Goal: Task Accomplishment & Management: Use online tool/utility

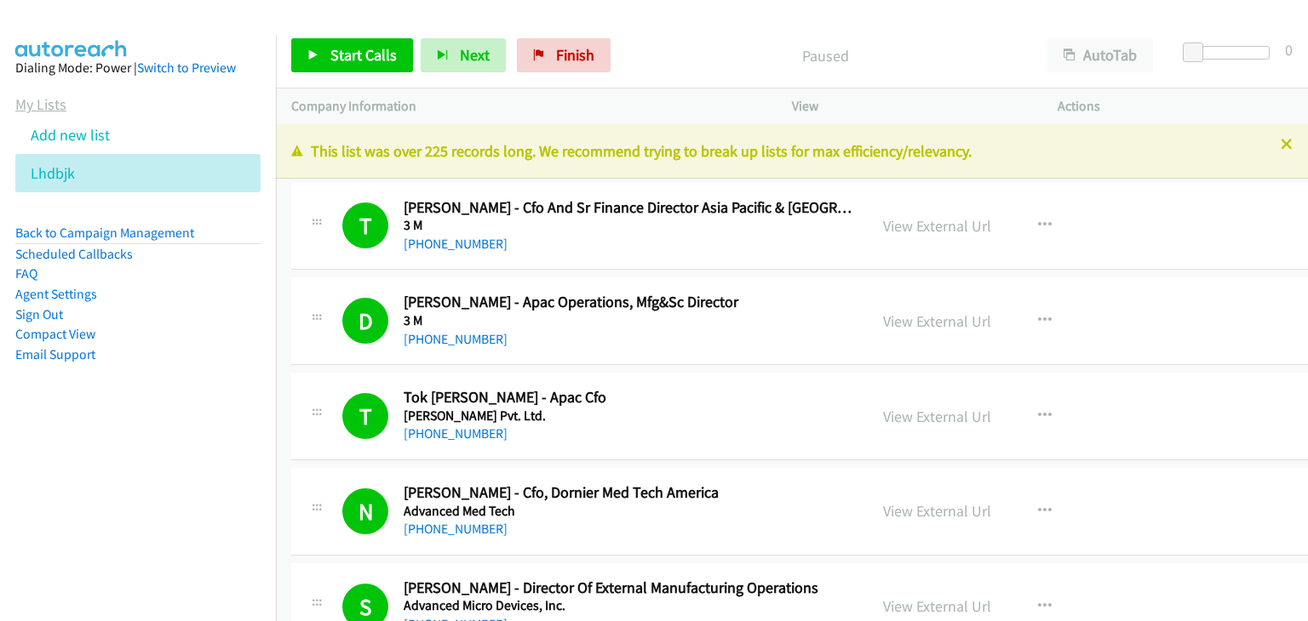
click at [49, 99] on link "My Lists" at bounding box center [40, 105] width 51 height 20
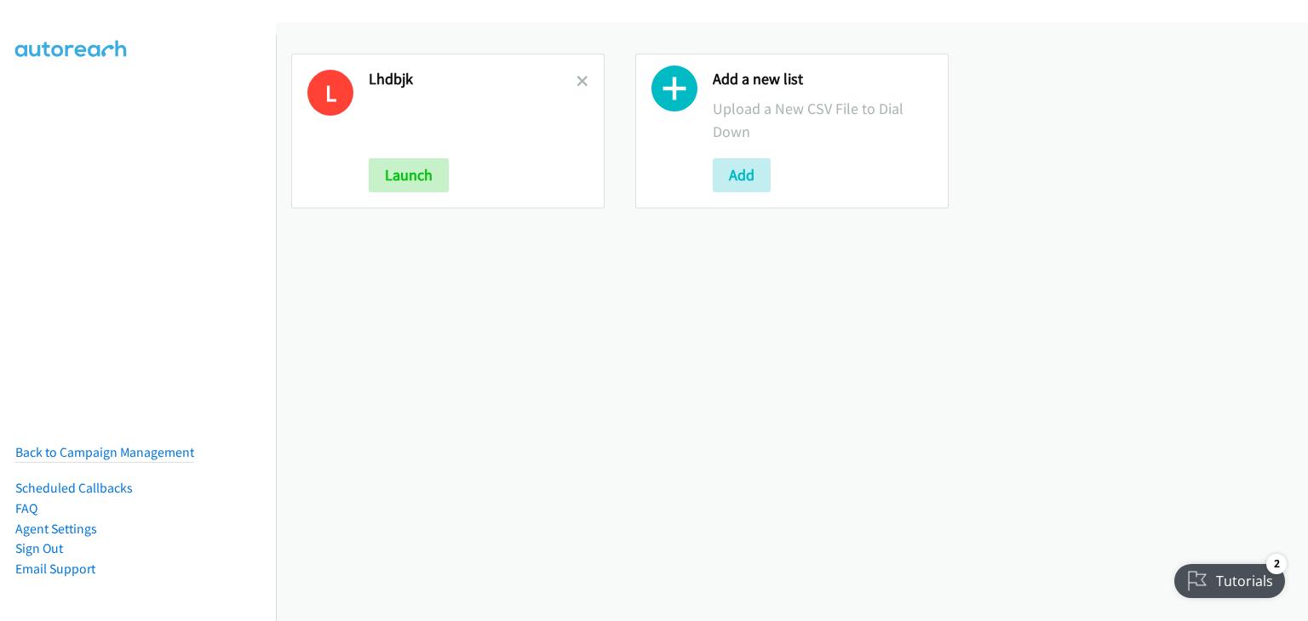
click at [570, 80] on h2 "Lhdbjk" at bounding box center [473, 80] width 208 height 20
click at [579, 77] on icon at bounding box center [582, 83] width 12 height 12
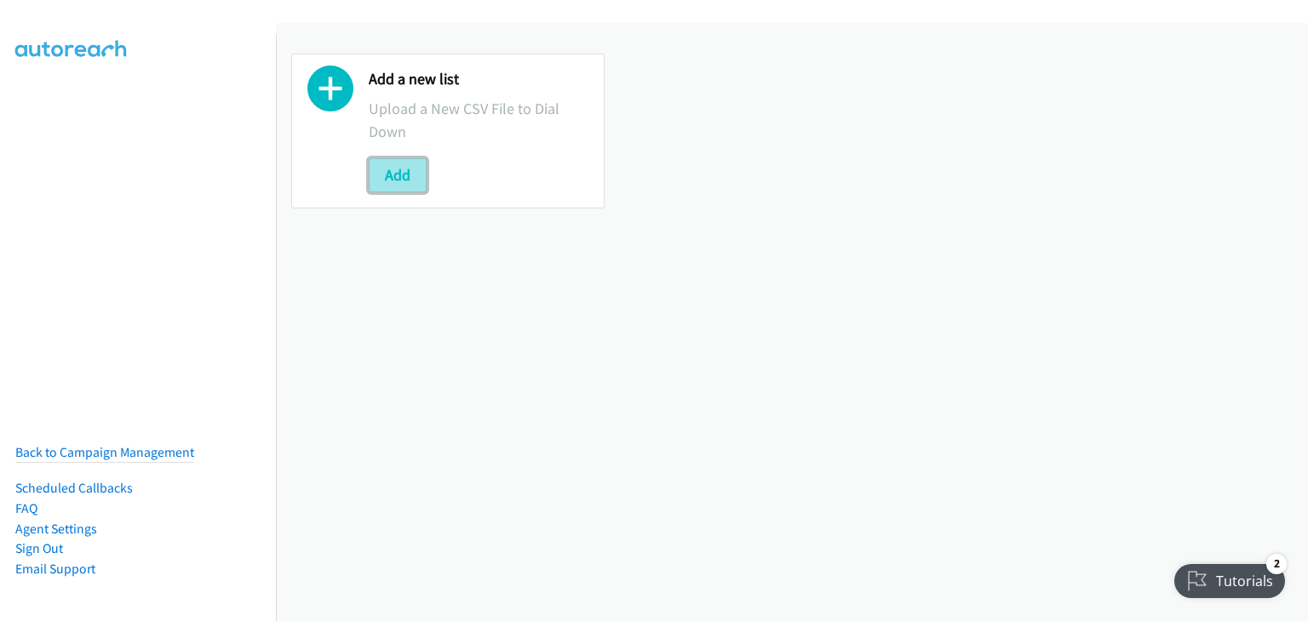
click at [395, 183] on button "Add" at bounding box center [398, 175] width 58 height 34
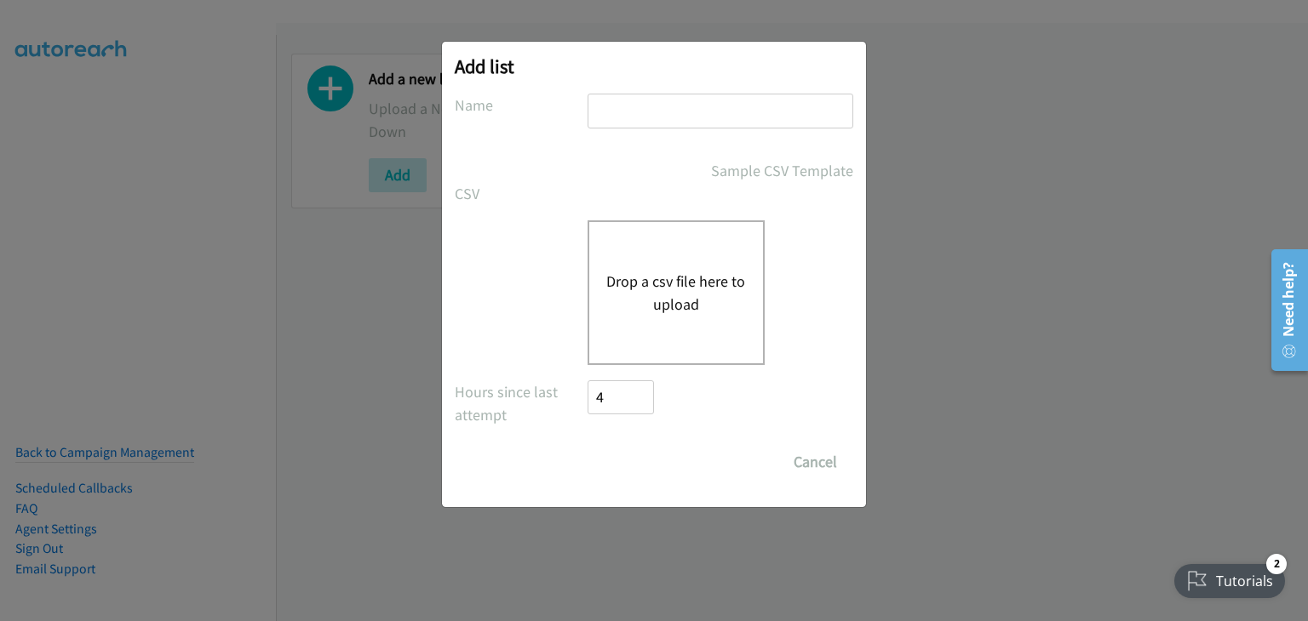
click at [636, 261] on div "Drop a csv file here to upload" at bounding box center [675, 293] width 177 height 145
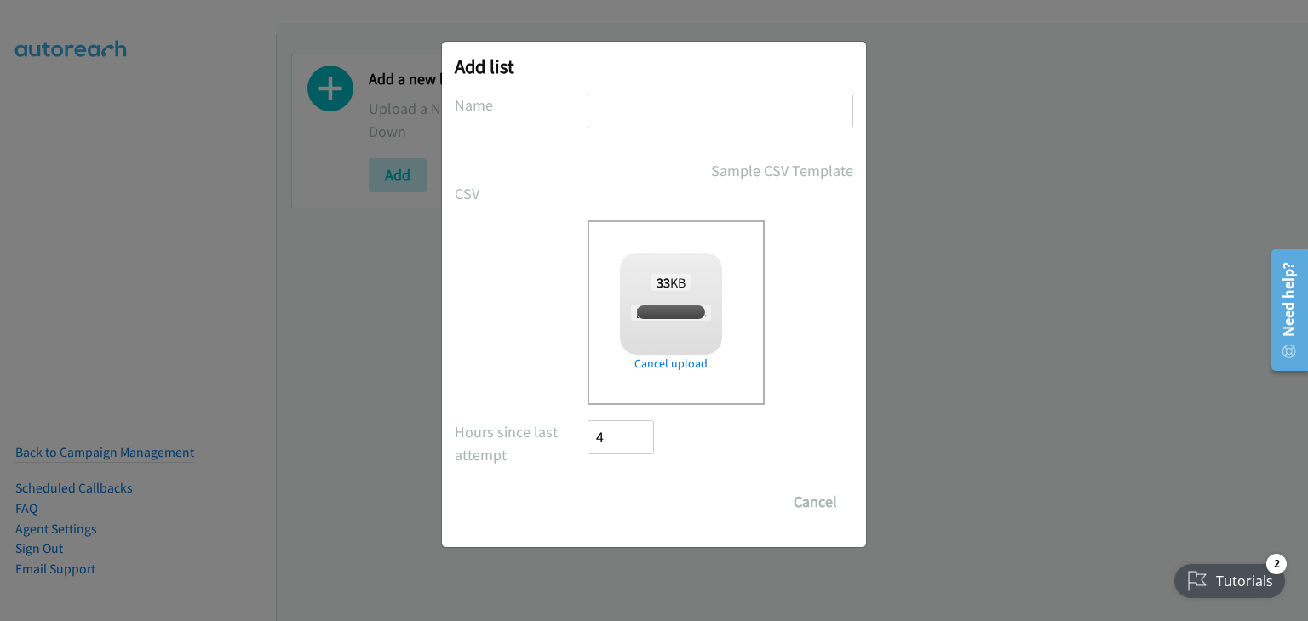
checkbox input "true"
click at [688, 108] on input "text" at bounding box center [720, 111] width 266 height 35
type input "Cisco"
click at [633, 505] on input "Save List" at bounding box center [631, 502] width 89 height 34
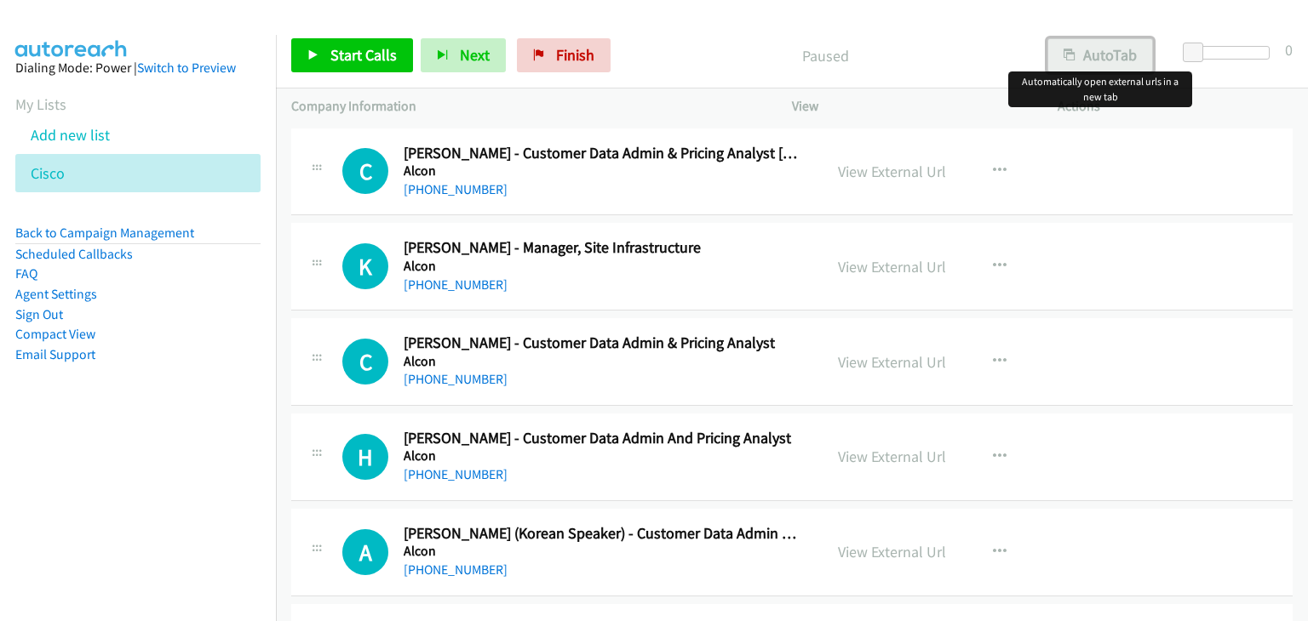
click at [1104, 55] on button "AutoTab" at bounding box center [1100, 55] width 106 height 34
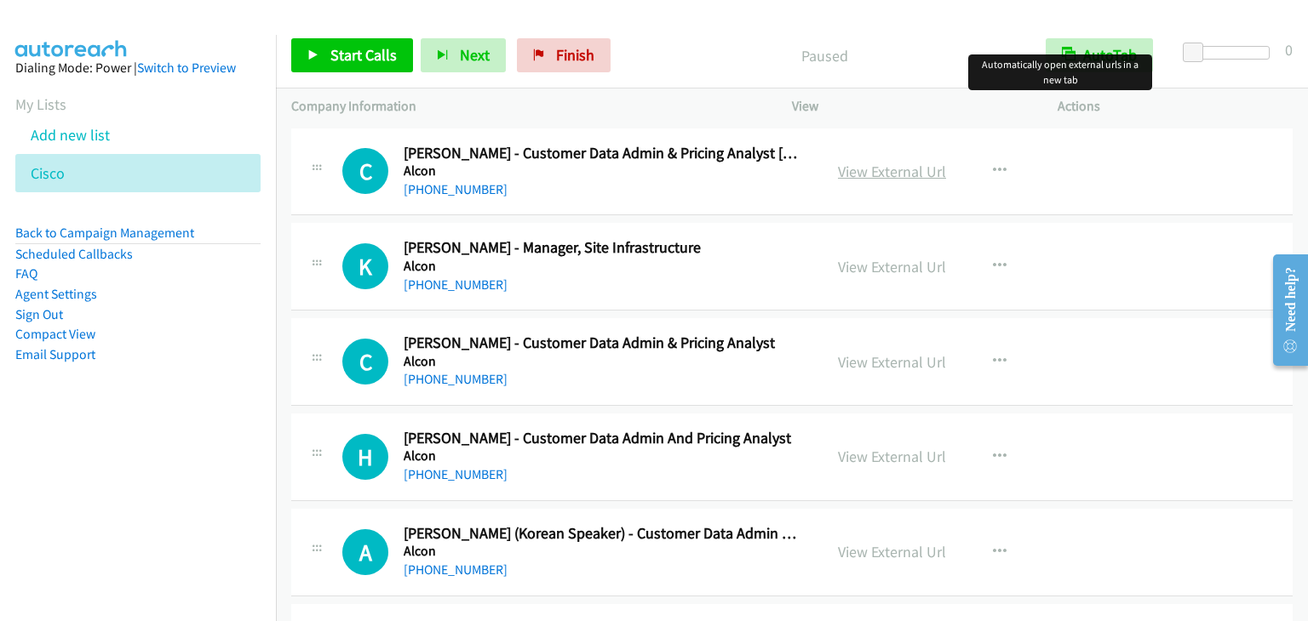
click at [902, 175] on link "View External Url" at bounding box center [892, 172] width 108 height 20
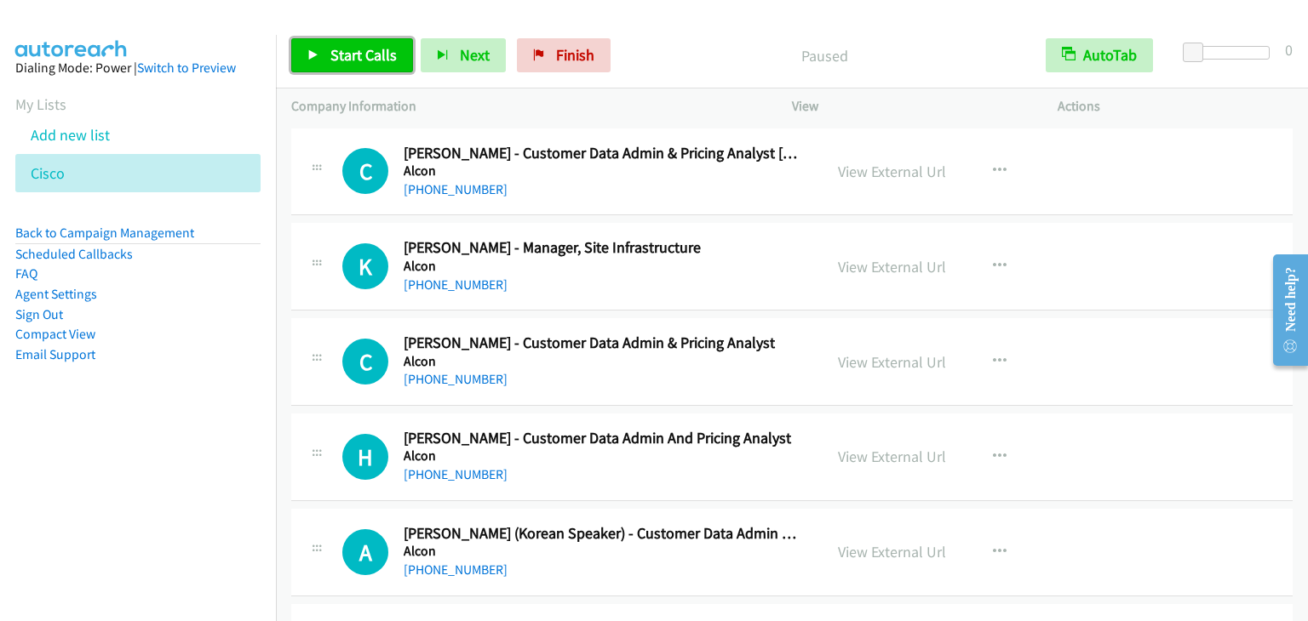
click at [354, 49] on span "Start Calls" at bounding box center [363, 55] width 66 height 20
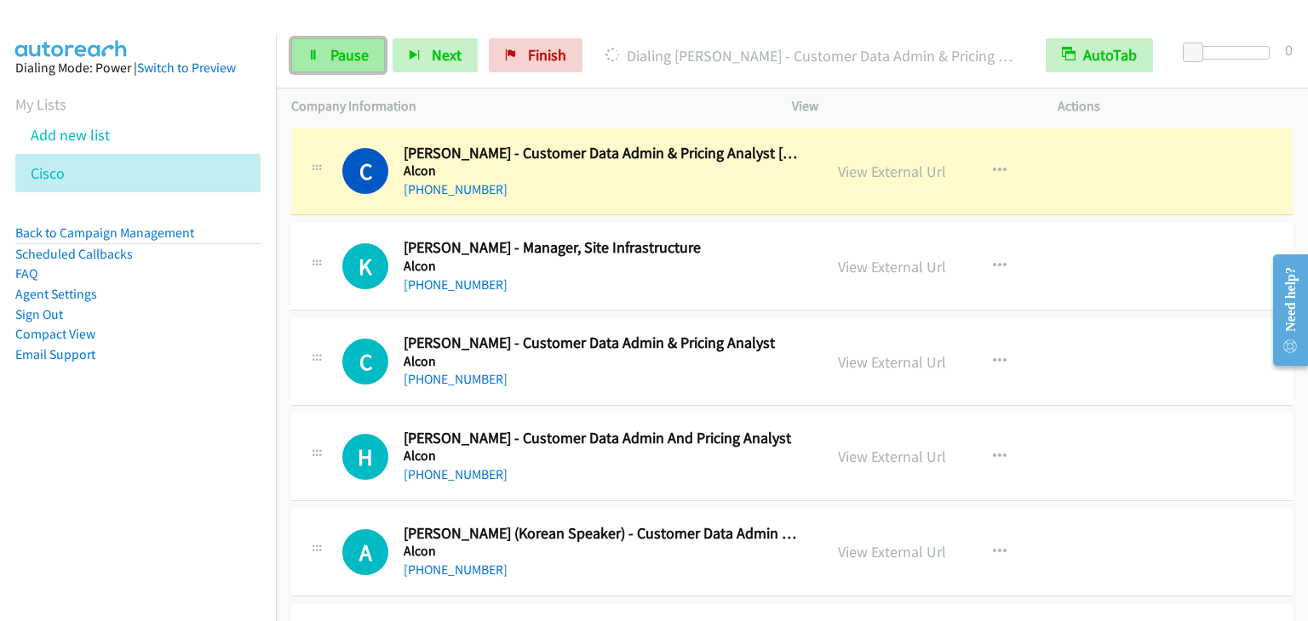
click at [333, 45] on span "Pause" at bounding box center [349, 55] width 38 height 20
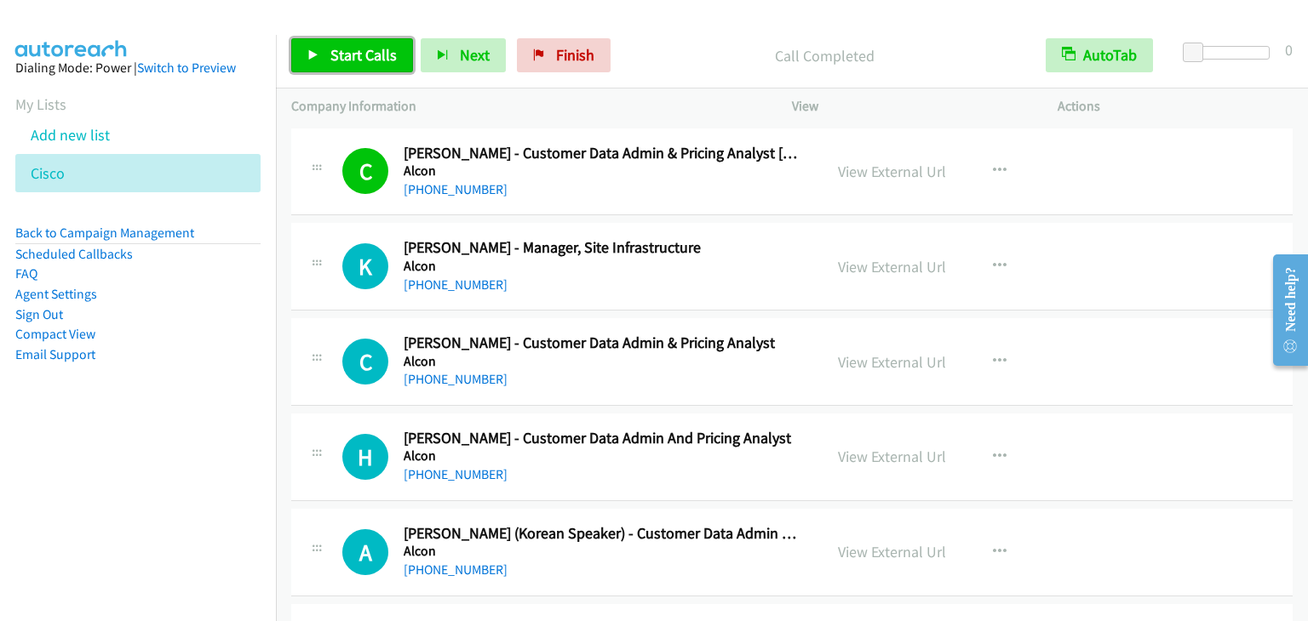
click at [345, 63] on span "Start Calls" at bounding box center [363, 55] width 66 height 20
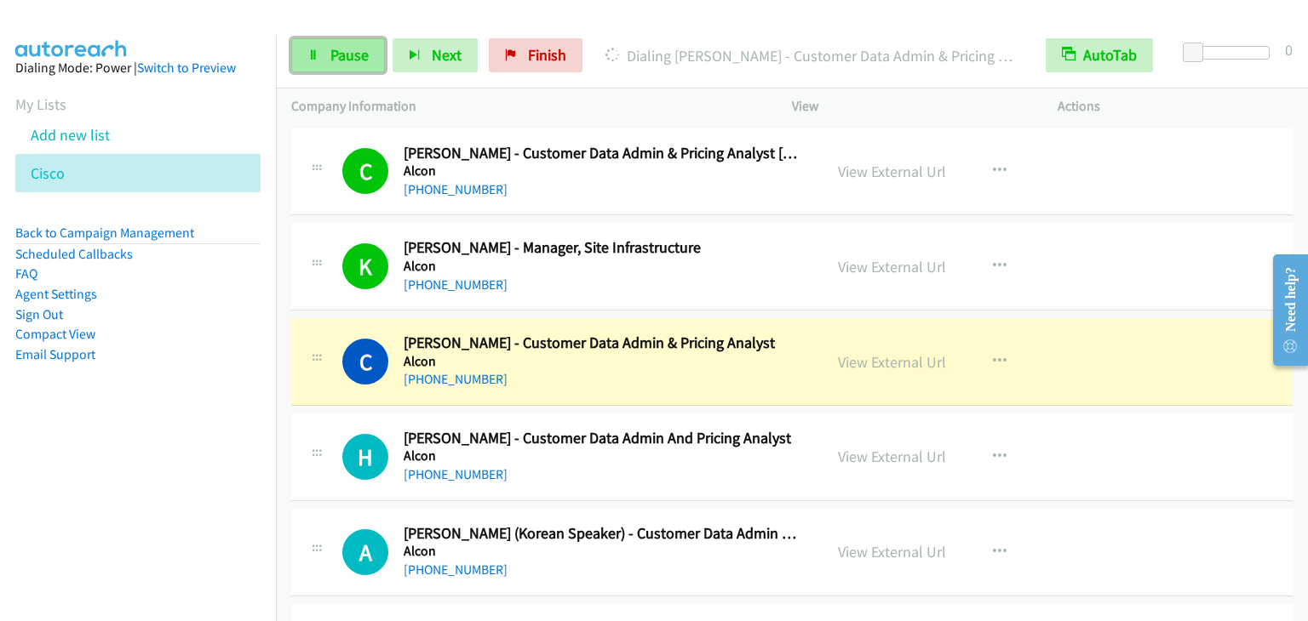
click at [363, 61] on span "Pause" at bounding box center [349, 55] width 38 height 20
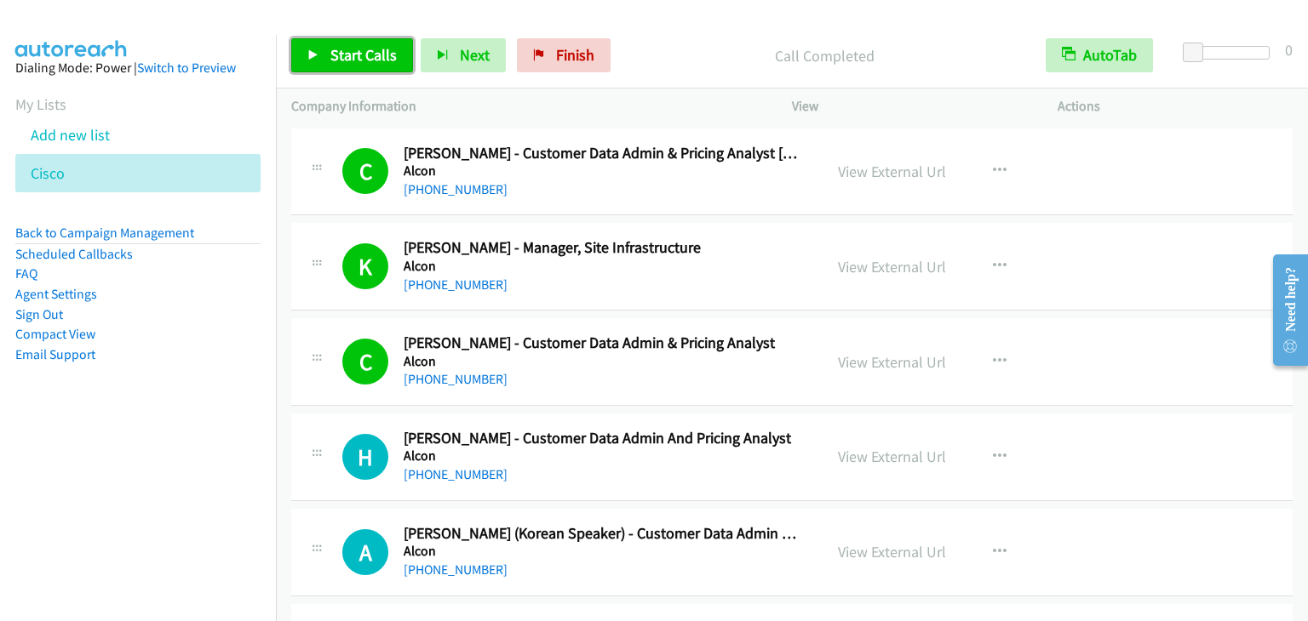
click at [361, 52] on span "Start Calls" at bounding box center [363, 55] width 66 height 20
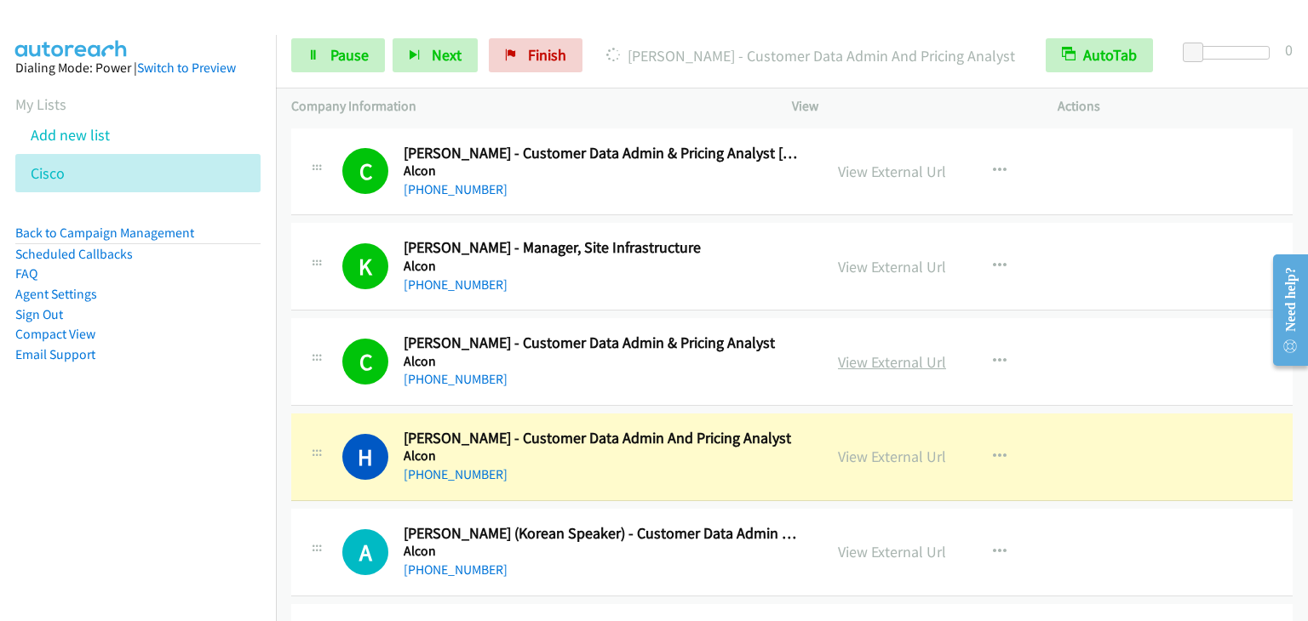
click at [887, 362] on link "View External Url" at bounding box center [892, 362] width 108 height 20
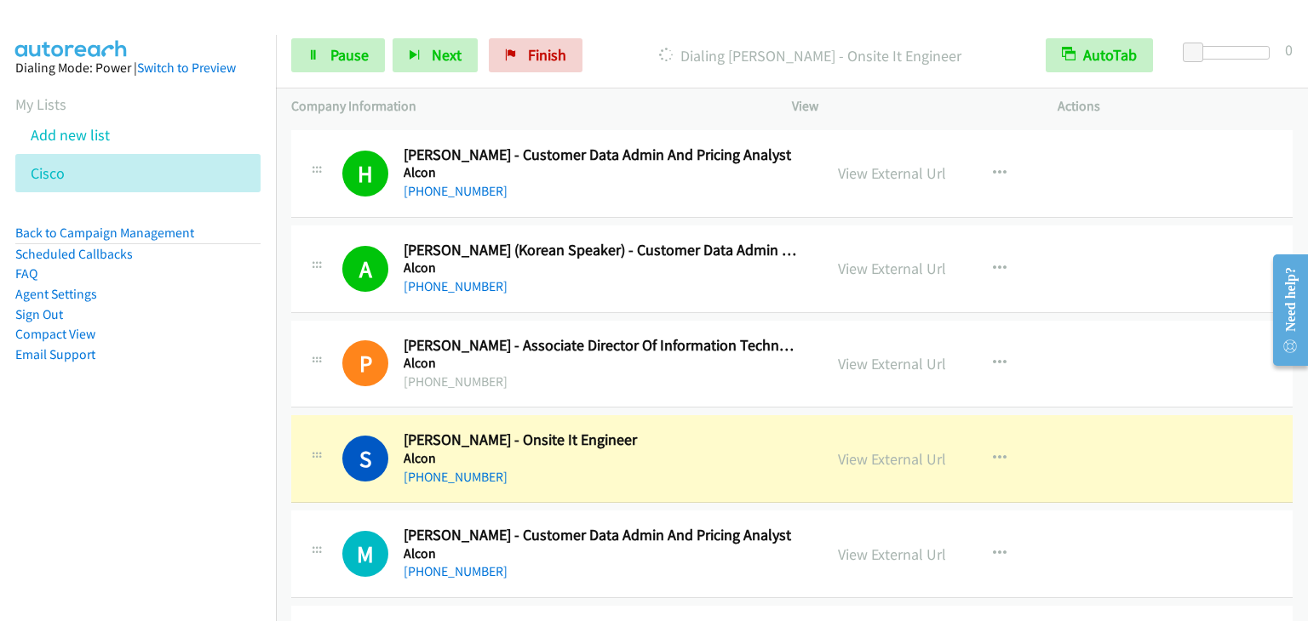
scroll to position [341, 0]
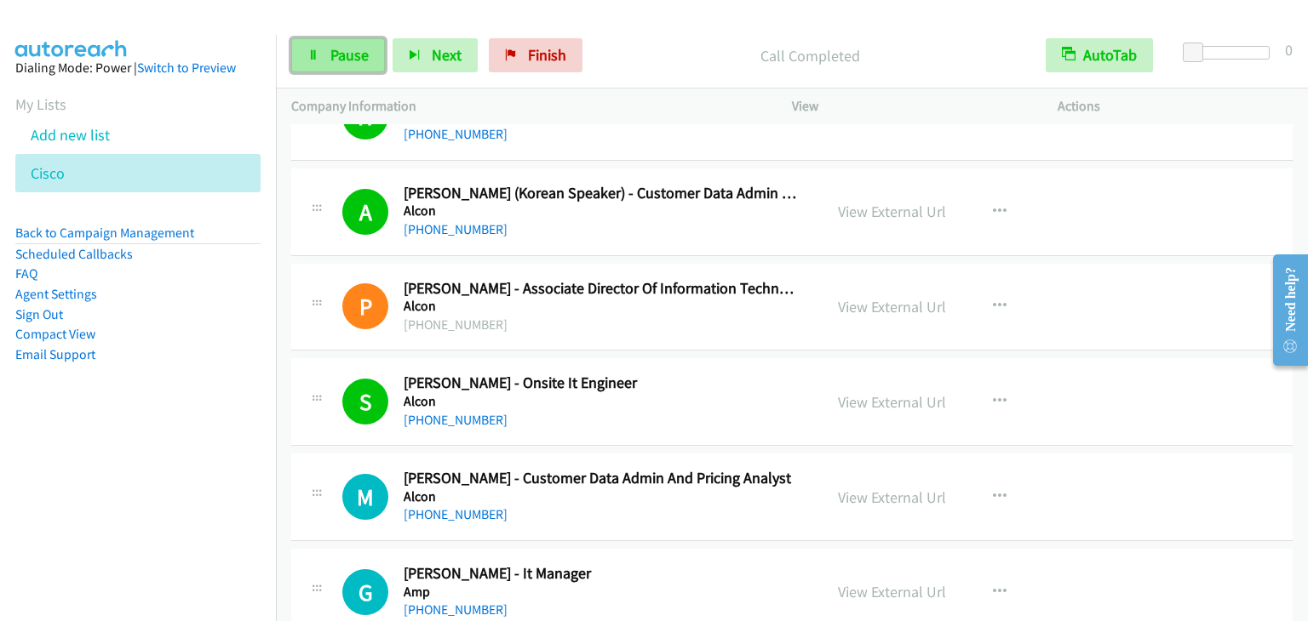
click at [344, 55] on span "Pause" at bounding box center [349, 55] width 38 height 20
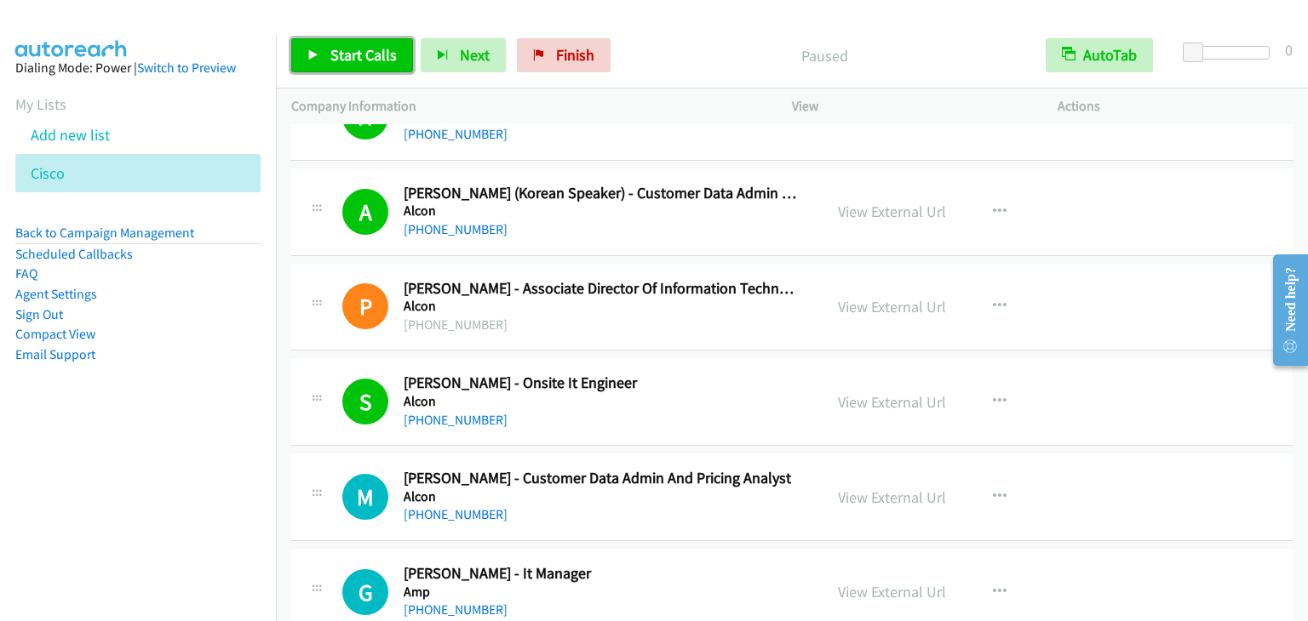
click at [344, 55] on span "Start Calls" at bounding box center [363, 55] width 66 height 20
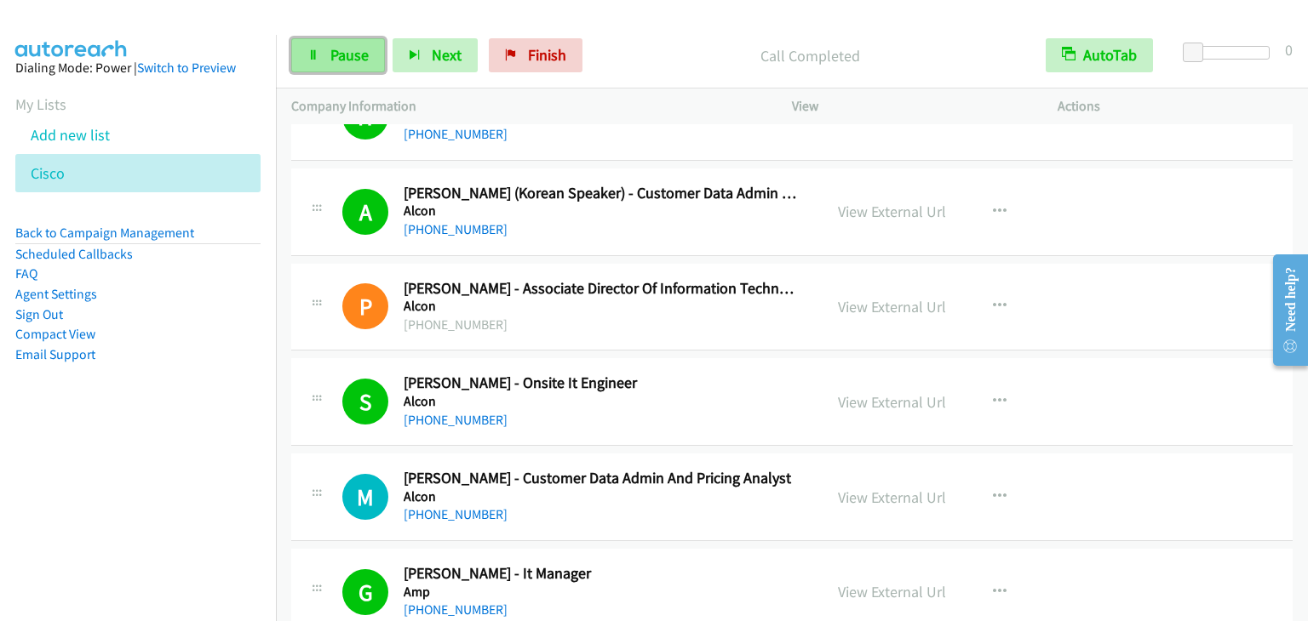
click at [336, 51] on span "Pause" at bounding box center [349, 55] width 38 height 20
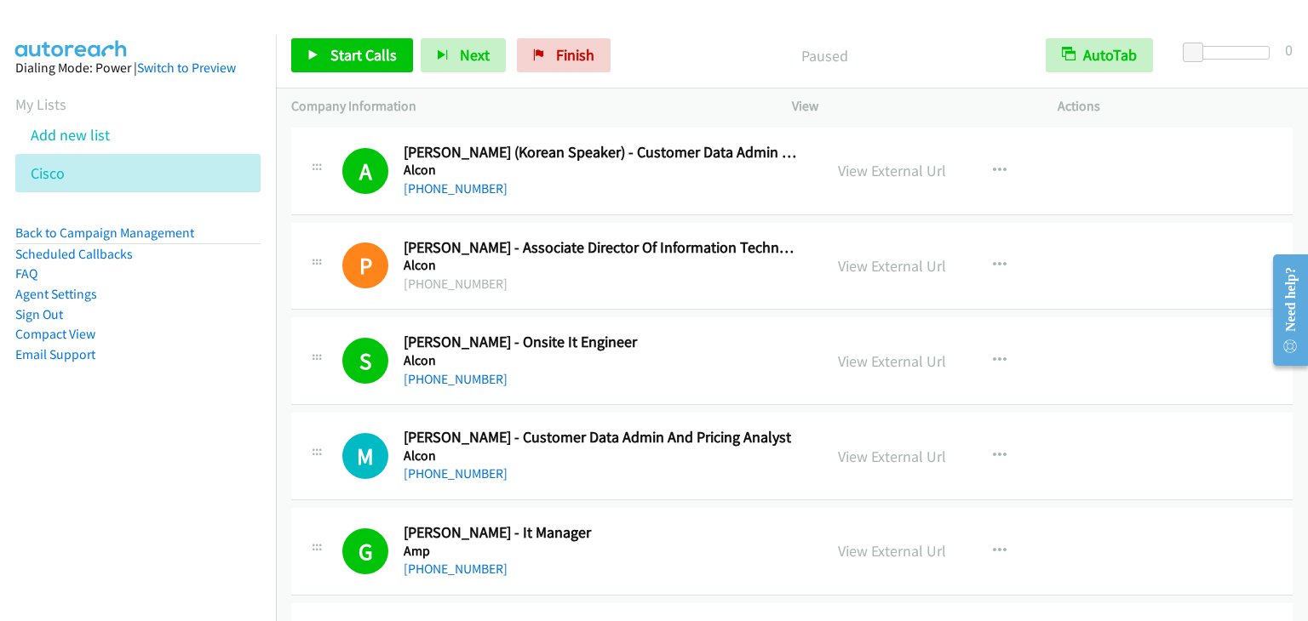
scroll to position [511, 0]
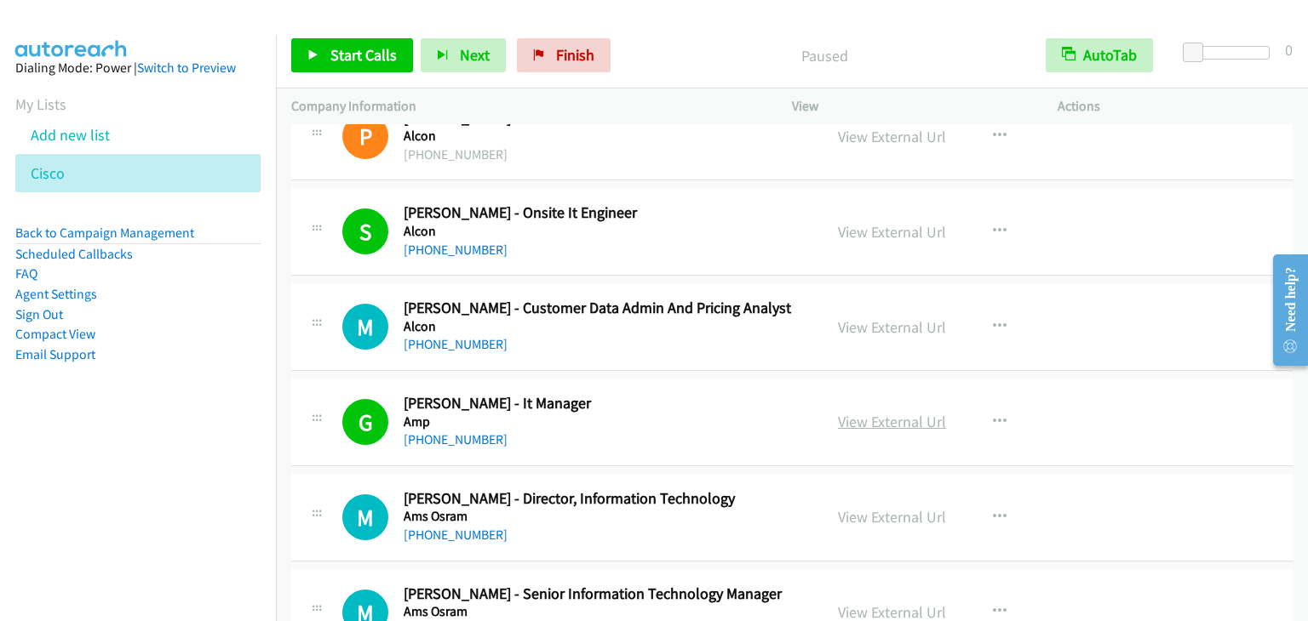
click at [870, 416] on link "View External Url" at bounding box center [892, 422] width 108 height 20
click at [349, 49] on span "Start Calls" at bounding box center [363, 55] width 66 height 20
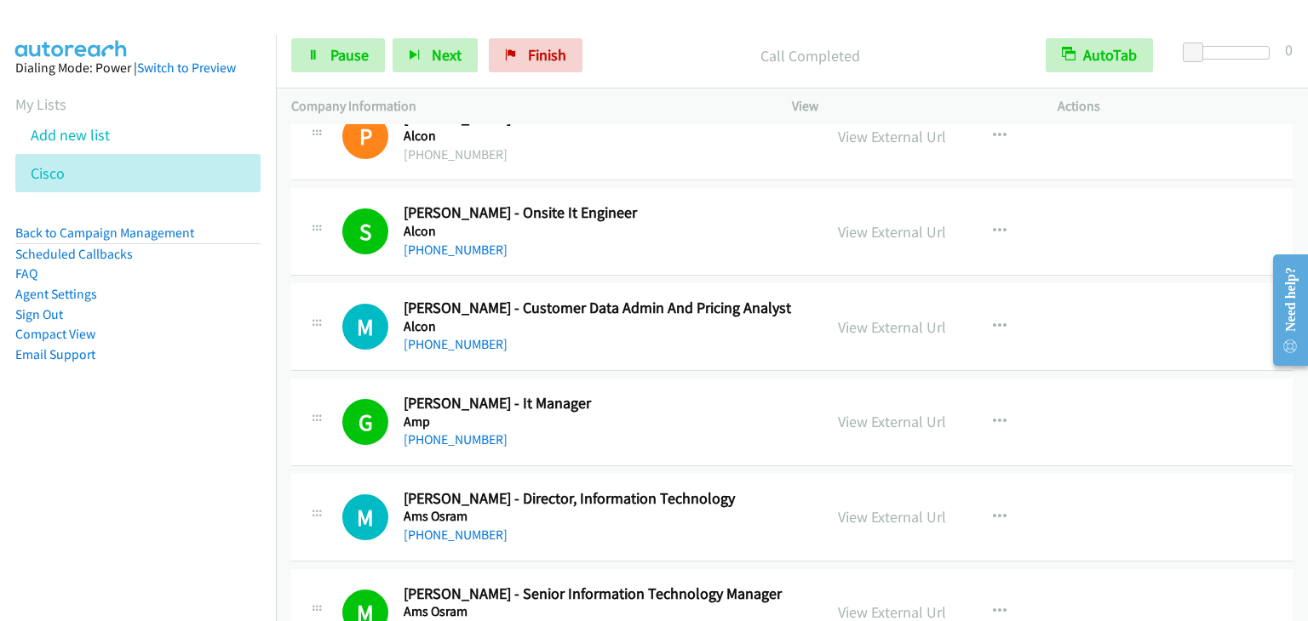
click at [334, 37] on div "Start Calls Pause Next Finish Call Completed AutoTab AutoTab 0" at bounding box center [792, 56] width 1032 height 66
click at [341, 49] on span "Pause" at bounding box center [349, 55] width 38 height 20
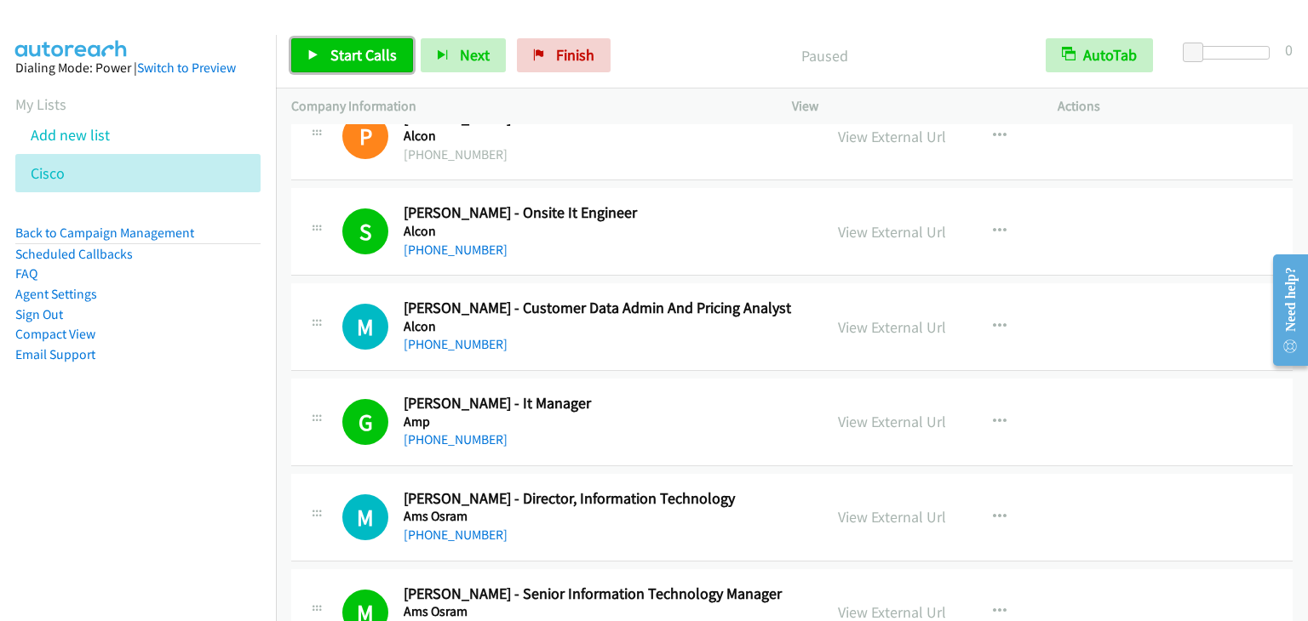
click at [341, 49] on span "Start Calls" at bounding box center [363, 55] width 66 height 20
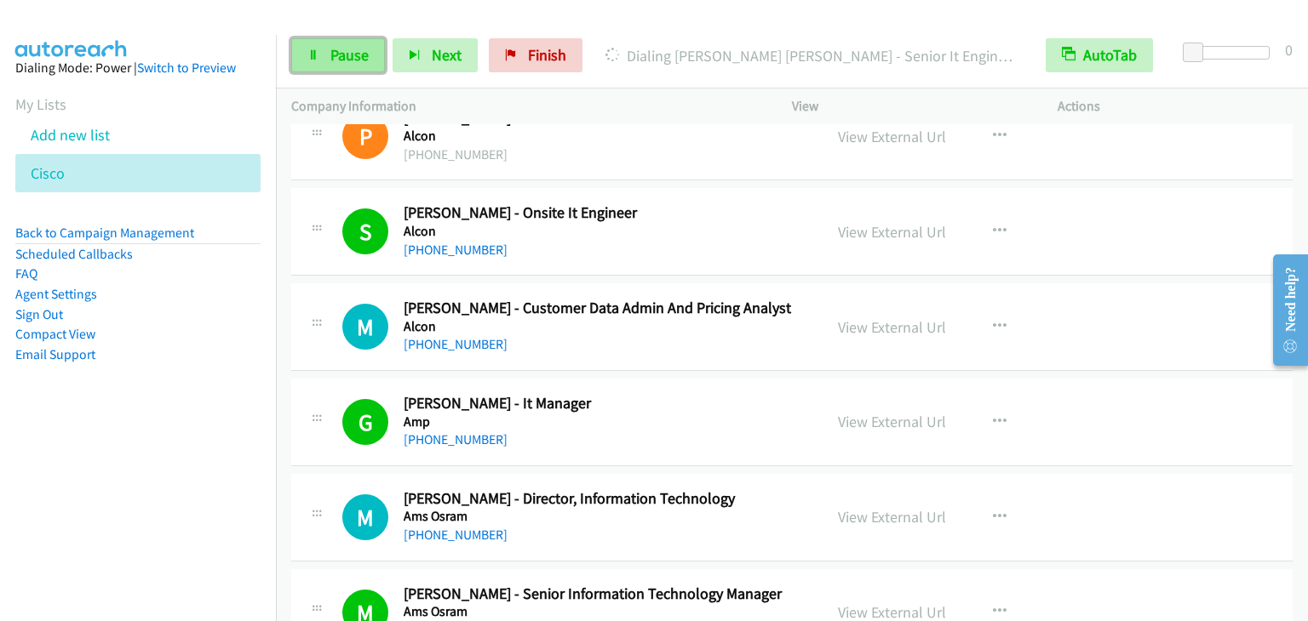
click at [325, 49] on link "Pause" at bounding box center [338, 55] width 94 height 34
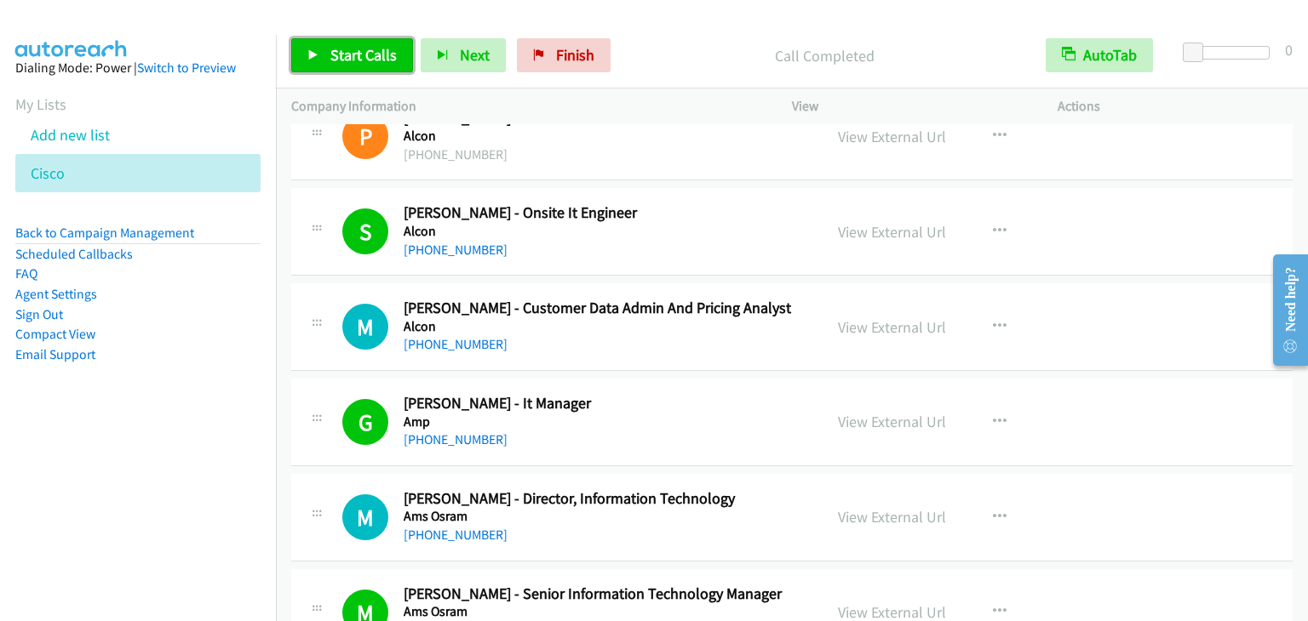
click at [362, 54] on span "Start Calls" at bounding box center [363, 55] width 66 height 20
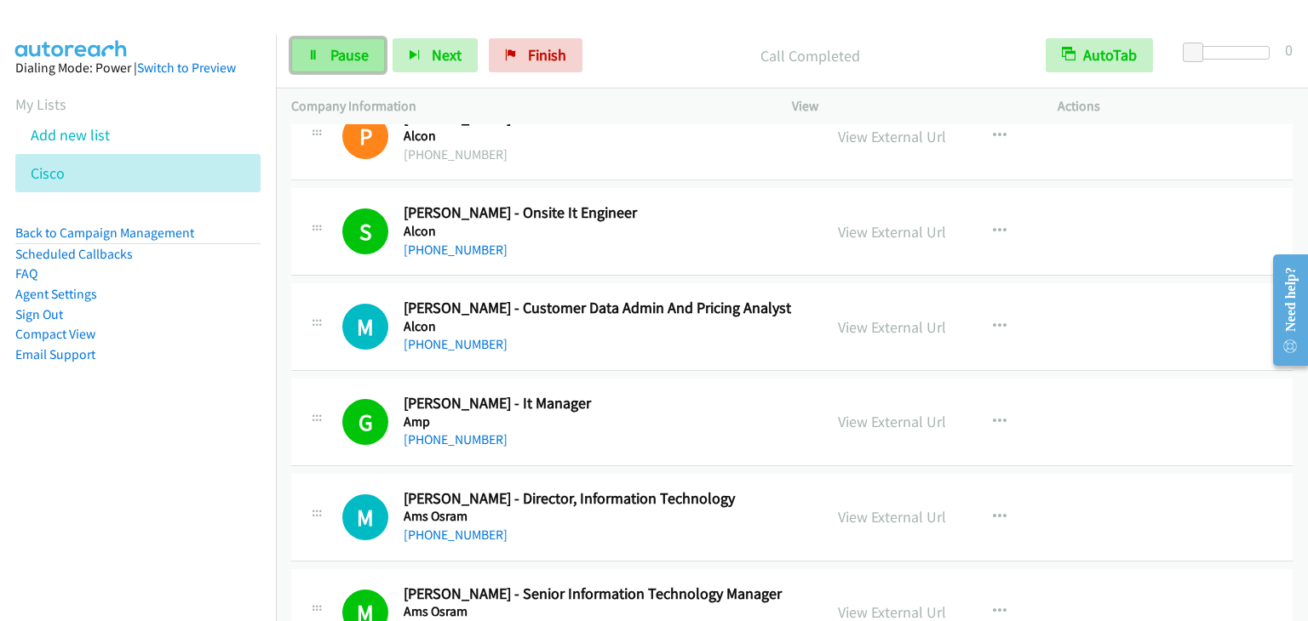
click at [360, 45] on span "Pause" at bounding box center [349, 55] width 38 height 20
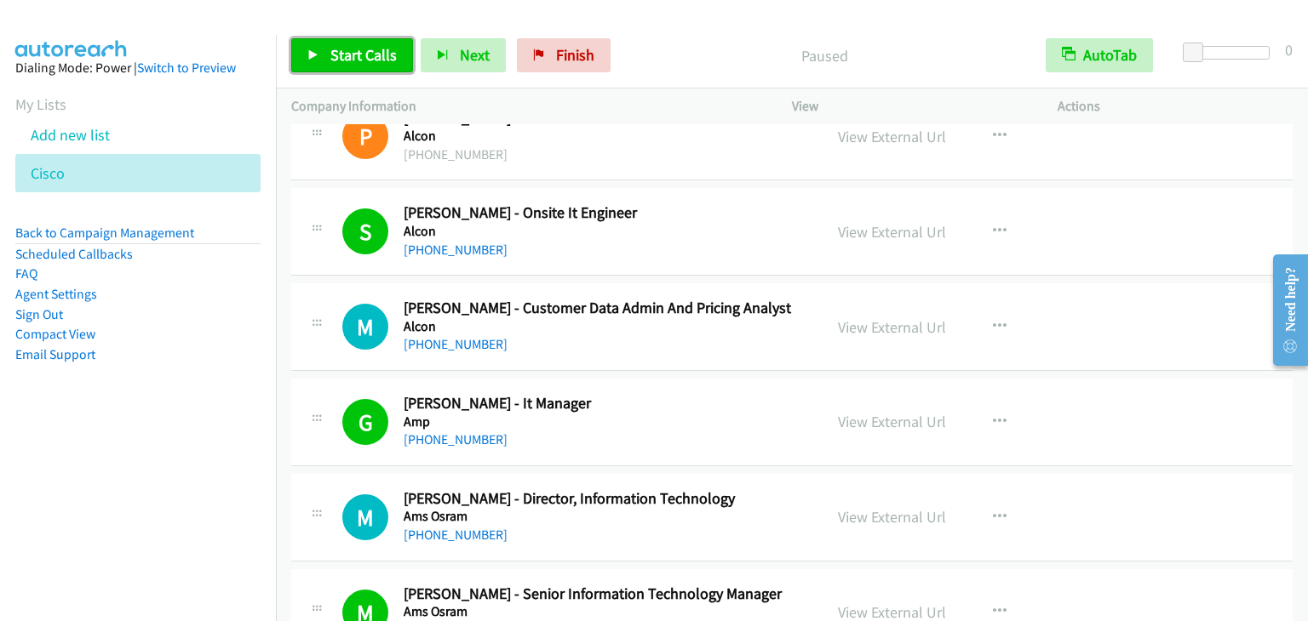
click at [360, 45] on span "Start Calls" at bounding box center [363, 55] width 66 height 20
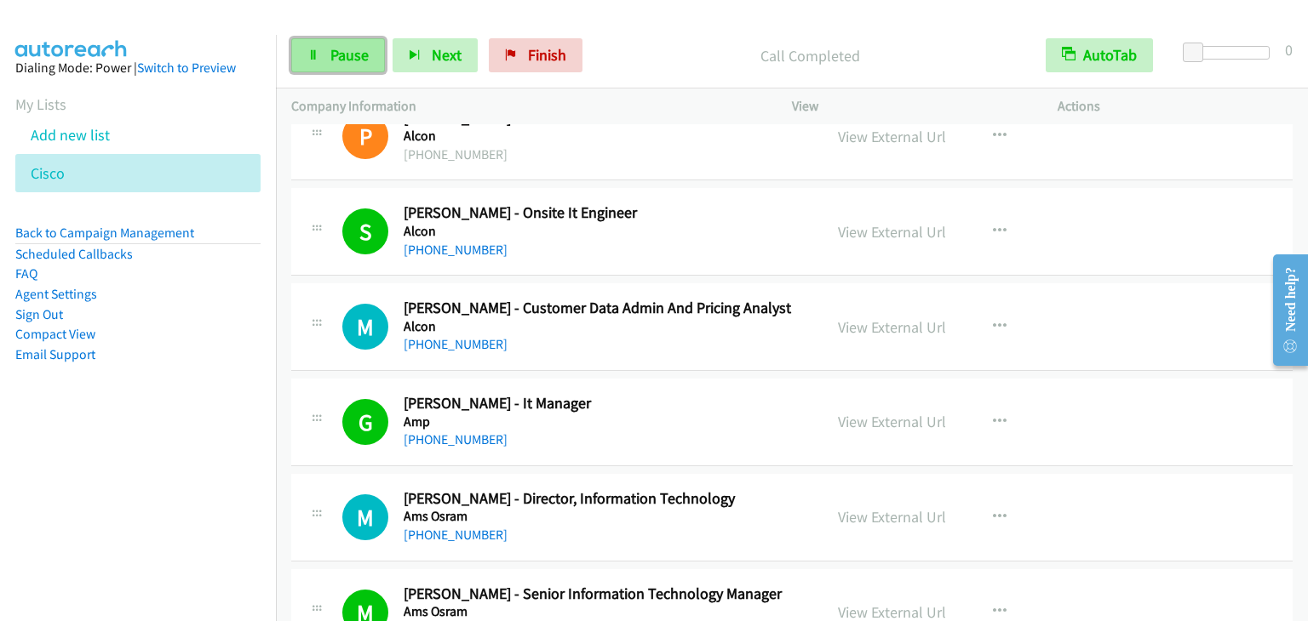
click at [330, 44] on link "Pause" at bounding box center [338, 55] width 94 height 34
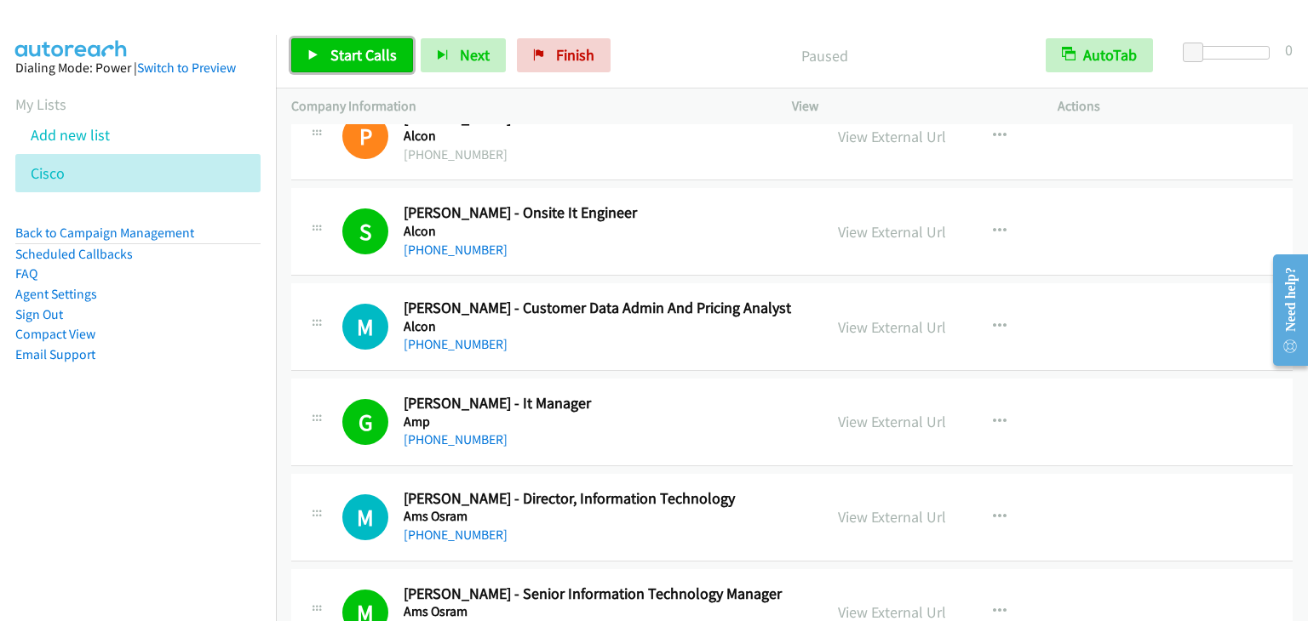
click at [337, 48] on span "Start Calls" at bounding box center [363, 55] width 66 height 20
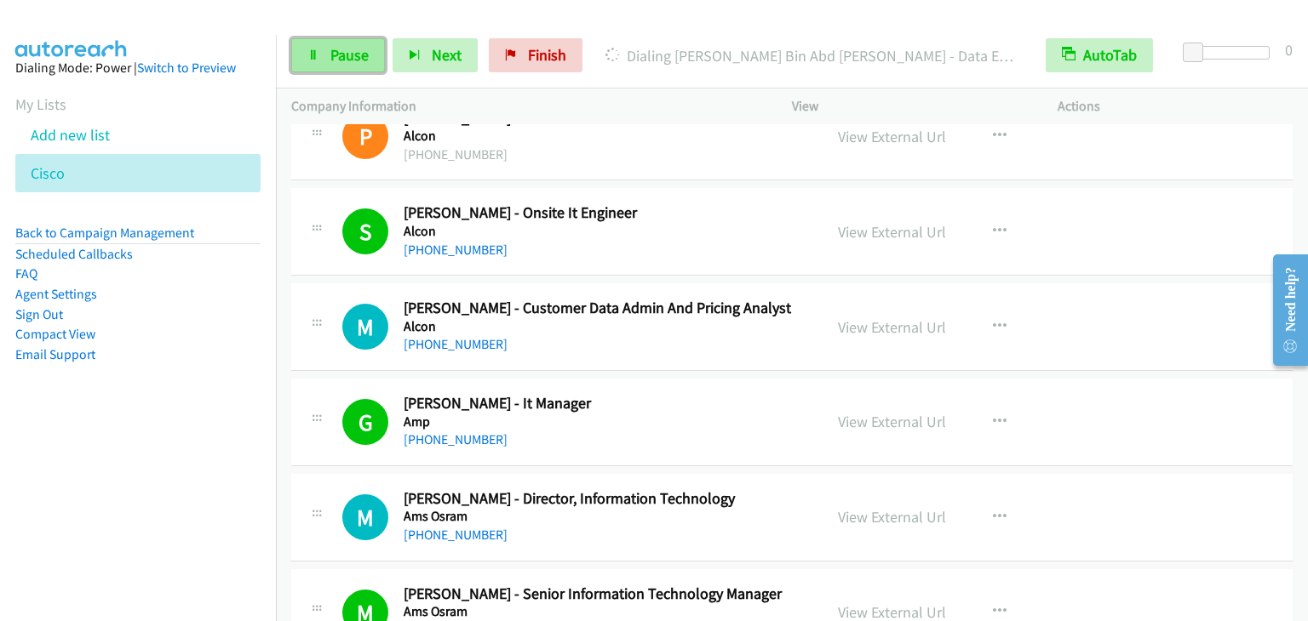
click at [345, 61] on span "Pause" at bounding box center [349, 55] width 38 height 20
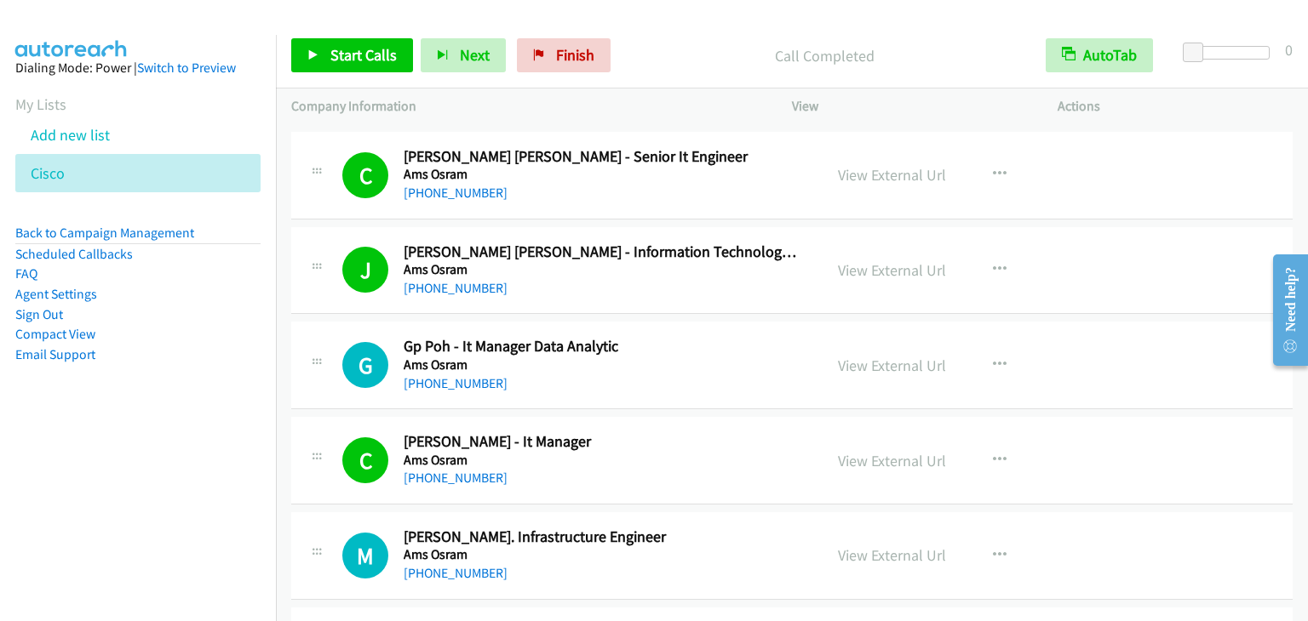
scroll to position [1277, 0]
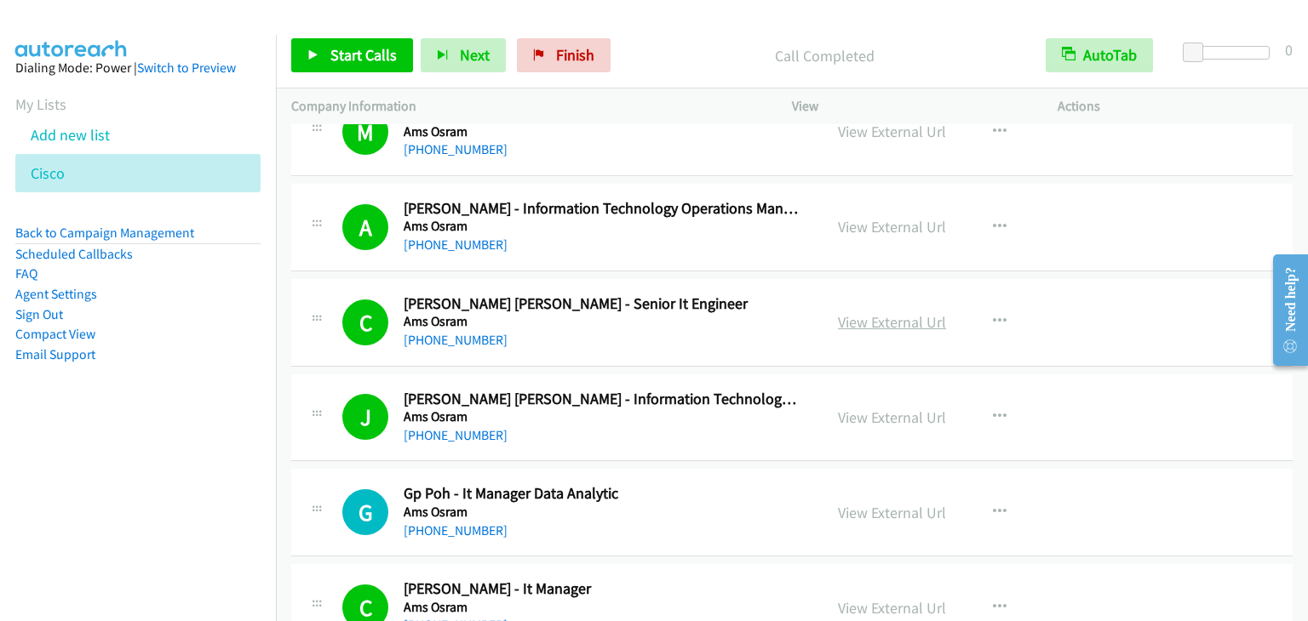
click at [879, 320] on link "View External Url" at bounding box center [892, 322] width 108 height 20
click at [344, 52] on span "Start Calls" at bounding box center [363, 55] width 66 height 20
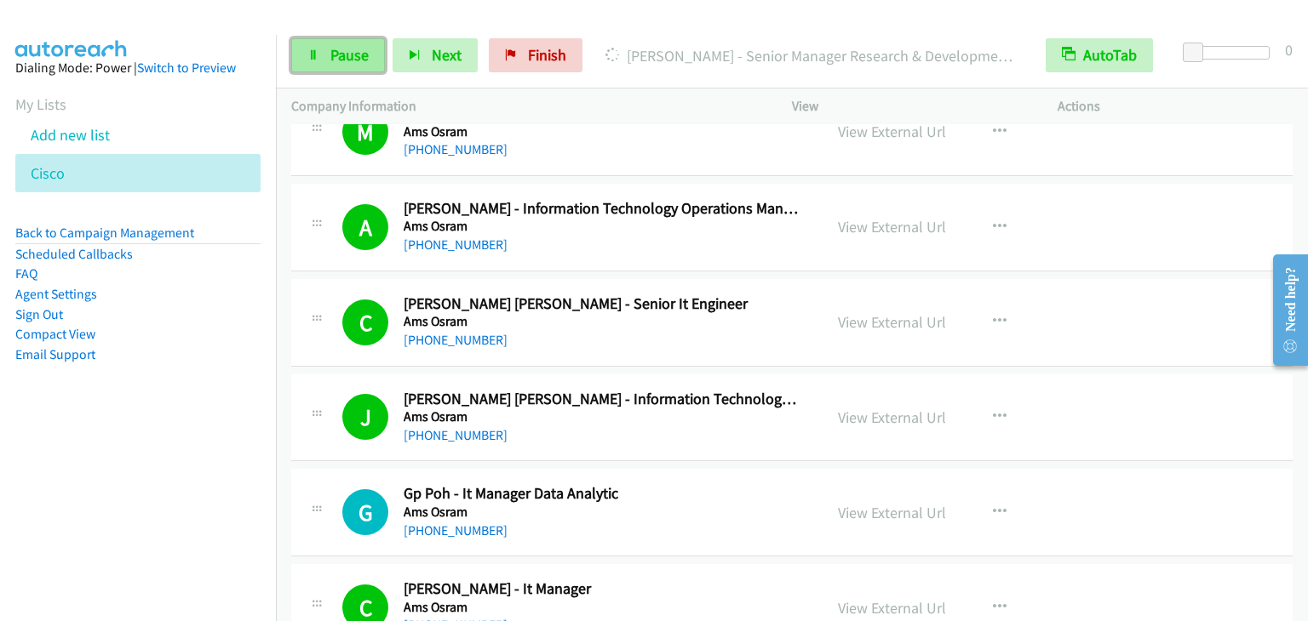
click at [330, 52] on span "Pause" at bounding box center [349, 55] width 38 height 20
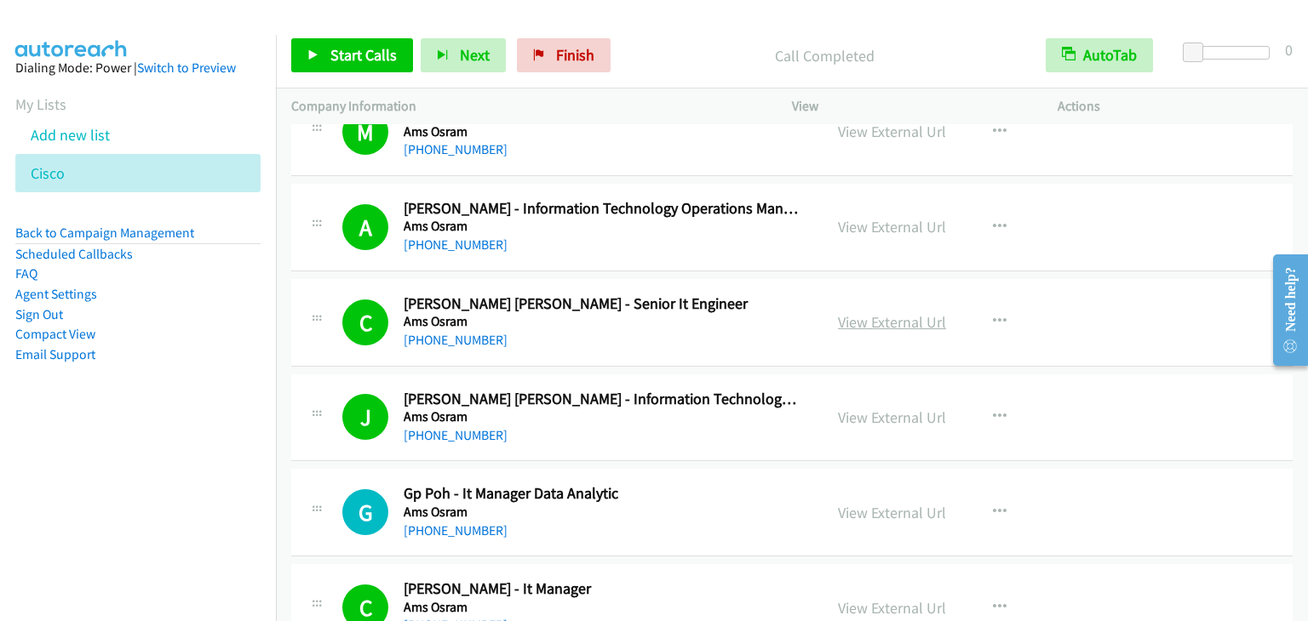
click at [877, 318] on link "View External Url" at bounding box center [892, 322] width 108 height 20
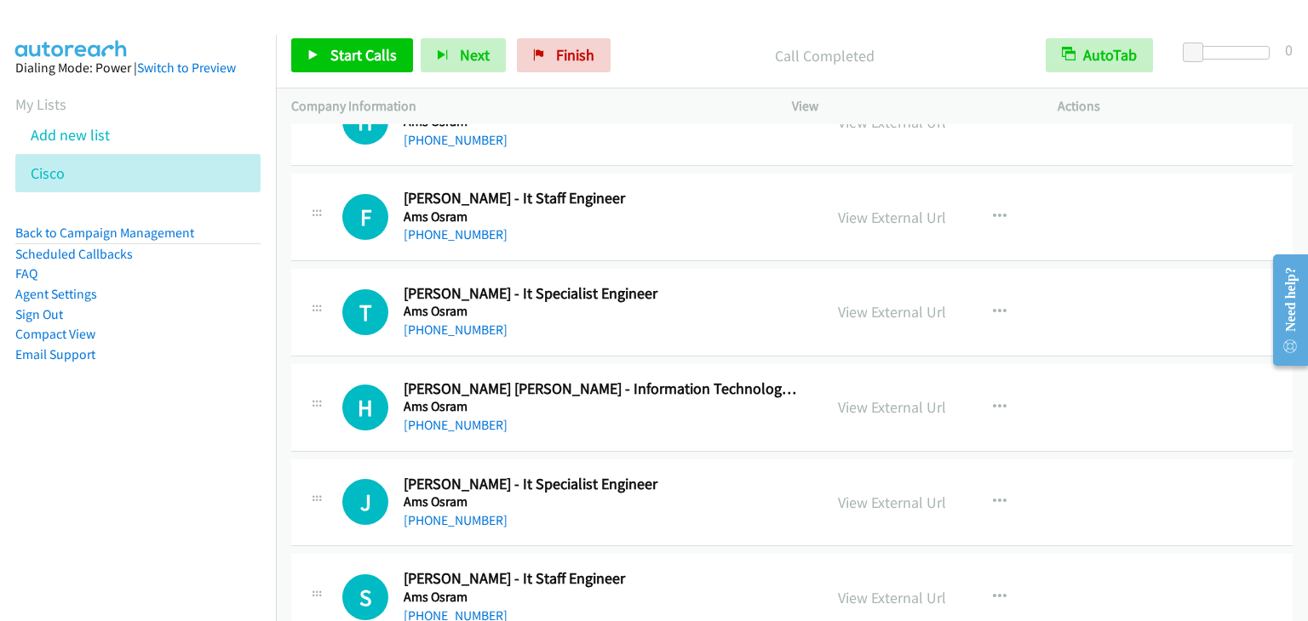
scroll to position [2980, 0]
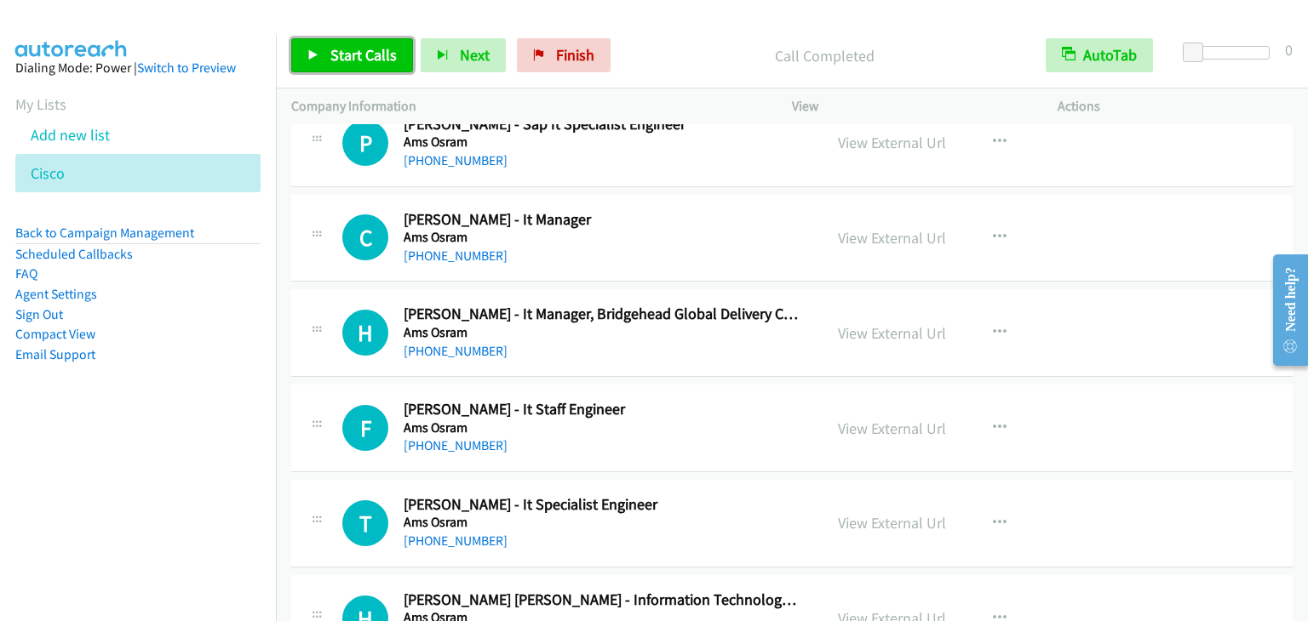
click at [344, 60] on span "Start Calls" at bounding box center [363, 55] width 66 height 20
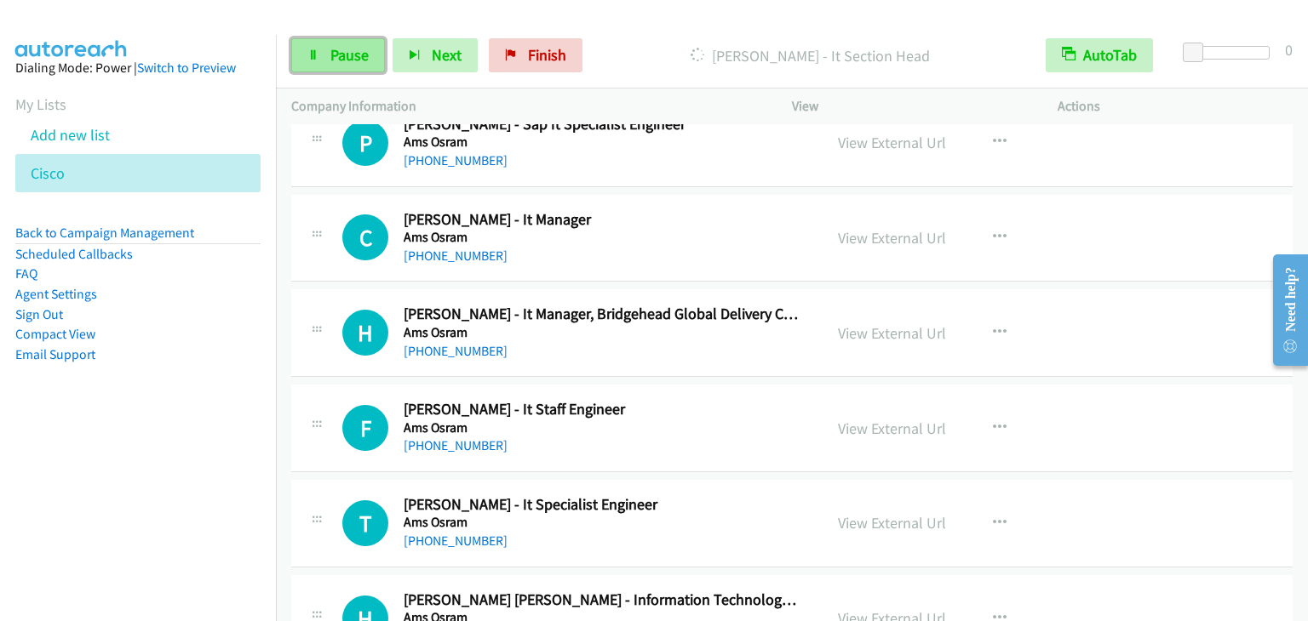
click at [342, 50] on span "Pause" at bounding box center [349, 55] width 38 height 20
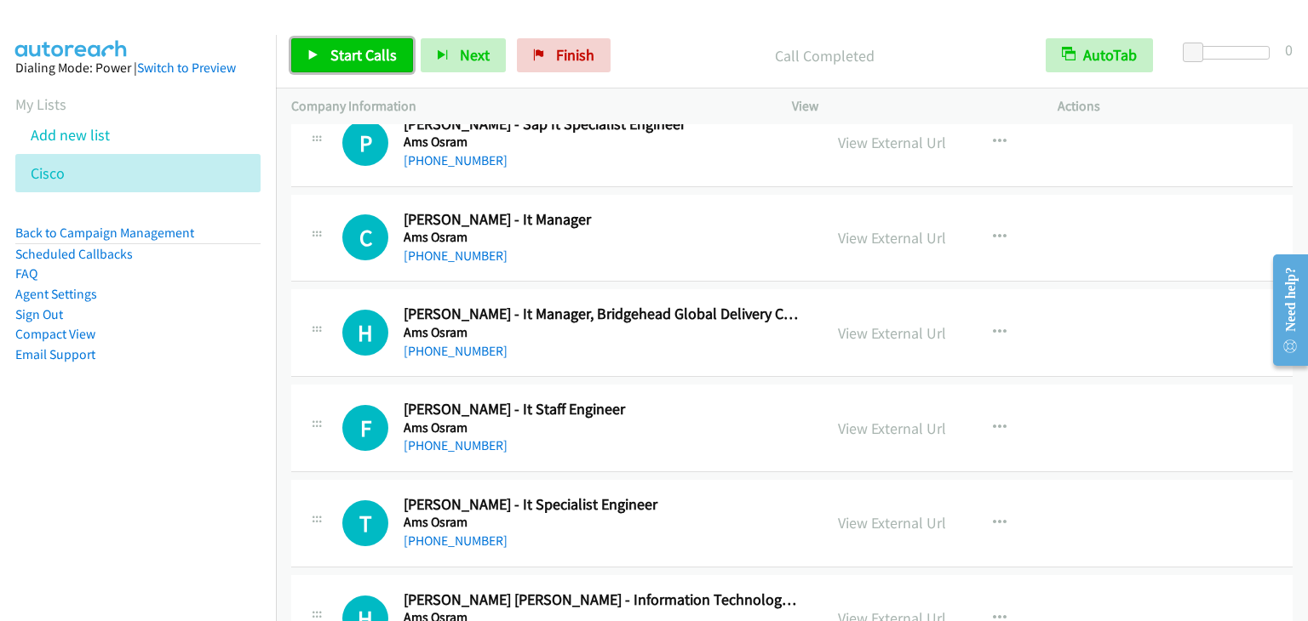
click at [331, 55] on span "Start Calls" at bounding box center [363, 55] width 66 height 20
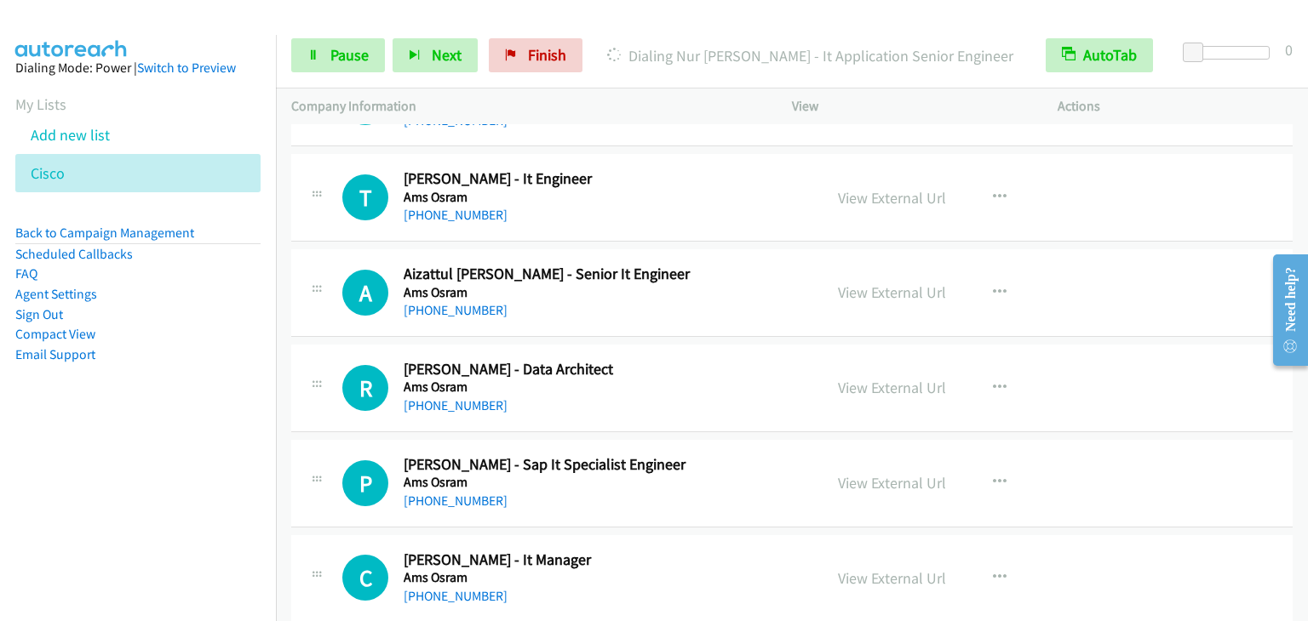
scroll to position [2384, 0]
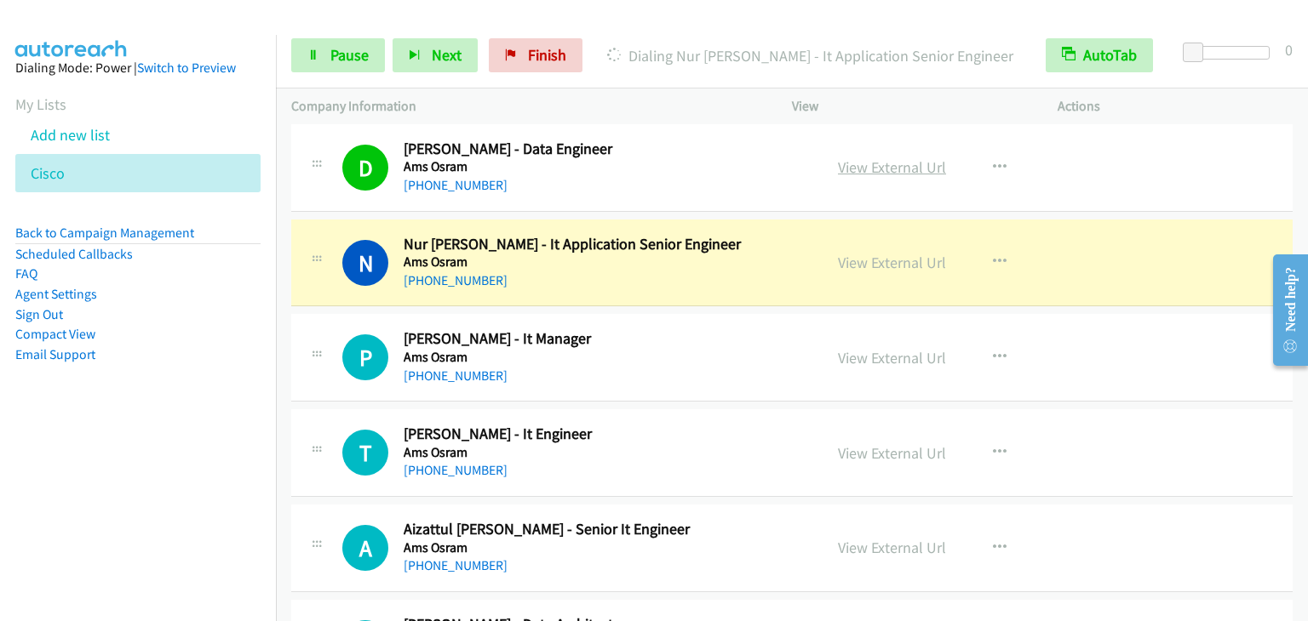
click at [899, 158] on link "View External Url" at bounding box center [892, 168] width 108 height 20
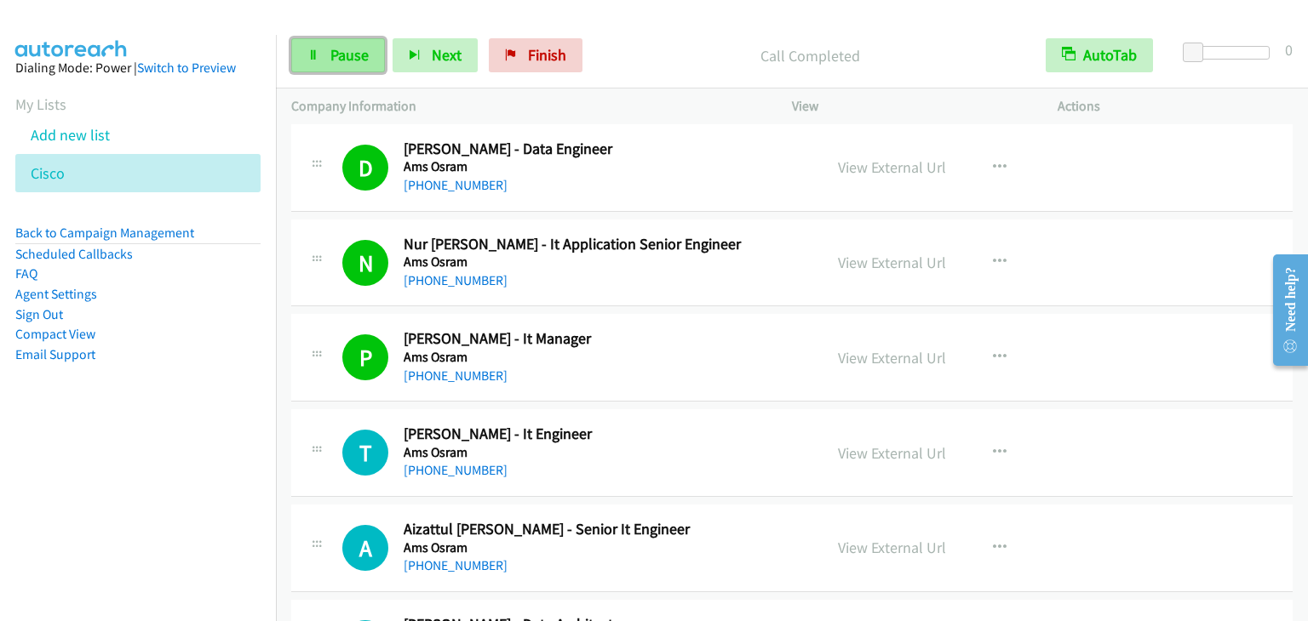
click at [360, 52] on span "Pause" at bounding box center [349, 55] width 38 height 20
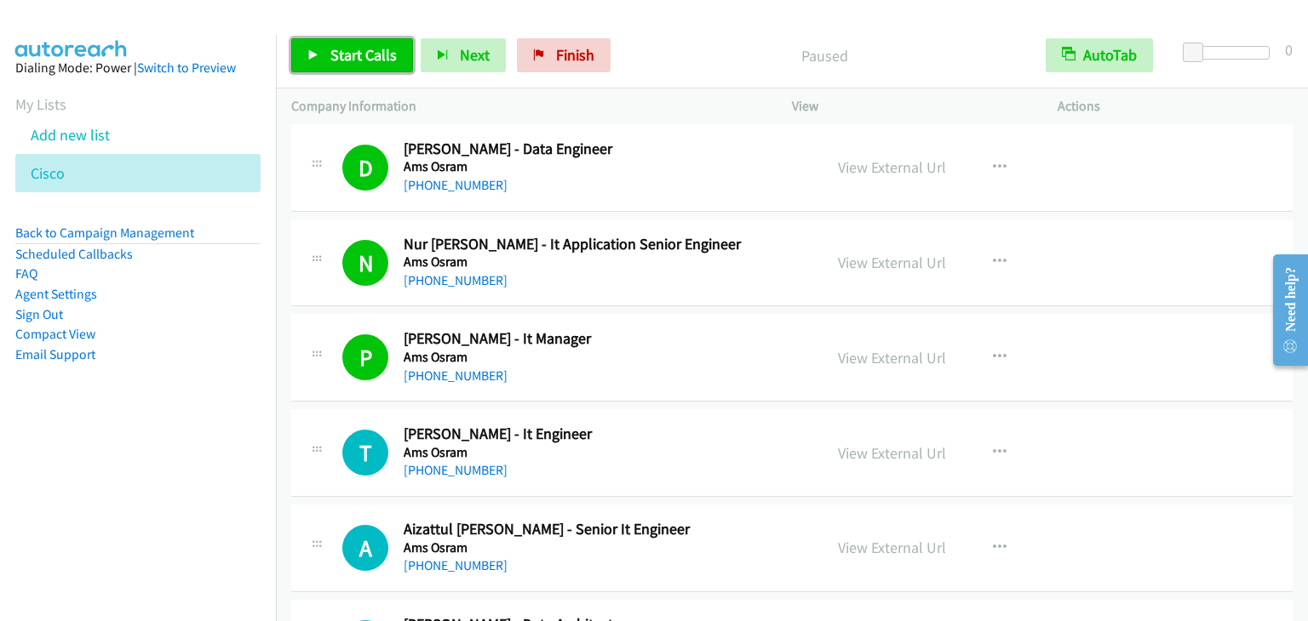
click at [380, 62] on span "Start Calls" at bounding box center [363, 55] width 66 height 20
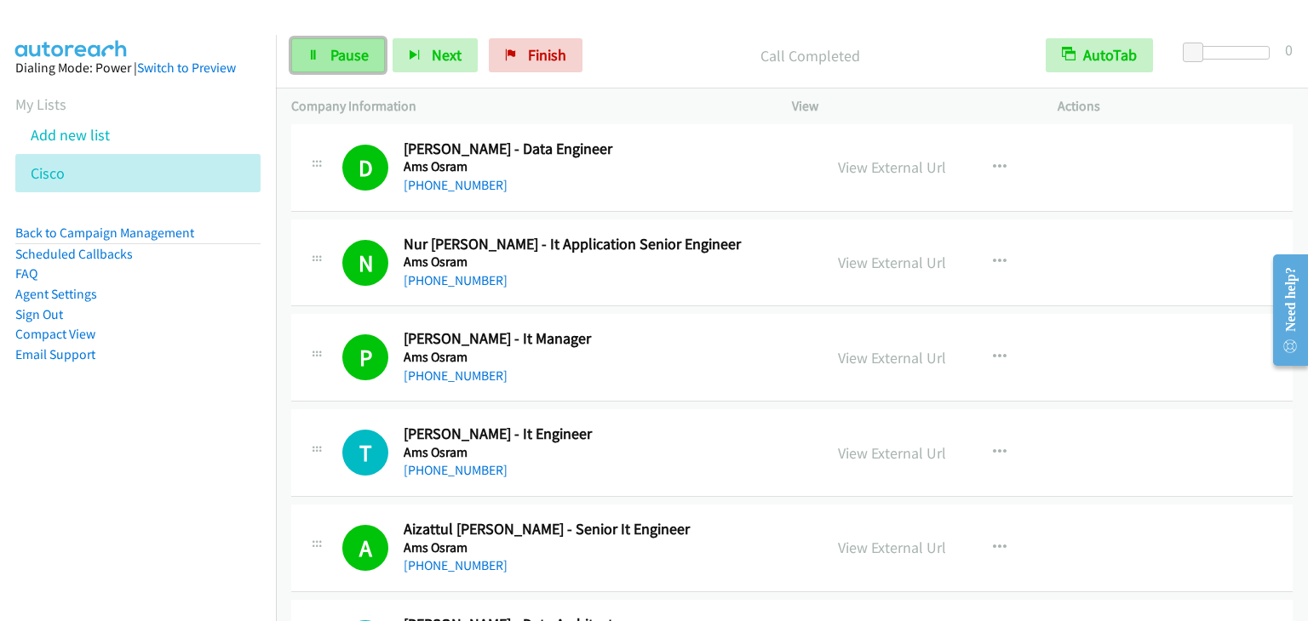
click at [358, 52] on span "Pause" at bounding box center [349, 55] width 38 height 20
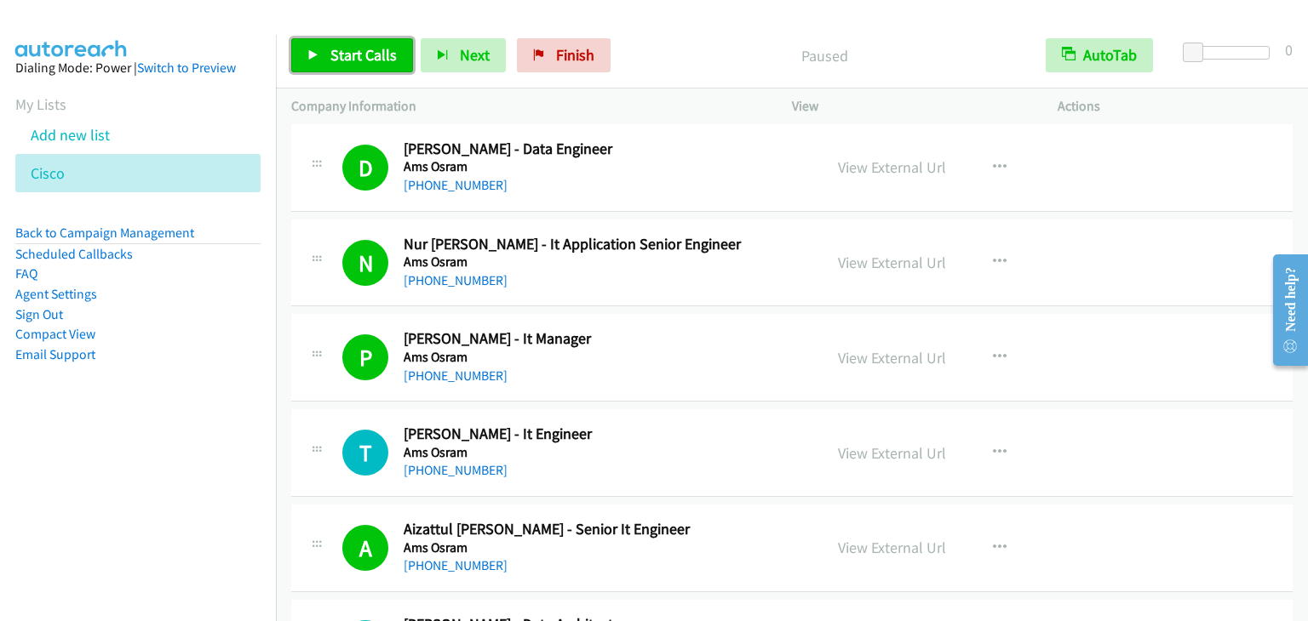
click at [358, 52] on span "Start Calls" at bounding box center [363, 55] width 66 height 20
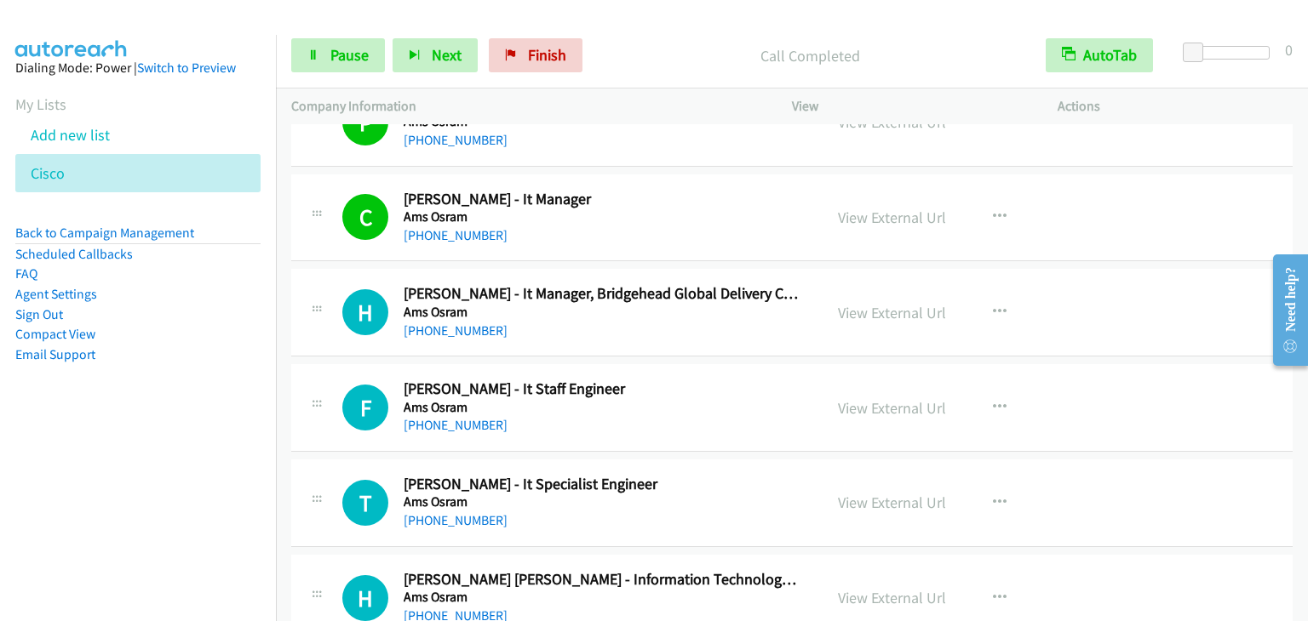
scroll to position [2724, 0]
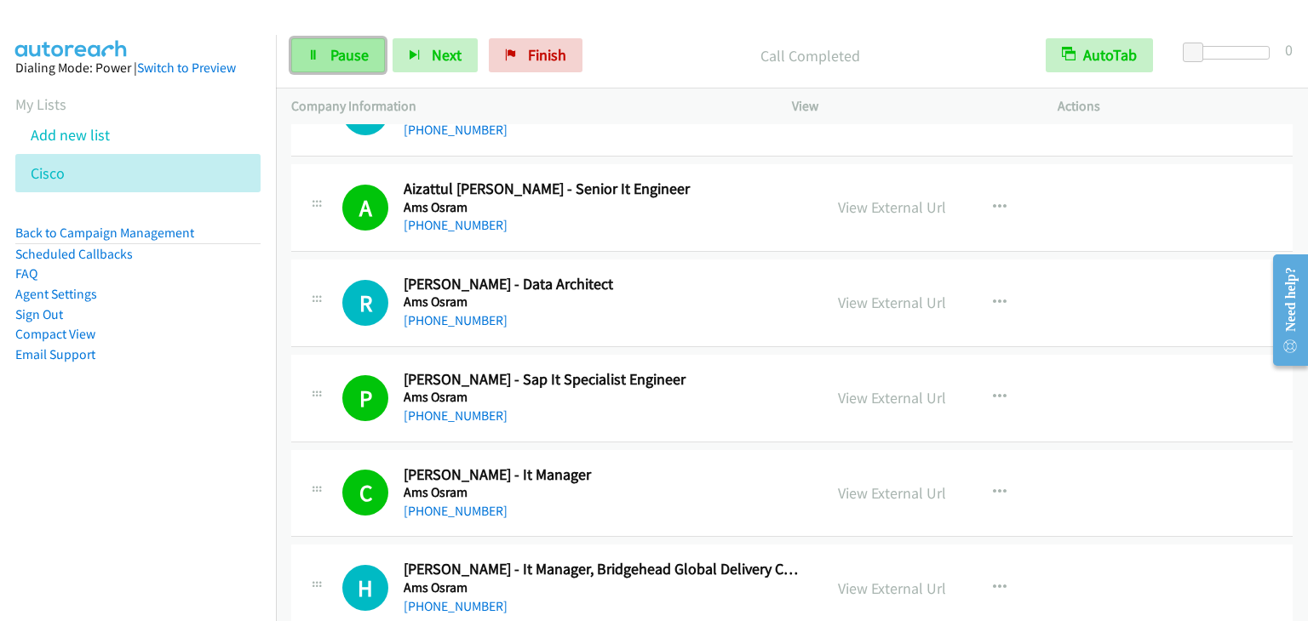
click at [353, 59] on span "Pause" at bounding box center [349, 55] width 38 height 20
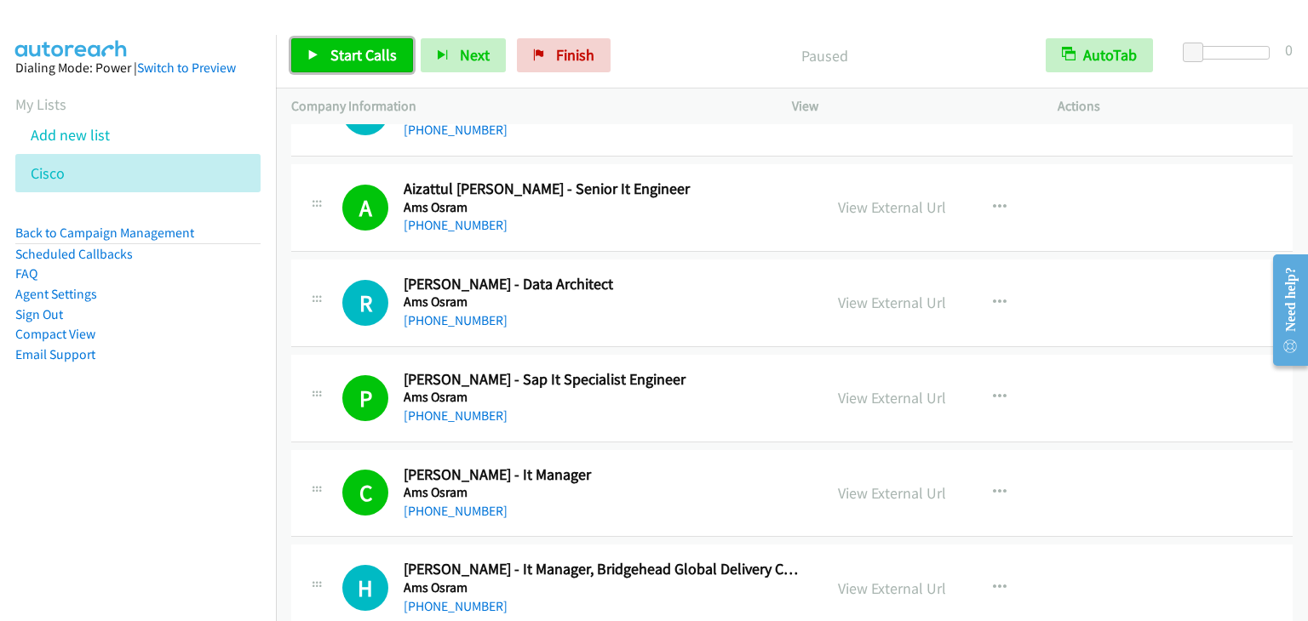
click at [353, 59] on span "Start Calls" at bounding box center [363, 55] width 66 height 20
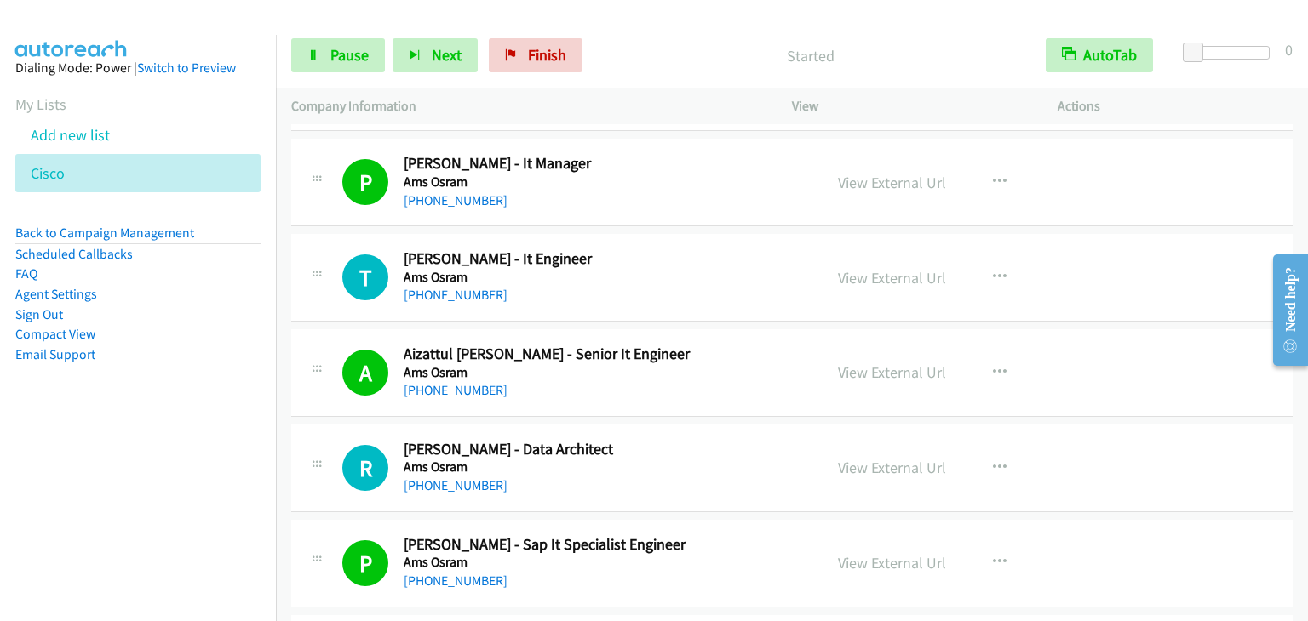
scroll to position [2554, 0]
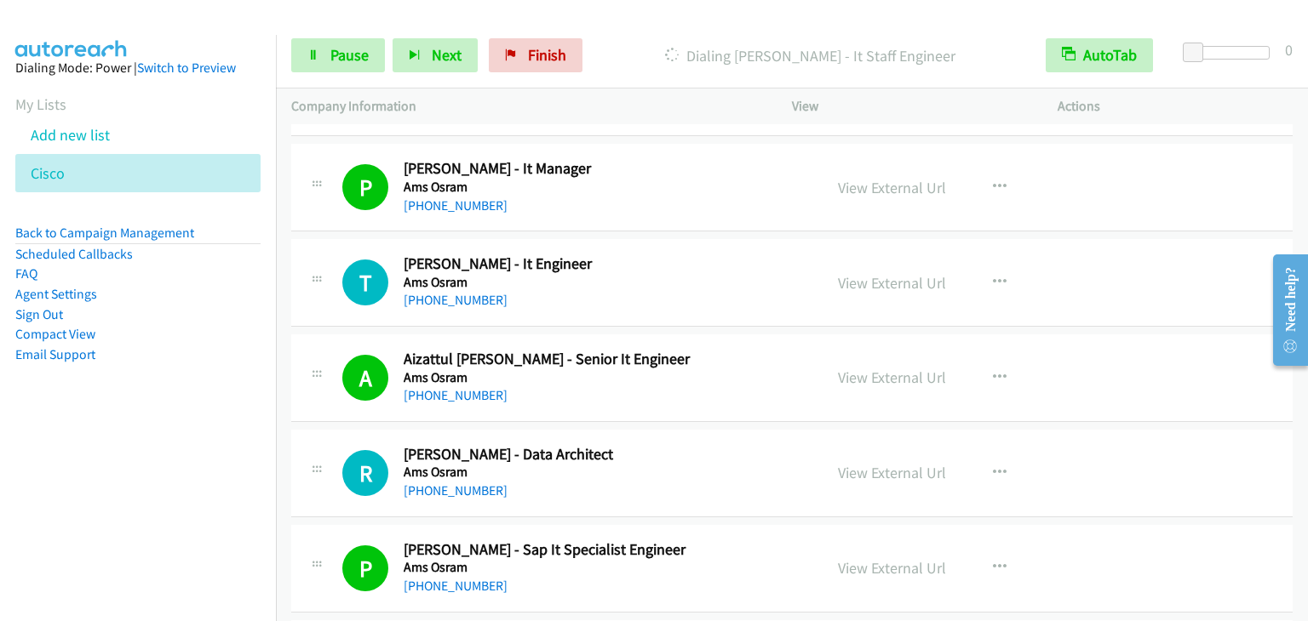
click at [1191, 93] on div "Actions" at bounding box center [1175, 107] width 266 height 36
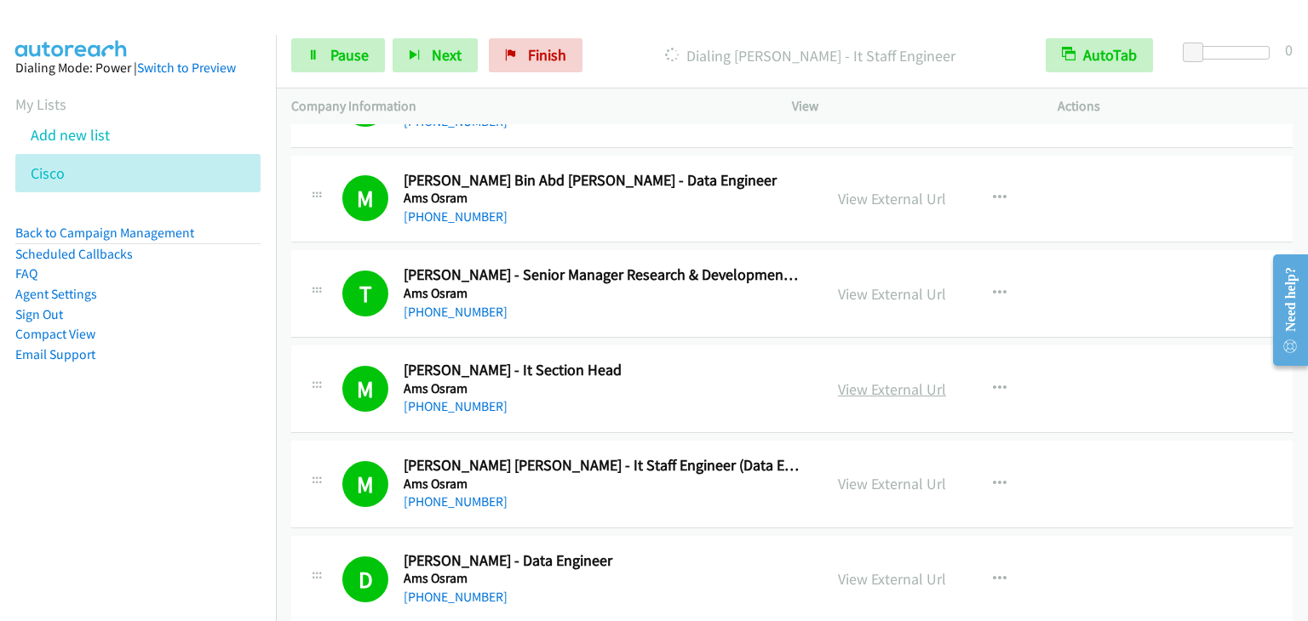
click at [883, 381] on link "View External Url" at bounding box center [892, 390] width 108 height 20
click at [341, 46] on span "Pause" at bounding box center [349, 55] width 38 height 20
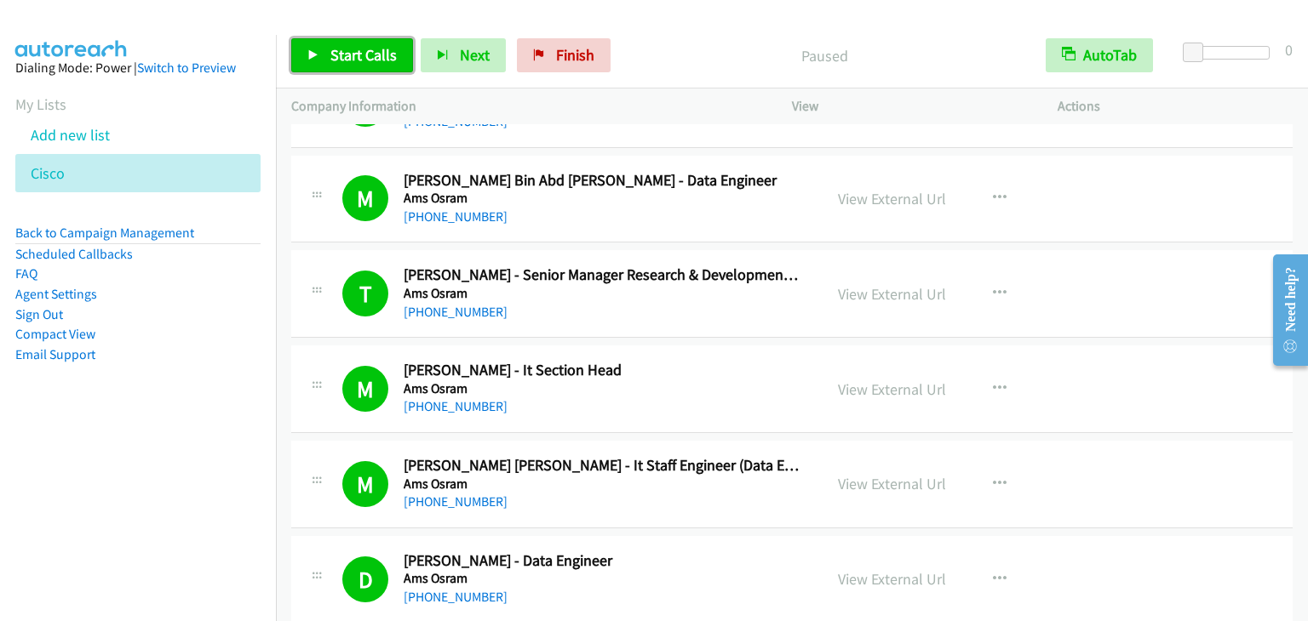
click at [341, 46] on span "Start Calls" at bounding box center [363, 55] width 66 height 20
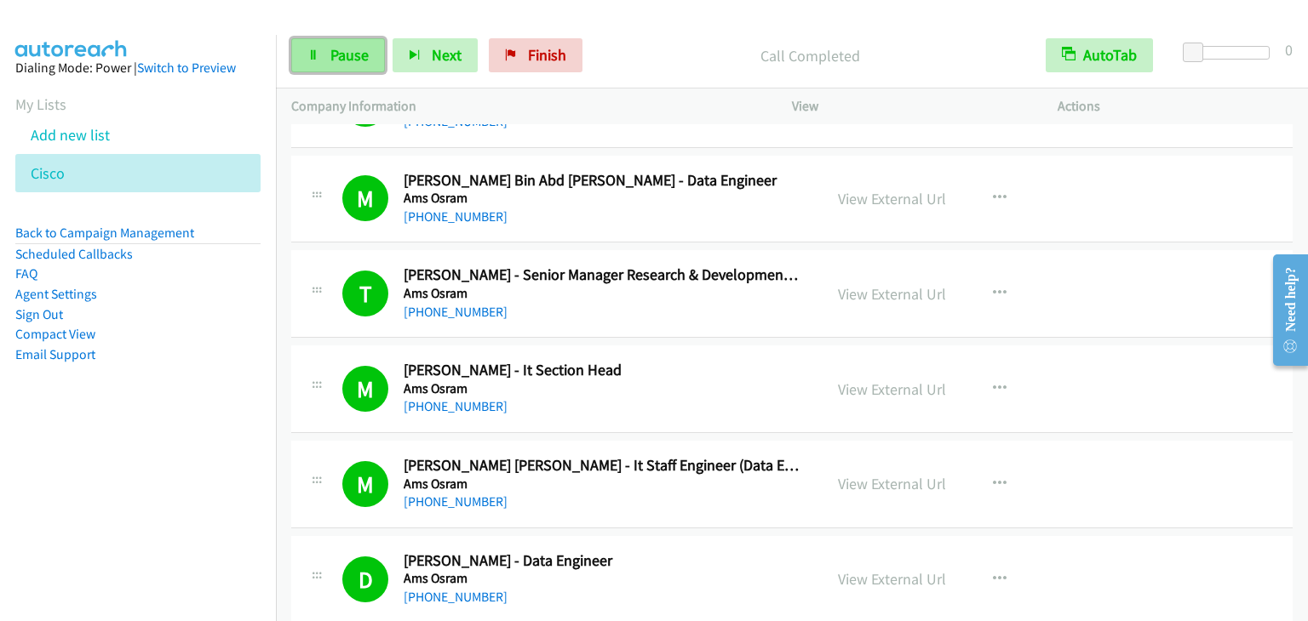
click at [328, 59] on link "Pause" at bounding box center [338, 55] width 94 height 34
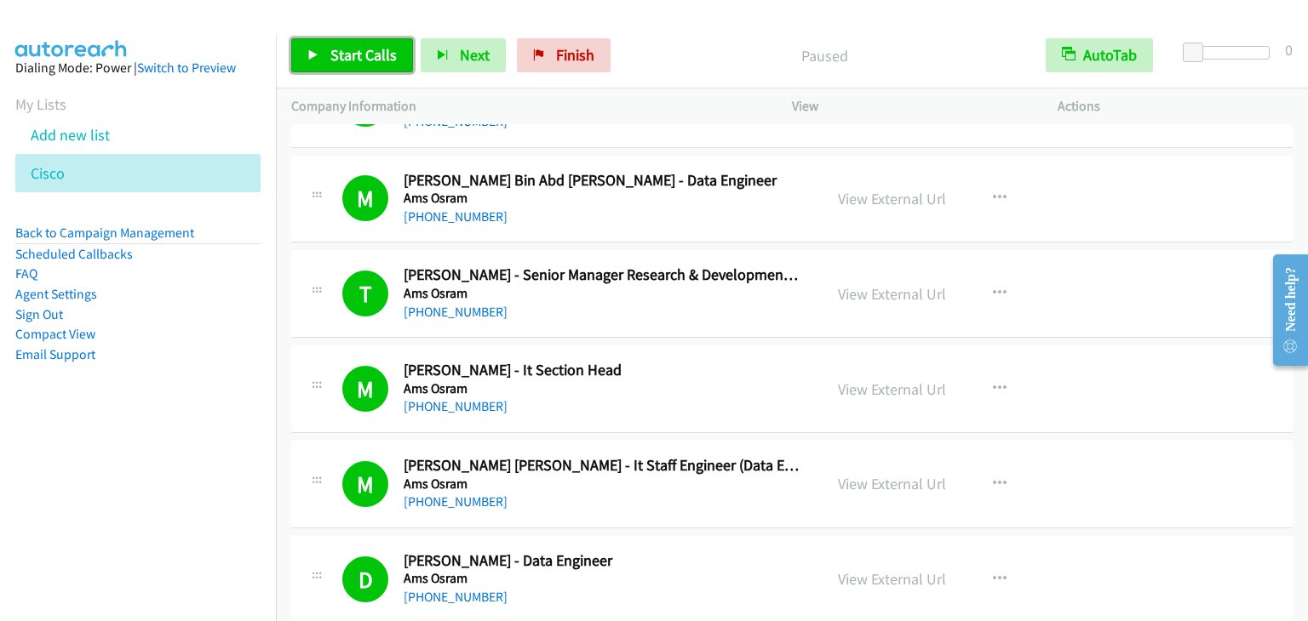
click at [328, 58] on link "Start Calls" at bounding box center [352, 55] width 122 height 34
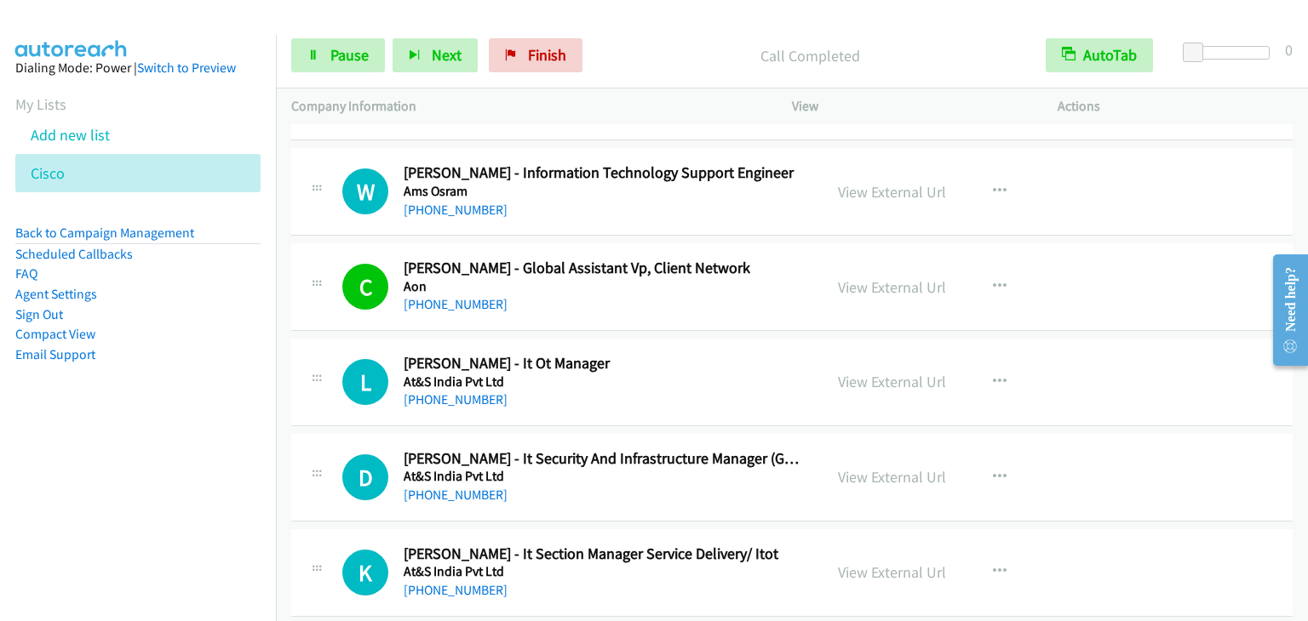
scroll to position [4100, 0]
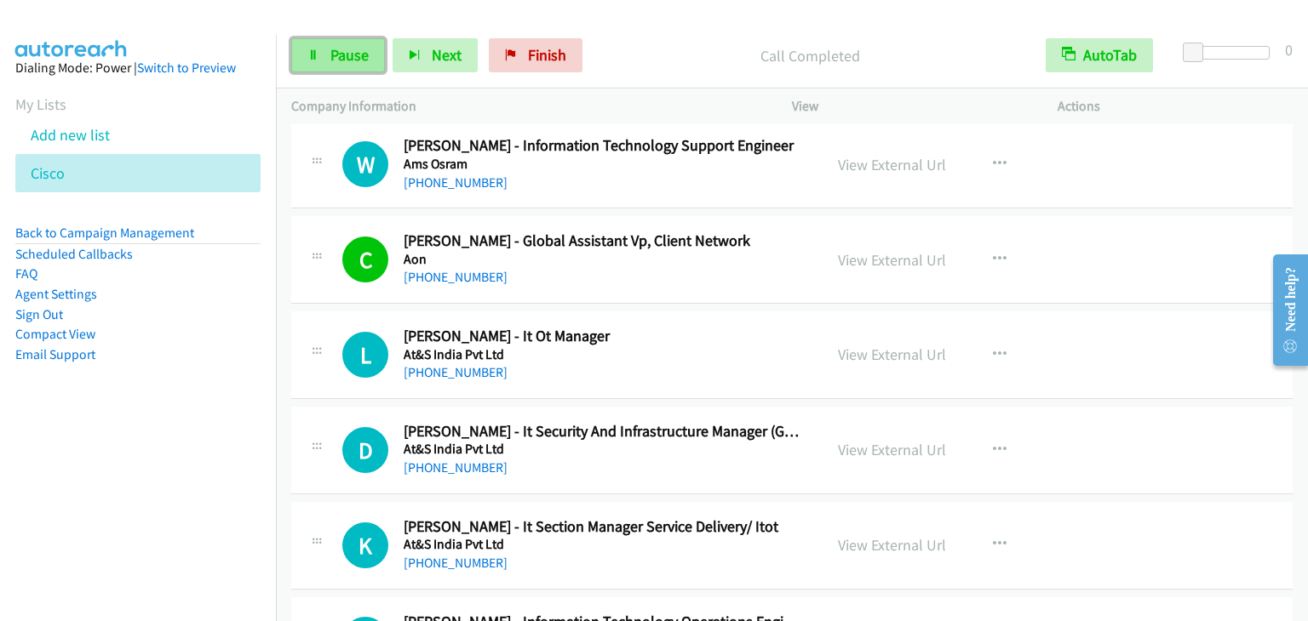
click at [322, 49] on link "Pause" at bounding box center [338, 55] width 94 height 34
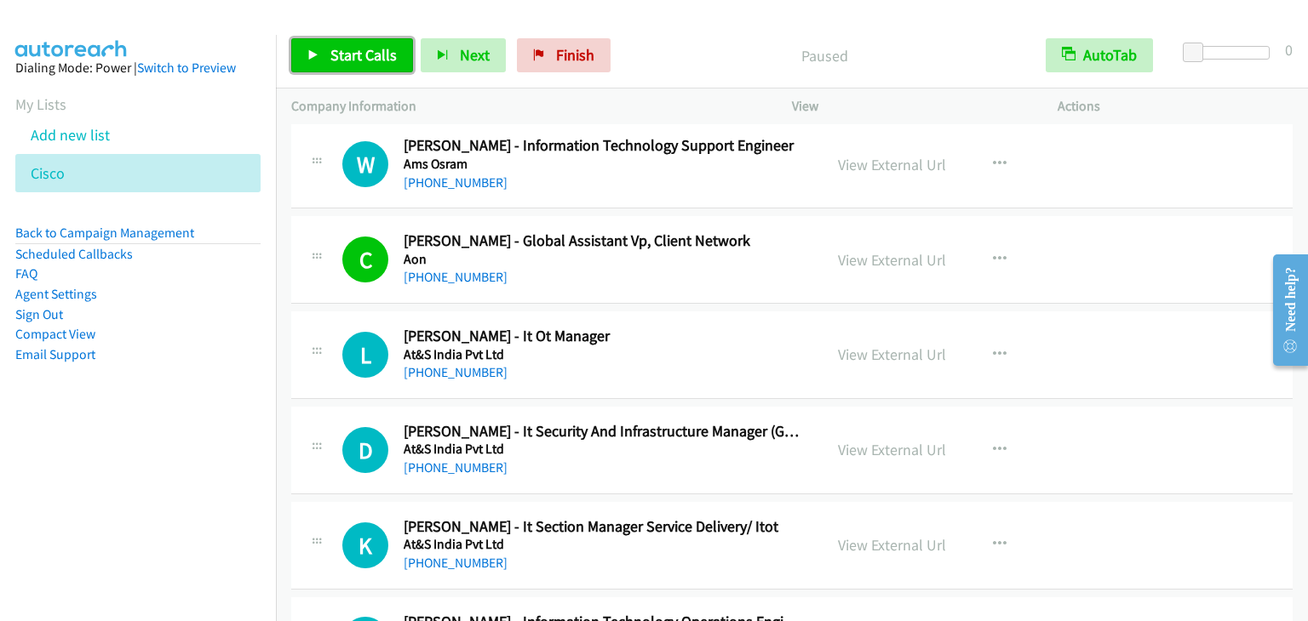
click at [322, 49] on link "Start Calls" at bounding box center [352, 55] width 122 height 34
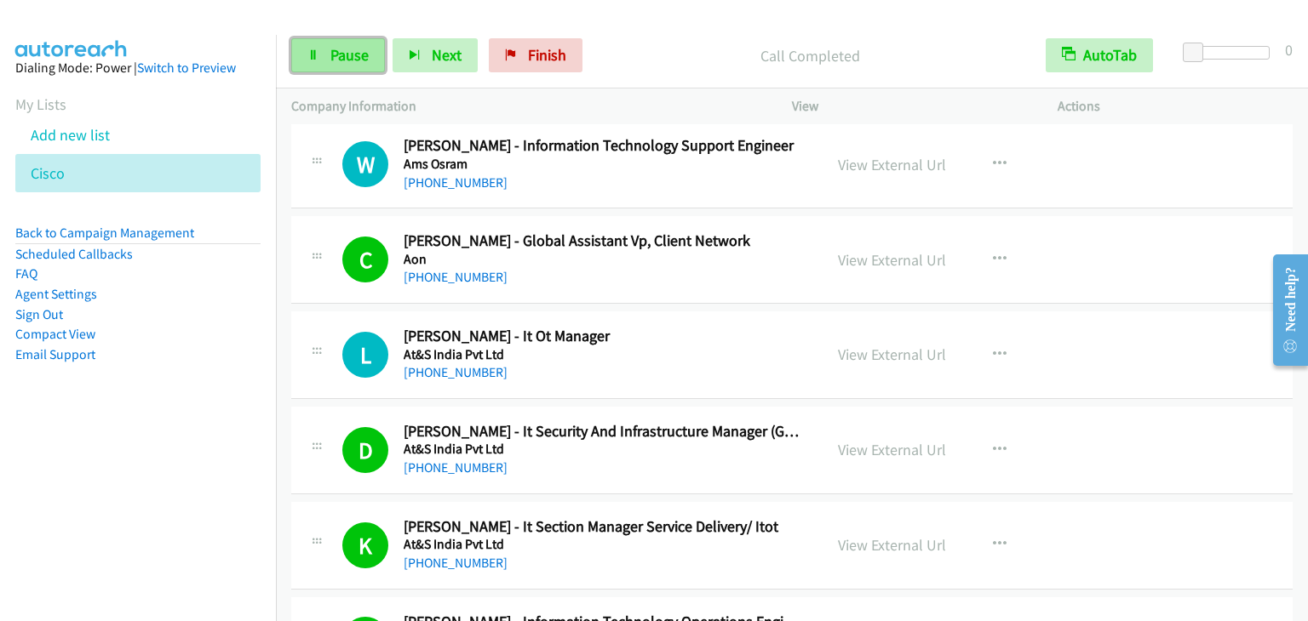
click at [341, 60] on span "Pause" at bounding box center [349, 55] width 38 height 20
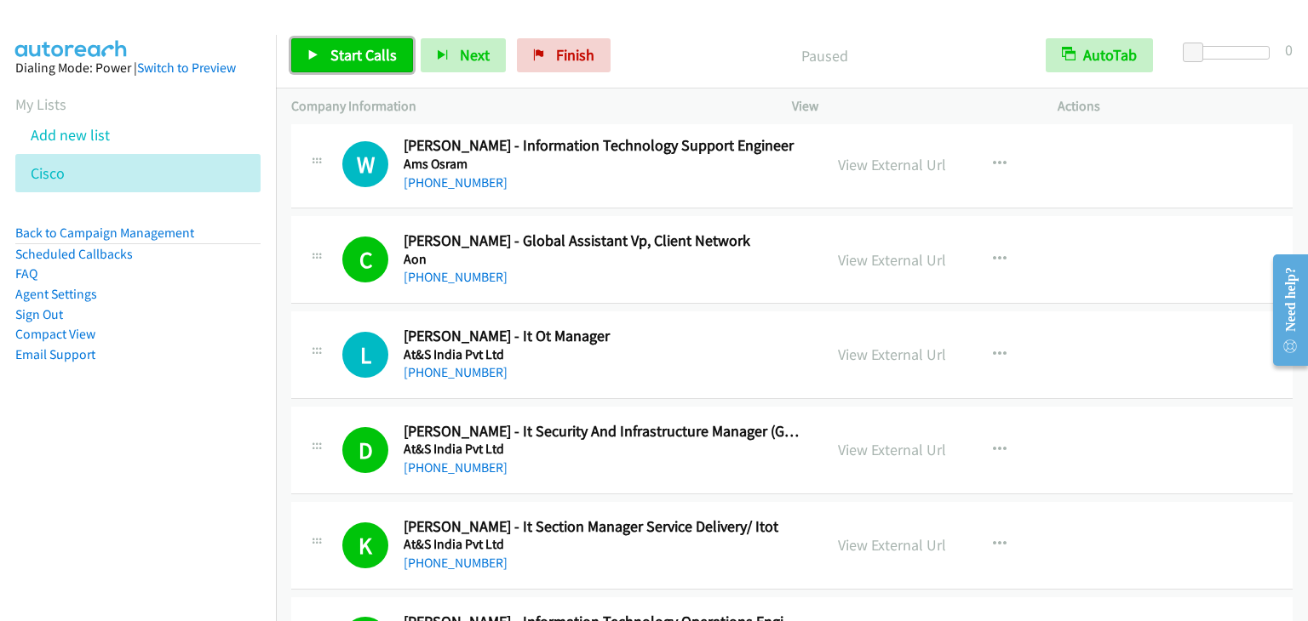
click at [373, 56] on span "Start Calls" at bounding box center [363, 55] width 66 height 20
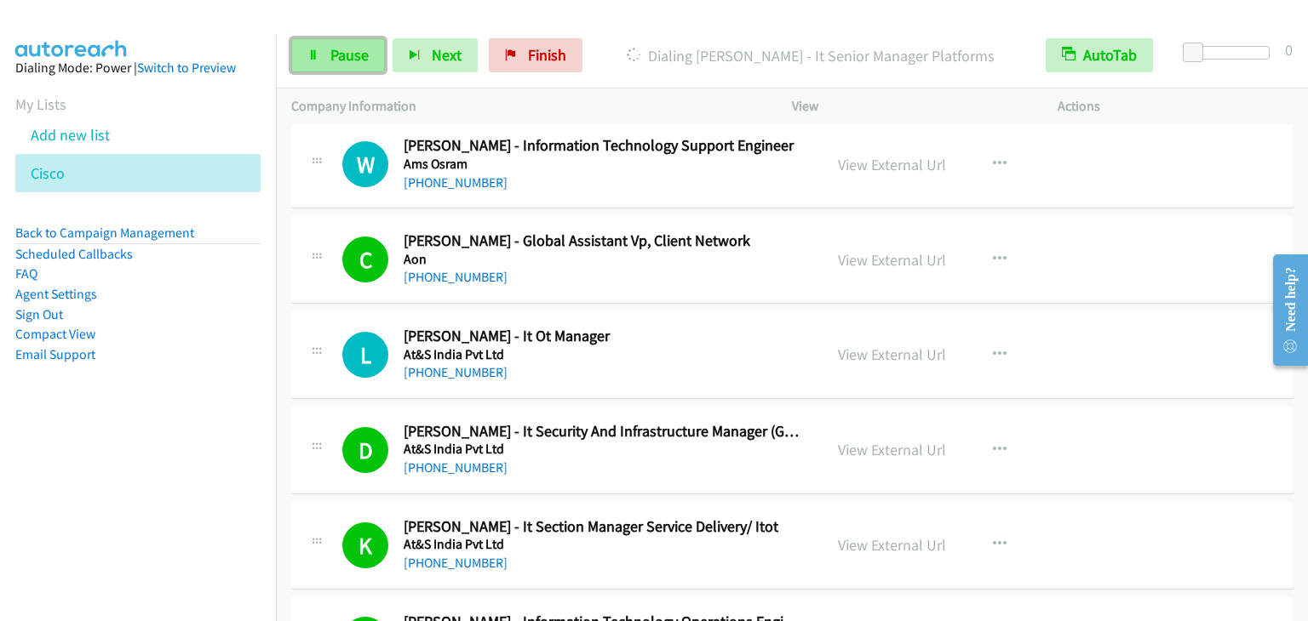
click at [351, 56] on span "Pause" at bounding box center [349, 55] width 38 height 20
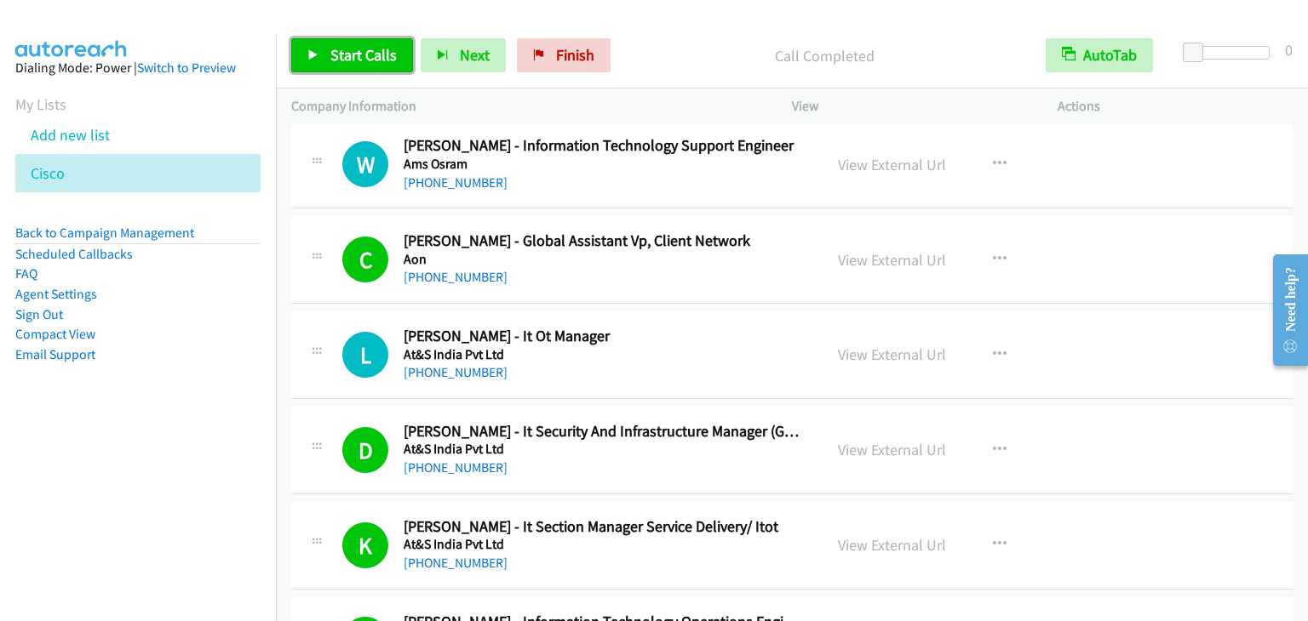
click at [318, 40] on link "Start Calls" at bounding box center [352, 55] width 122 height 34
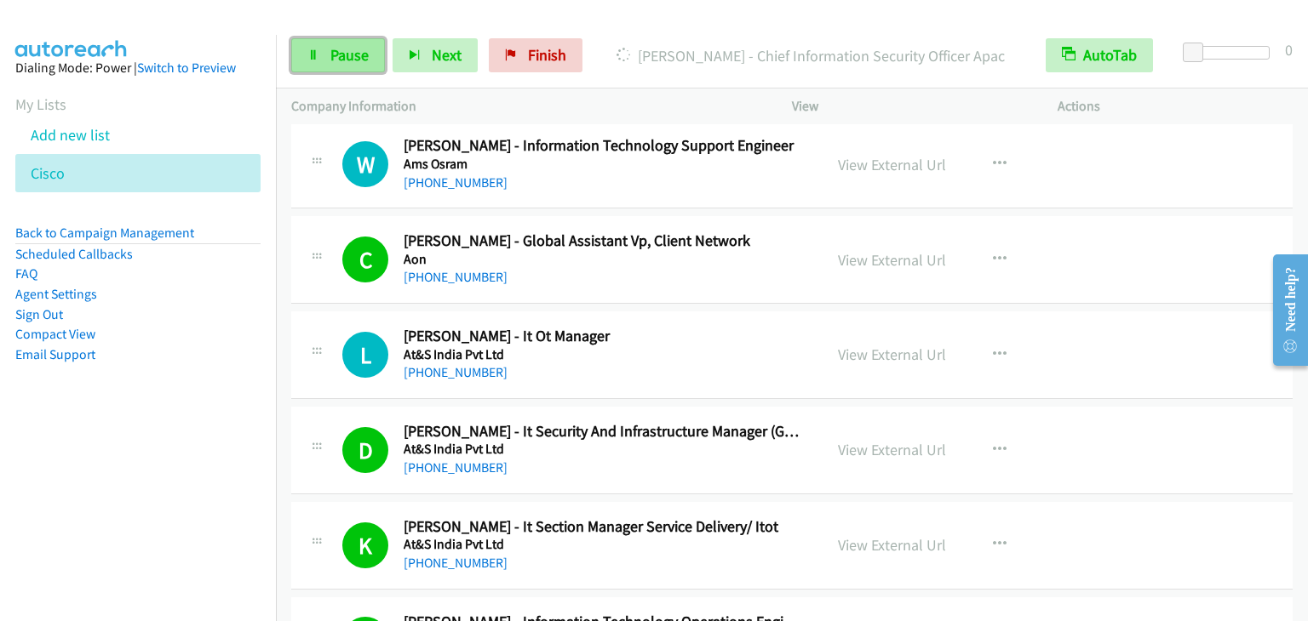
click at [346, 59] on span "Pause" at bounding box center [349, 55] width 38 height 20
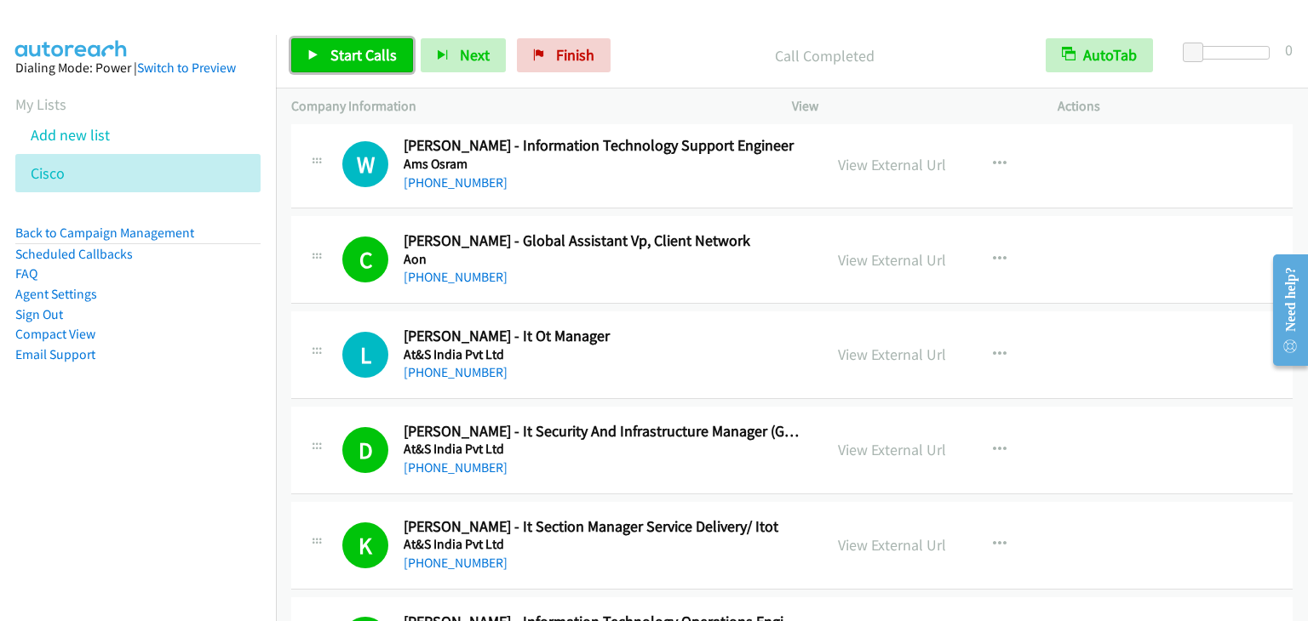
click at [344, 58] on span "Start Calls" at bounding box center [363, 55] width 66 height 20
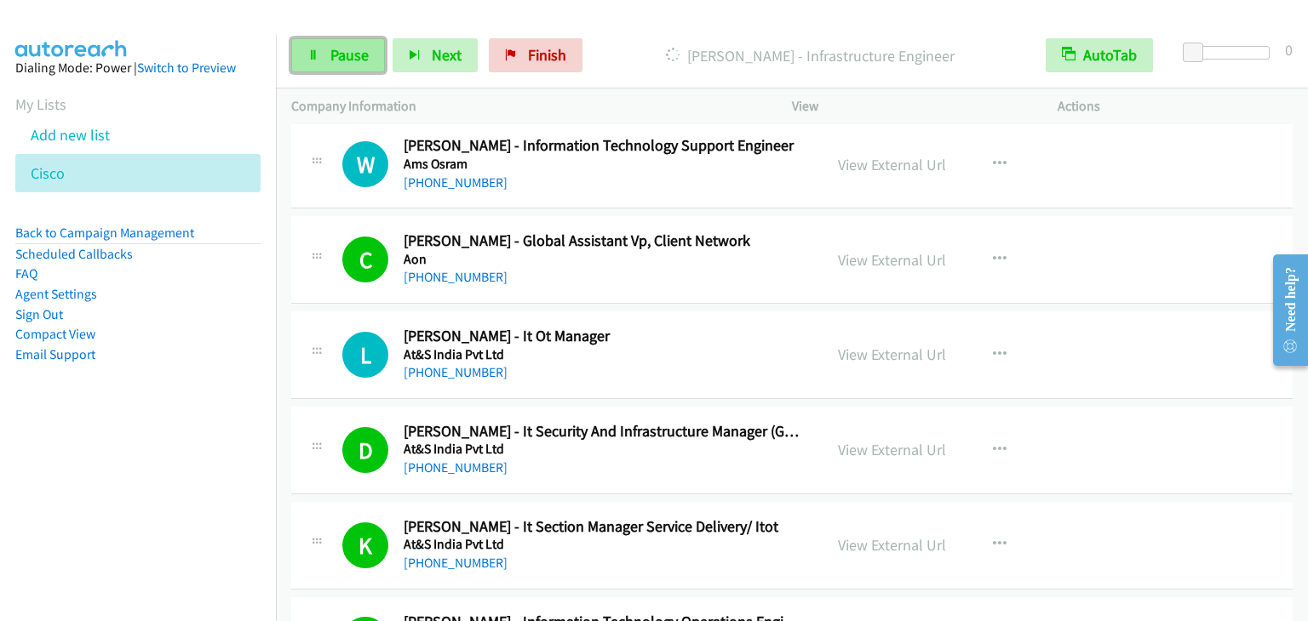
click at [345, 41] on link "Pause" at bounding box center [338, 55] width 94 height 34
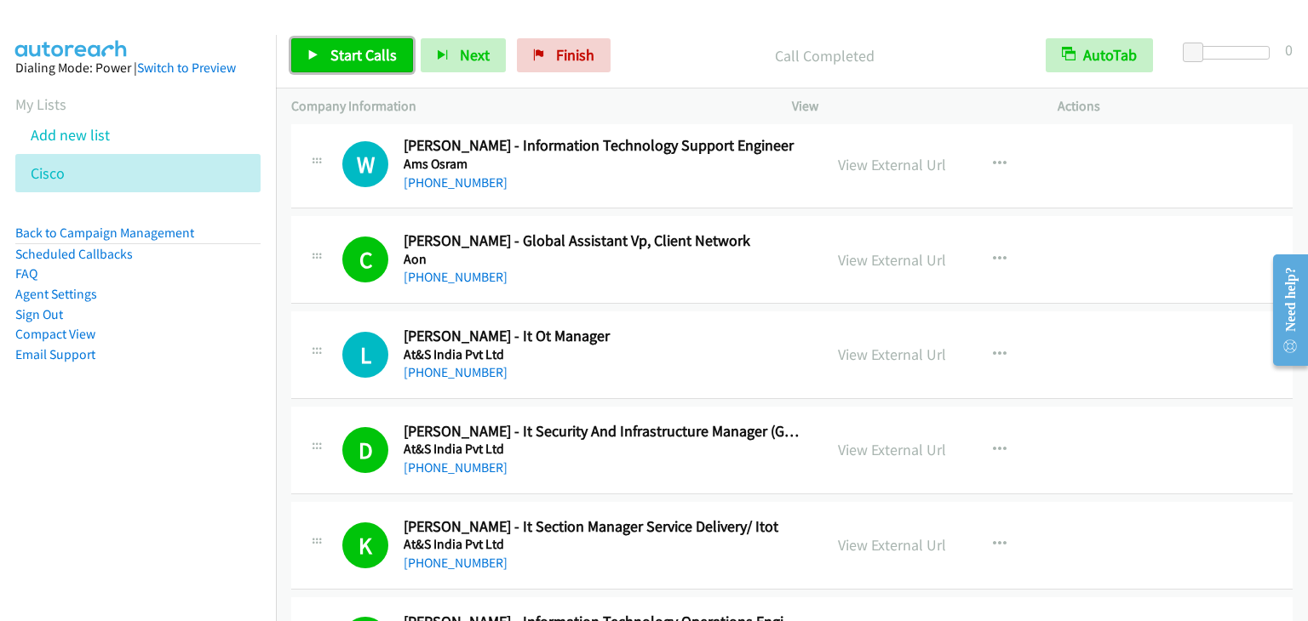
click at [326, 61] on link "Start Calls" at bounding box center [352, 55] width 122 height 34
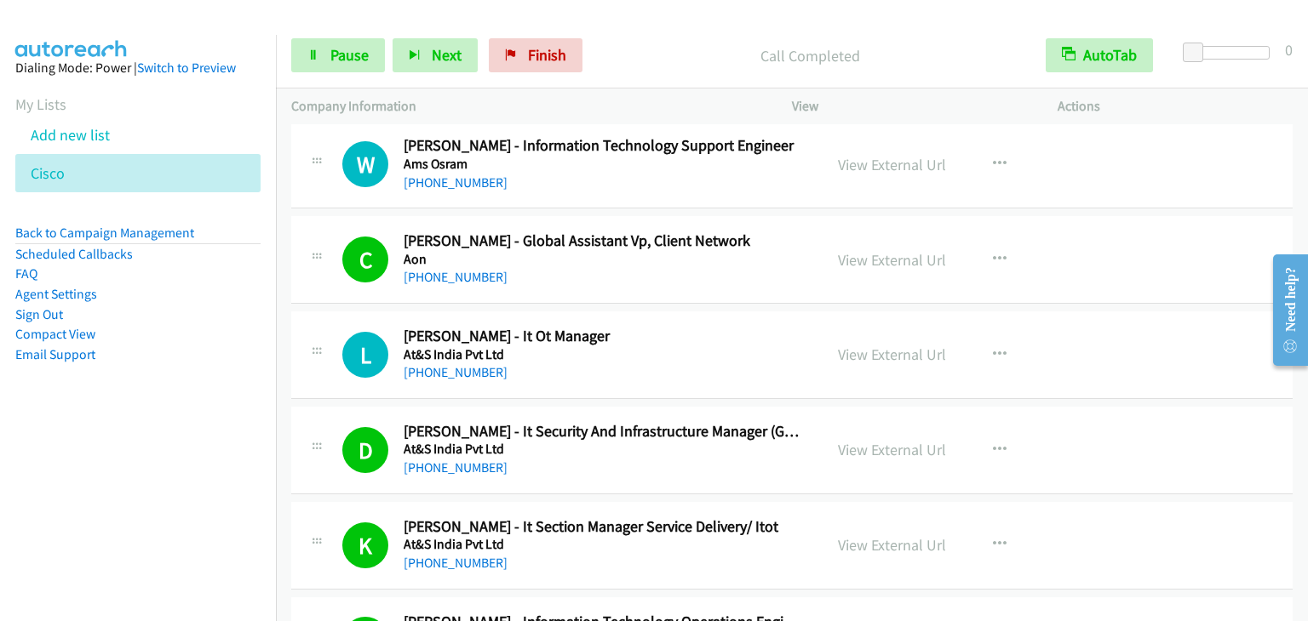
click at [355, 74] on div "Start Calls Pause Next Finish Call Completed AutoTab AutoTab 0" at bounding box center [792, 56] width 1032 height 66
click at [349, 52] on span "Pause" at bounding box center [349, 55] width 38 height 20
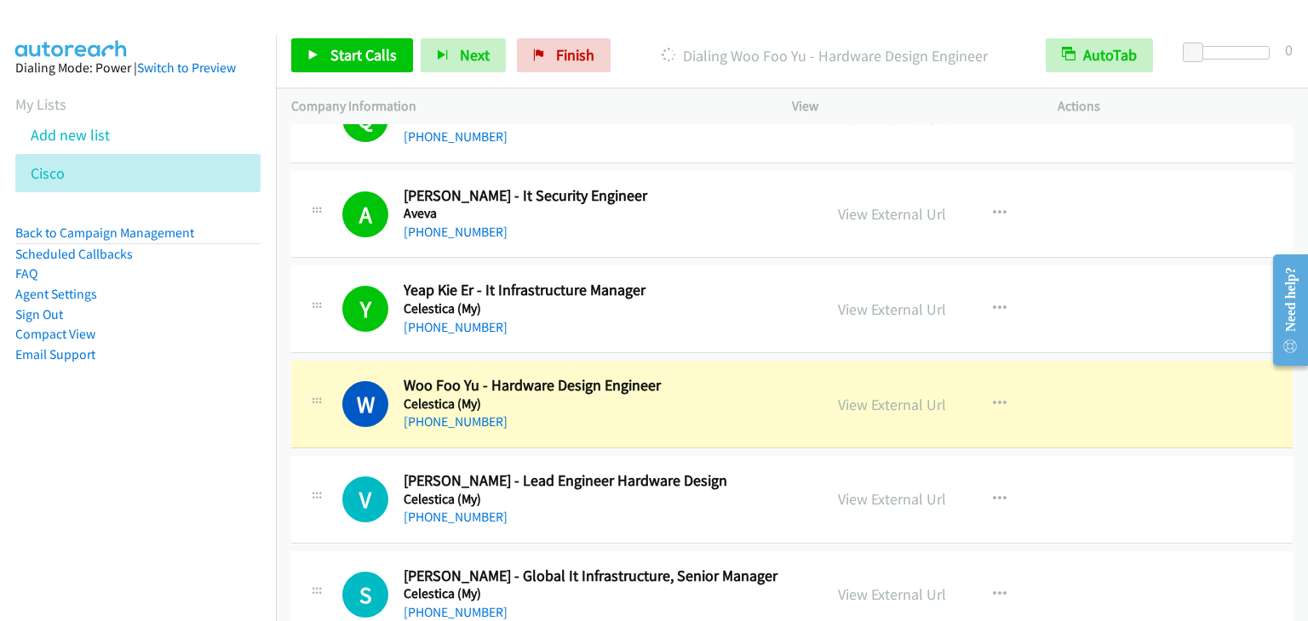
scroll to position [5462, 0]
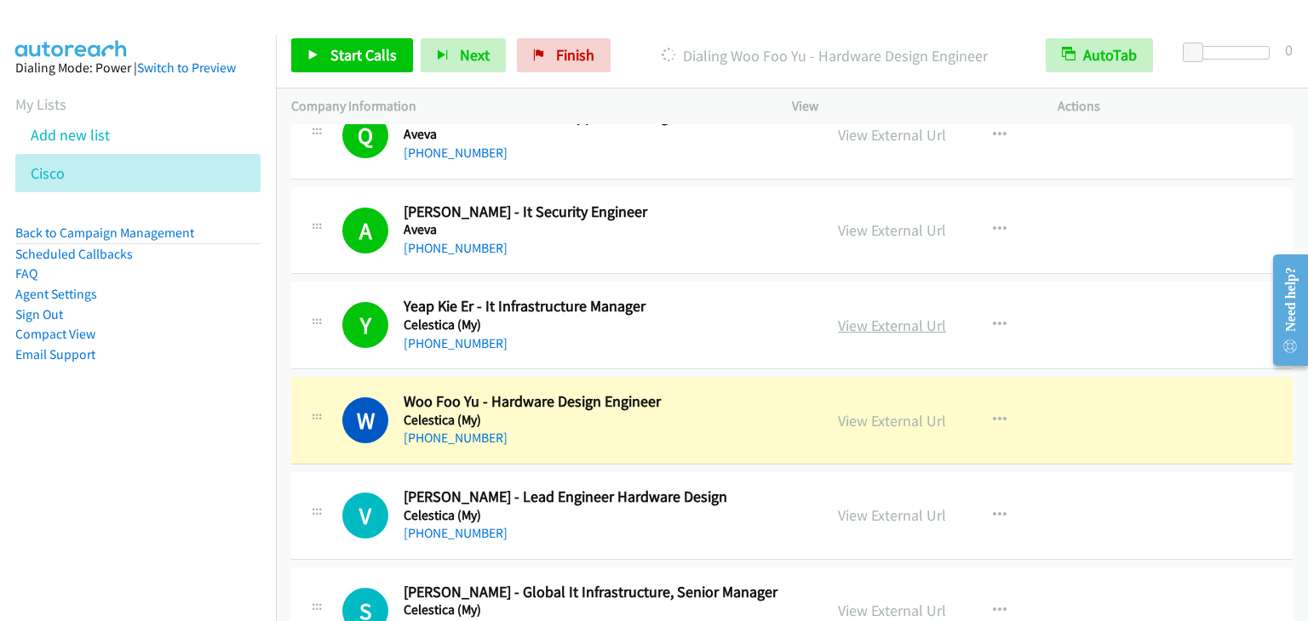
click at [902, 316] on link "View External Url" at bounding box center [892, 326] width 108 height 20
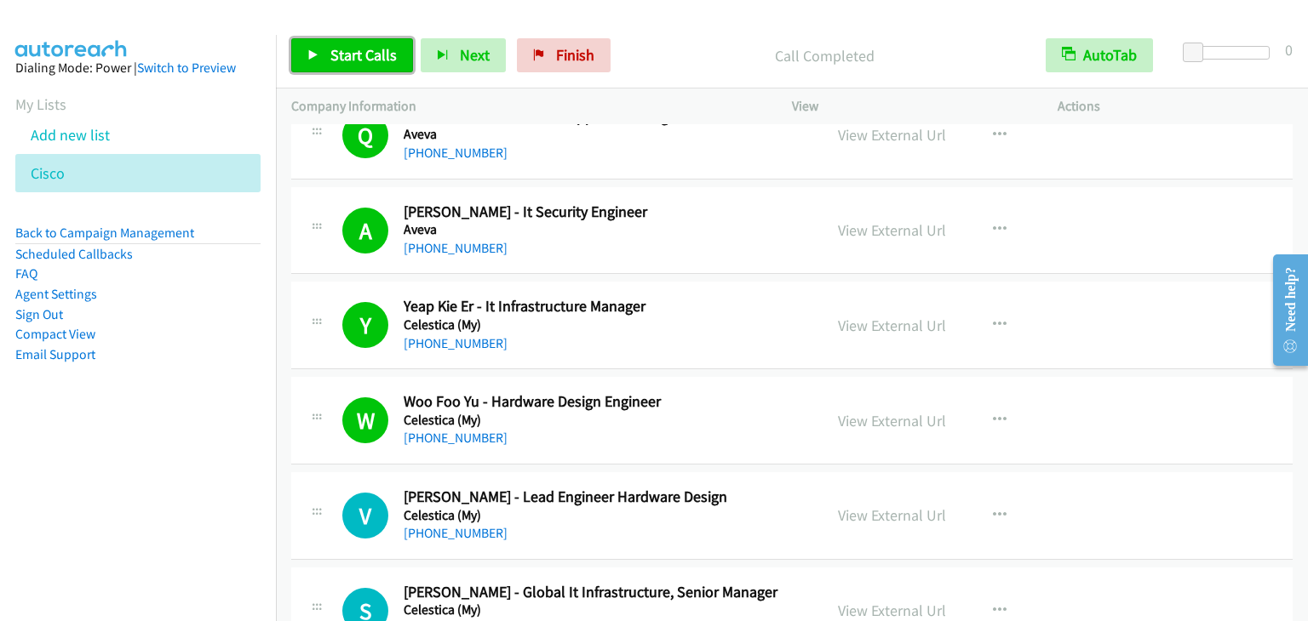
click at [357, 60] on span "Start Calls" at bounding box center [363, 55] width 66 height 20
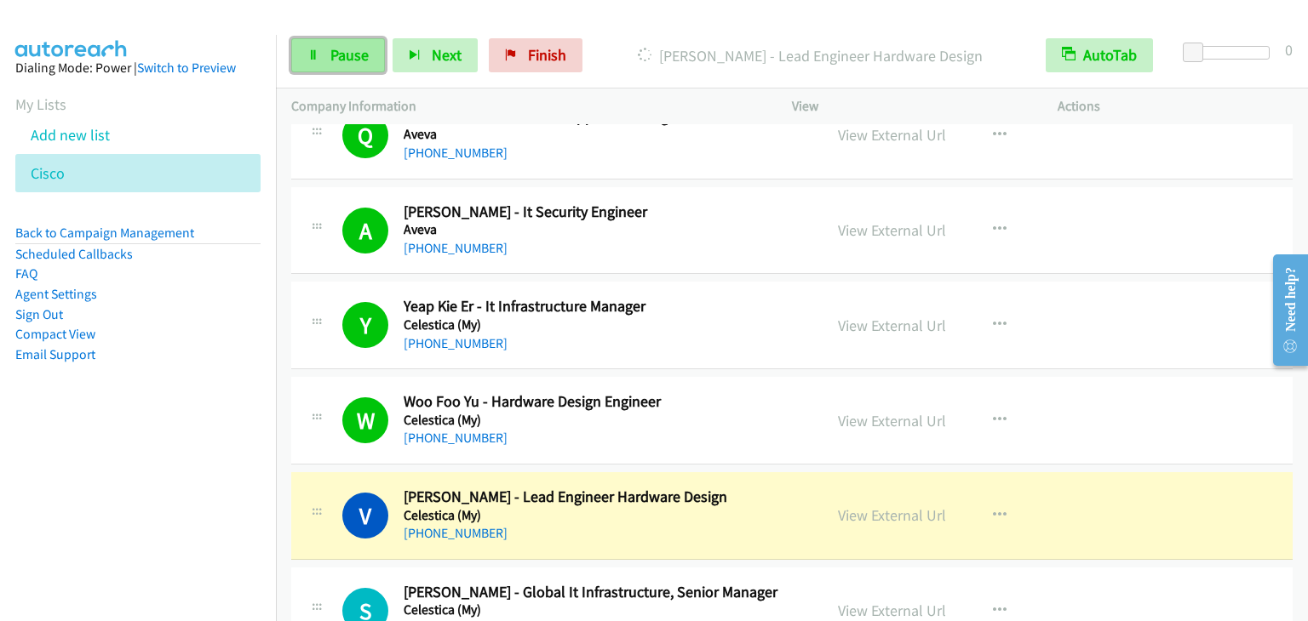
click at [341, 56] on span "Pause" at bounding box center [349, 55] width 38 height 20
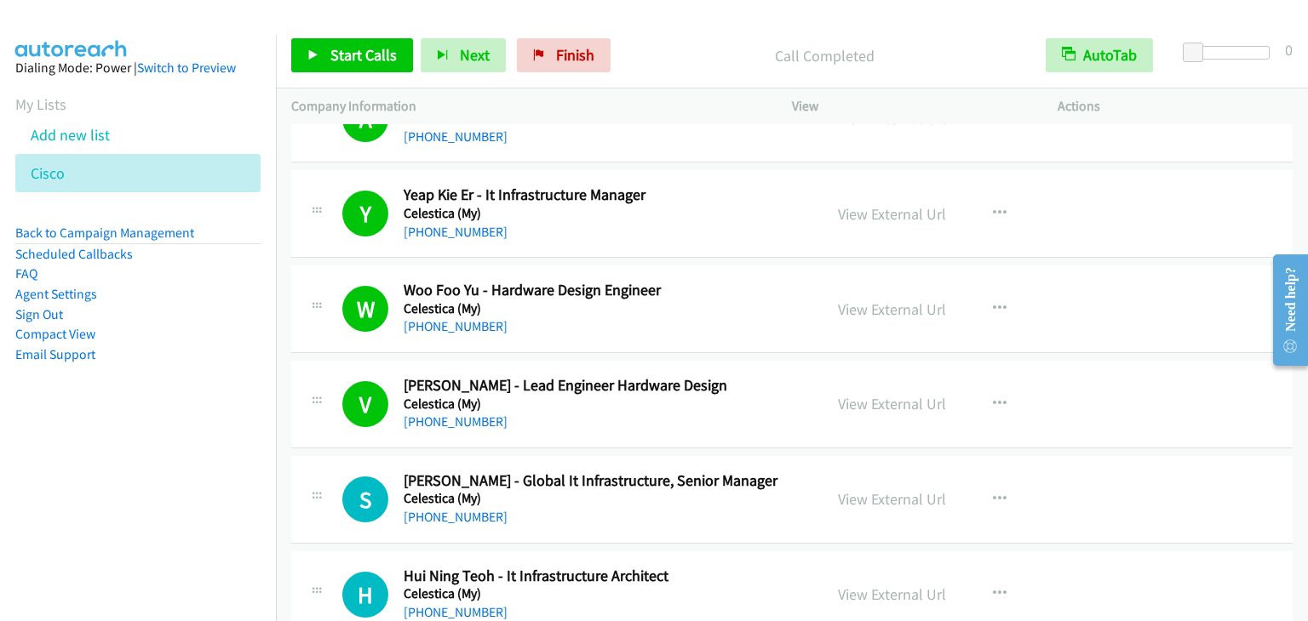
scroll to position [5547, 0]
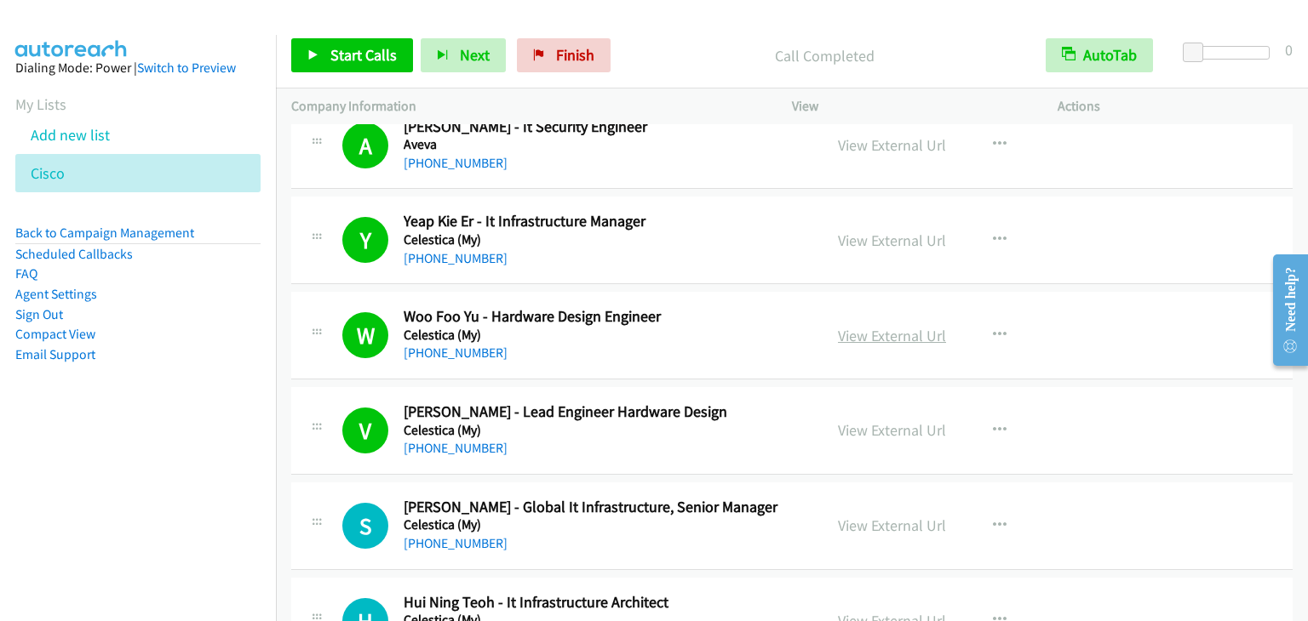
click at [902, 326] on link "View External Url" at bounding box center [892, 336] width 108 height 20
click at [877, 216] on div "View External Url View External Url Schedule/Manage Callback Start Calls Here R…" at bounding box center [962, 240] width 281 height 56
click at [871, 231] on link "View External Url" at bounding box center [892, 241] width 108 height 20
click at [361, 43] on link "Start Calls" at bounding box center [352, 55] width 122 height 34
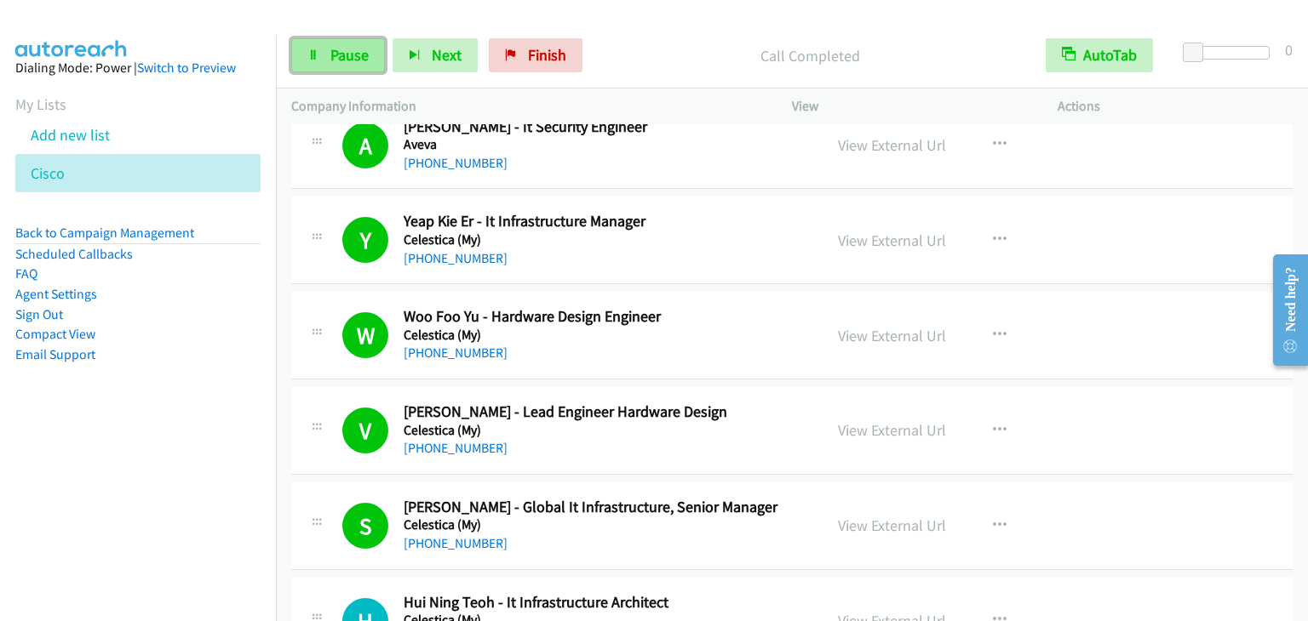
click at [361, 52] on span "Pause" at bounding box center [349, 55] width 38 height 20
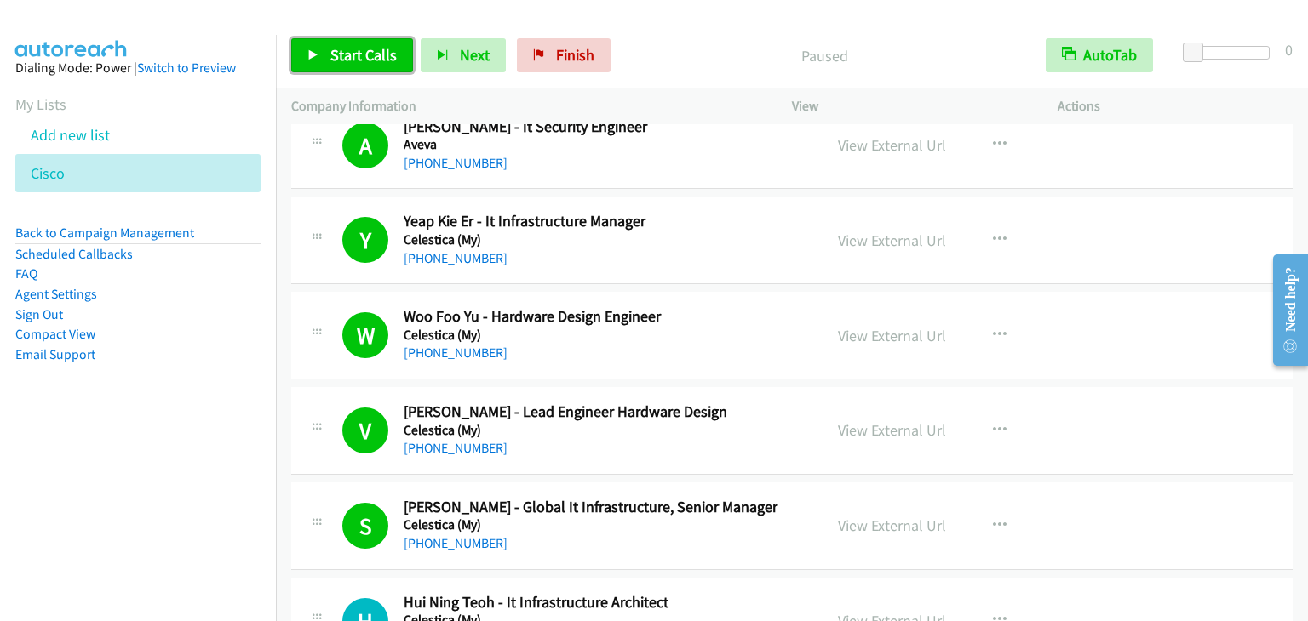
click at [375, 55] on span "Start Calls" at bounding box center [363, 55] width 66 height 20
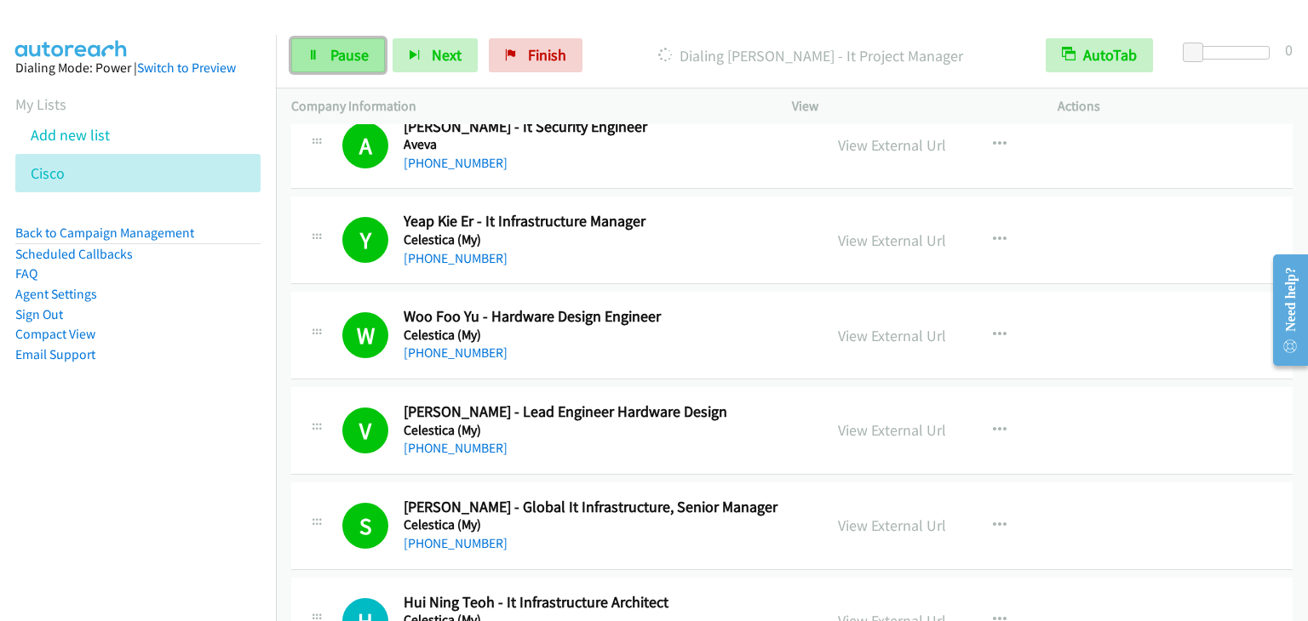
click at [354, 60] on span "Pause" at bounding box center [349, 55] width 38 height 20
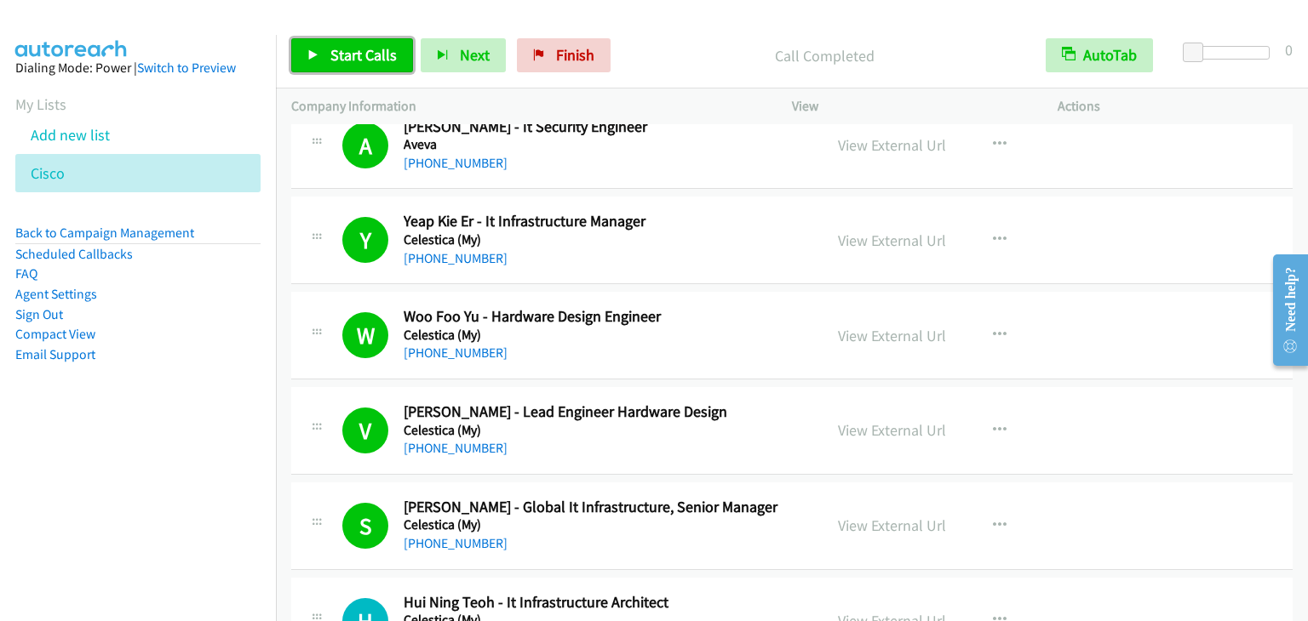
click at [347, 55] on span "Start Calls" at bounding box center [363, 55] width 66 height 20
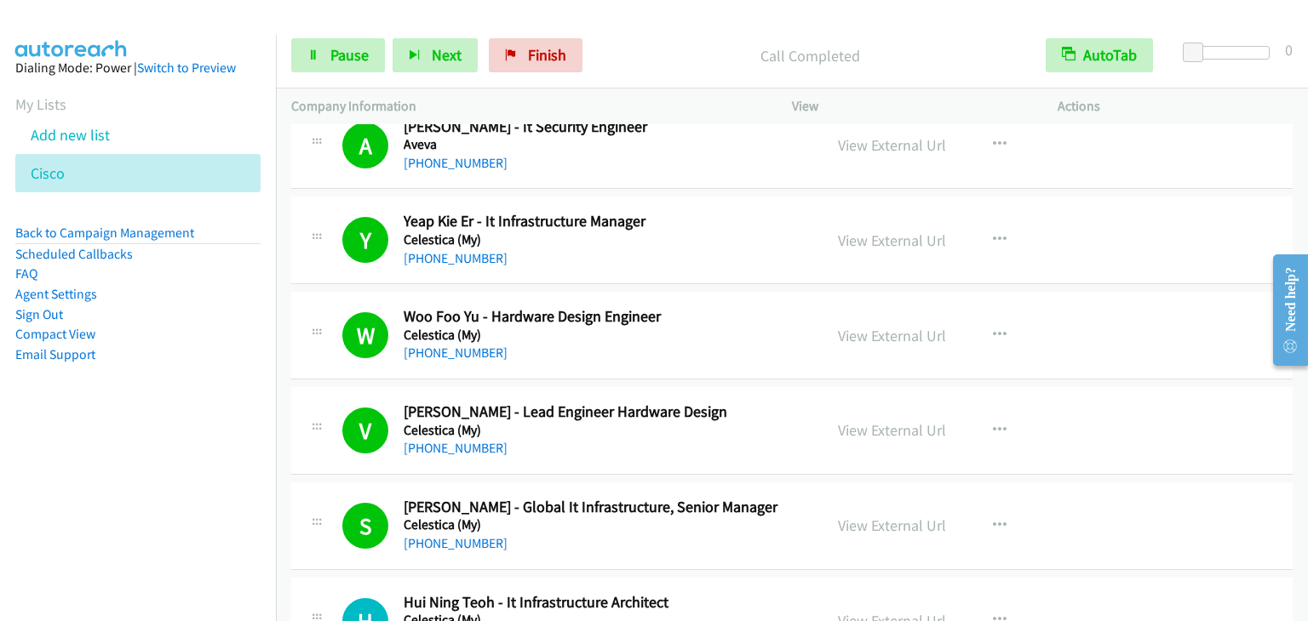
click at [352, 73] on div "Start Calls Pause Next Finish Call Completed AutoTab AutoTab 0" at bounding box center [792, 56] width 1032 height 66
click at [354, 61] on span "Pause" at bounding box center [349, 55] width 38 height 20
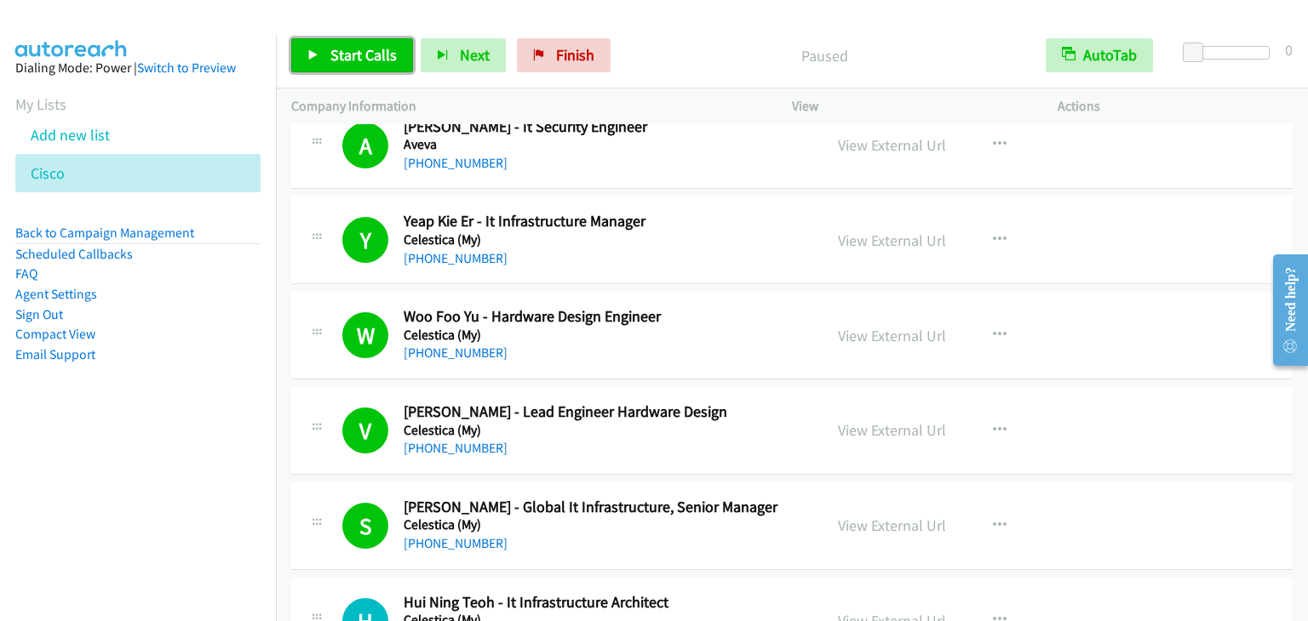
click at [354, 61] on span "Start Calls" at bounding box center [363, 55] width 66 height 20
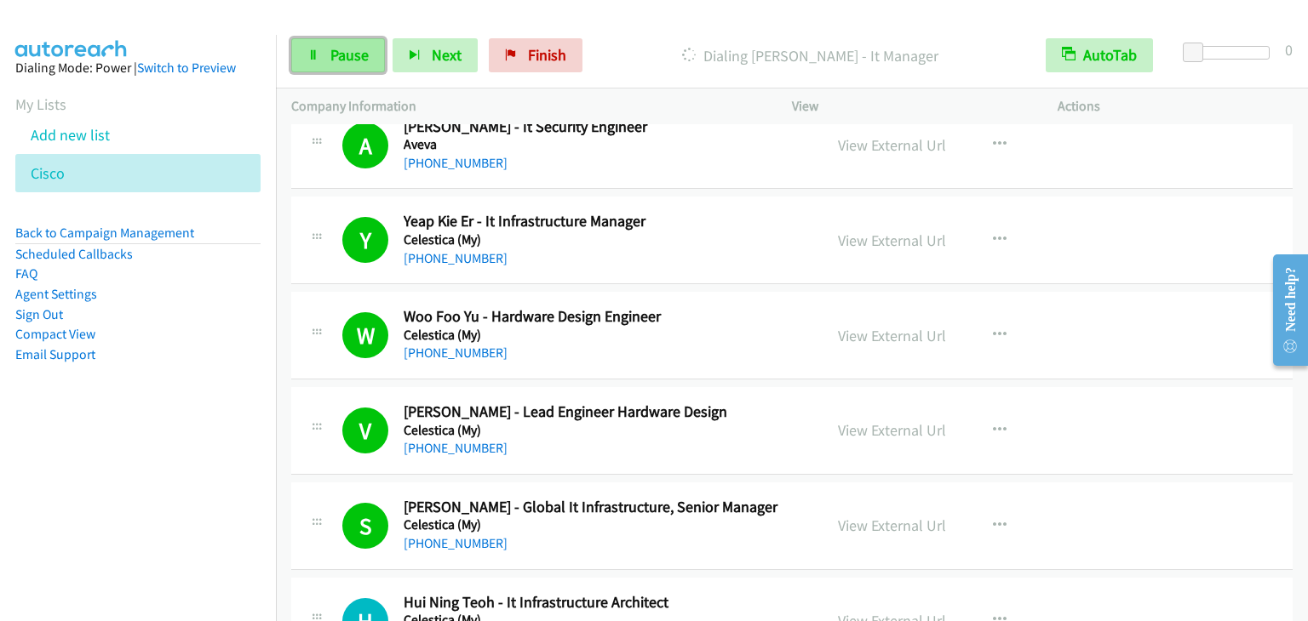
click at [331, 59] on span "Pause" at bounding box center [349, 55] width 38 height 20
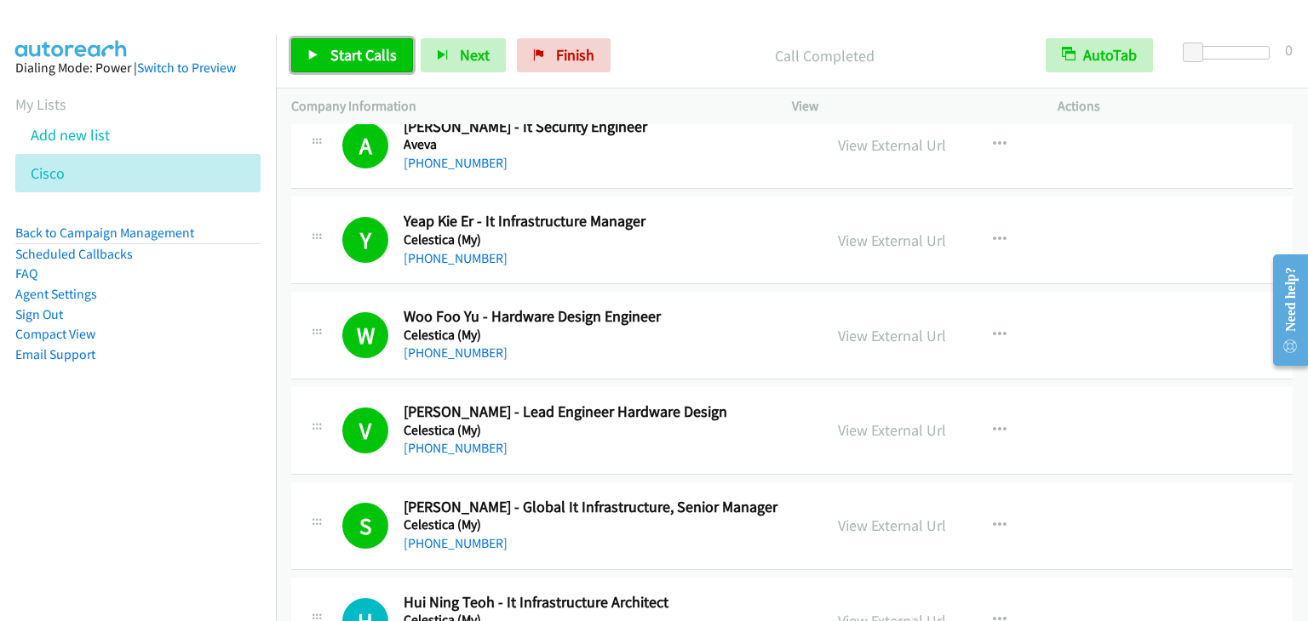
click at [332, 49] on span "Start Calls" at bounding box center [363, 55] width 66 height 20
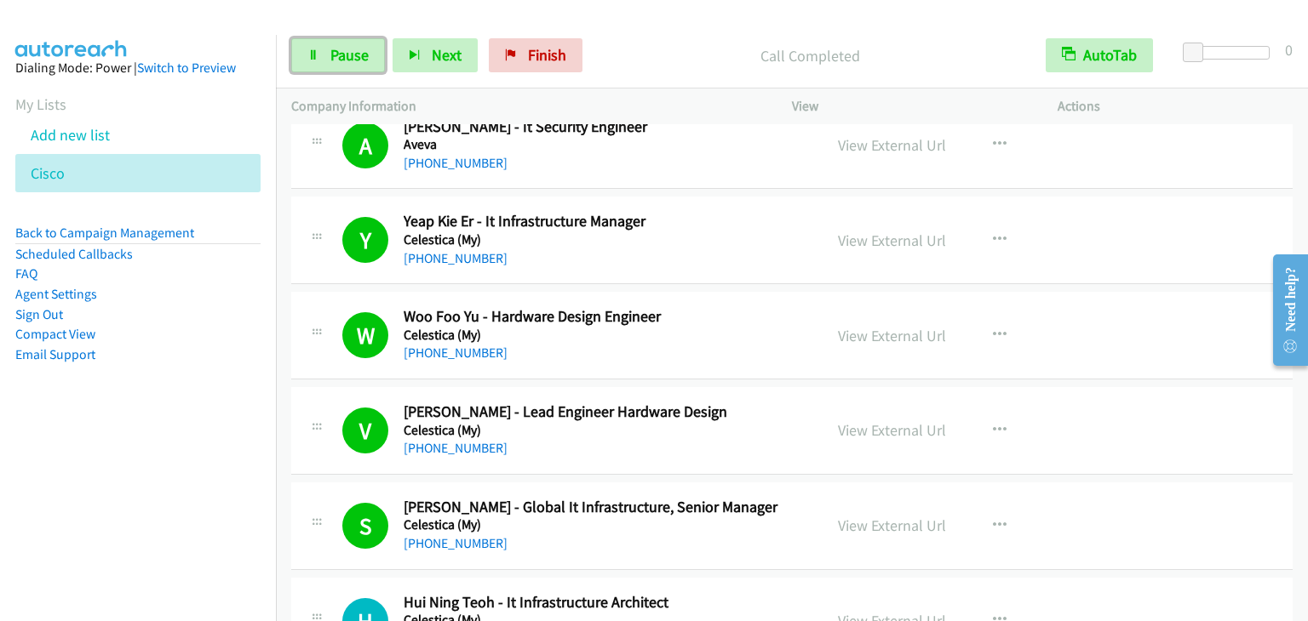
drag, startPoint x: 370, startPoint y: 58, endPoint x: 320, endPoint y: 4, distance: 73.5
click at [369, 58] on link "Pause" at bounding box center [338, 55] width 94 height 34
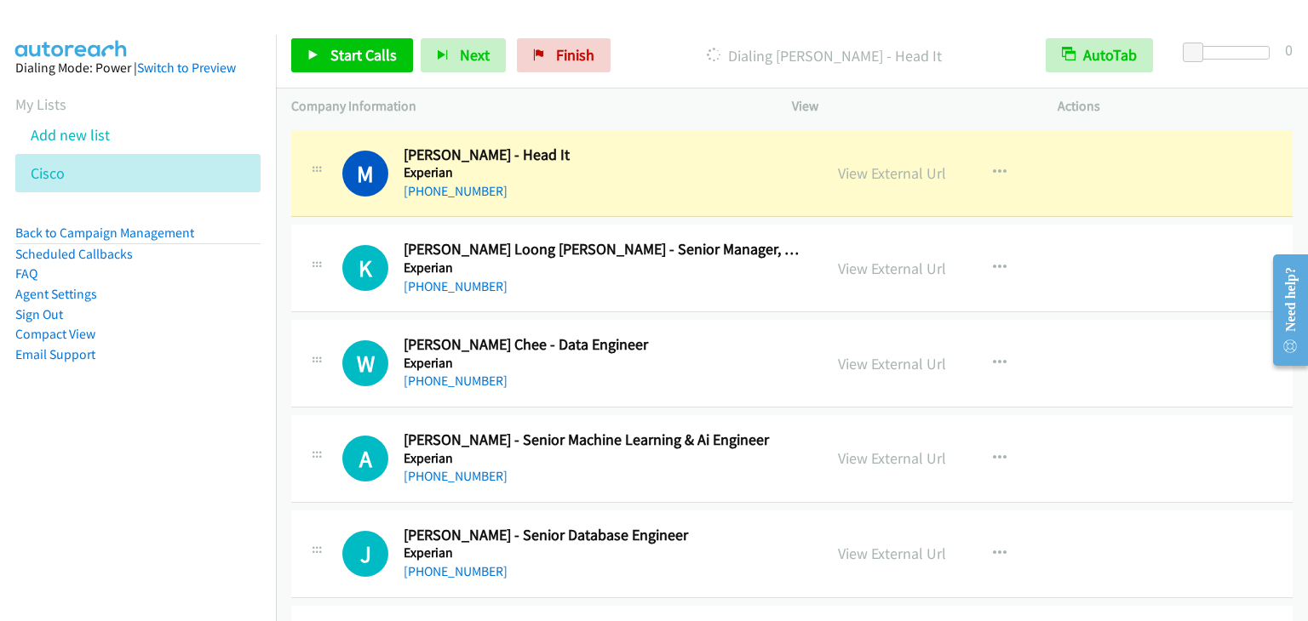
scroll to position [6910, 0]
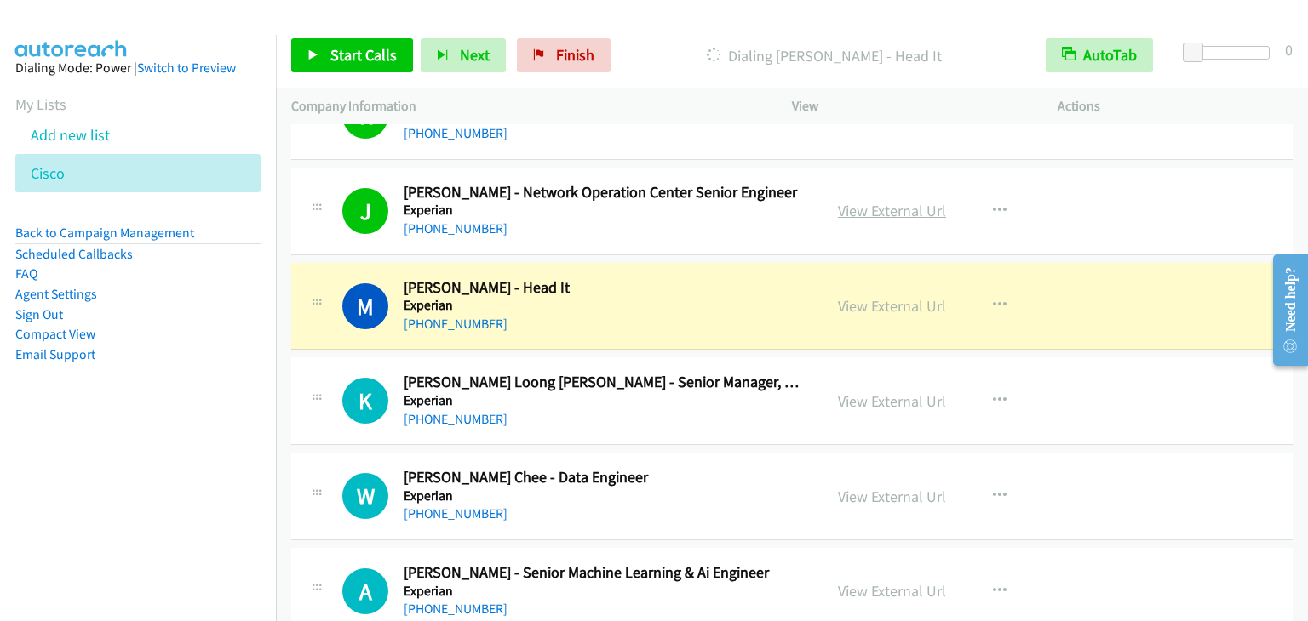
click at [896, 202] on link "View External Url" at bounding box center [892, 211] width 108 height 20
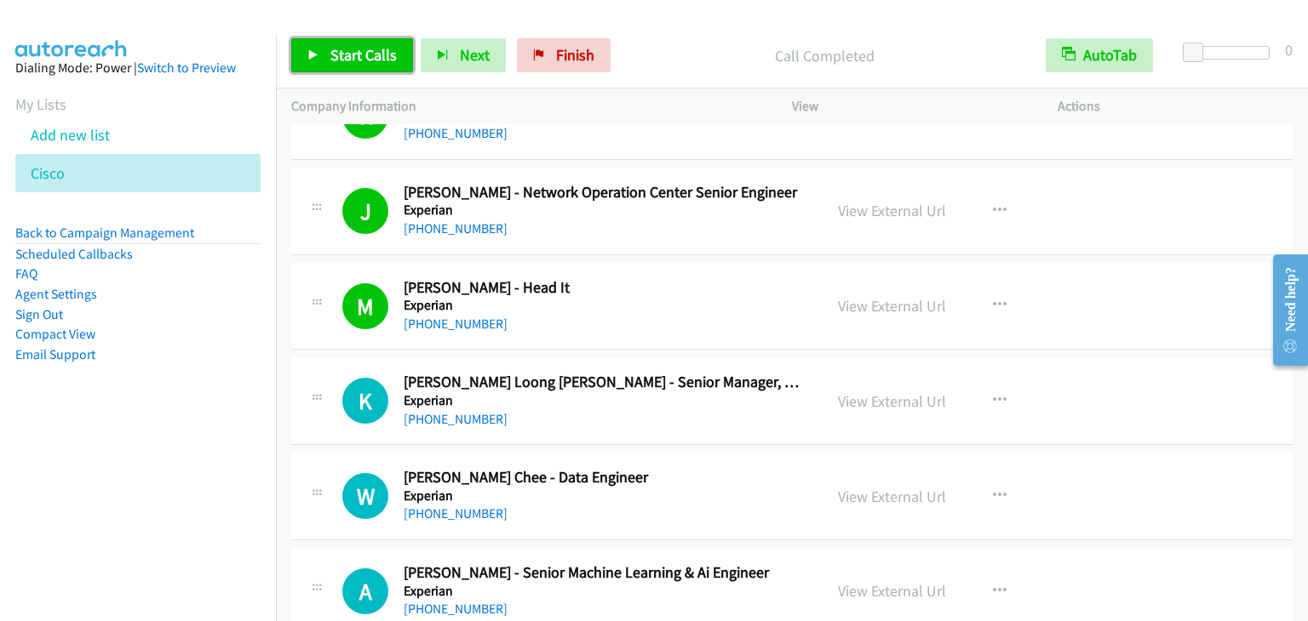
click at [328, 58] on link "Start Calls" at bounding box center [352, 55] width 122 height 34
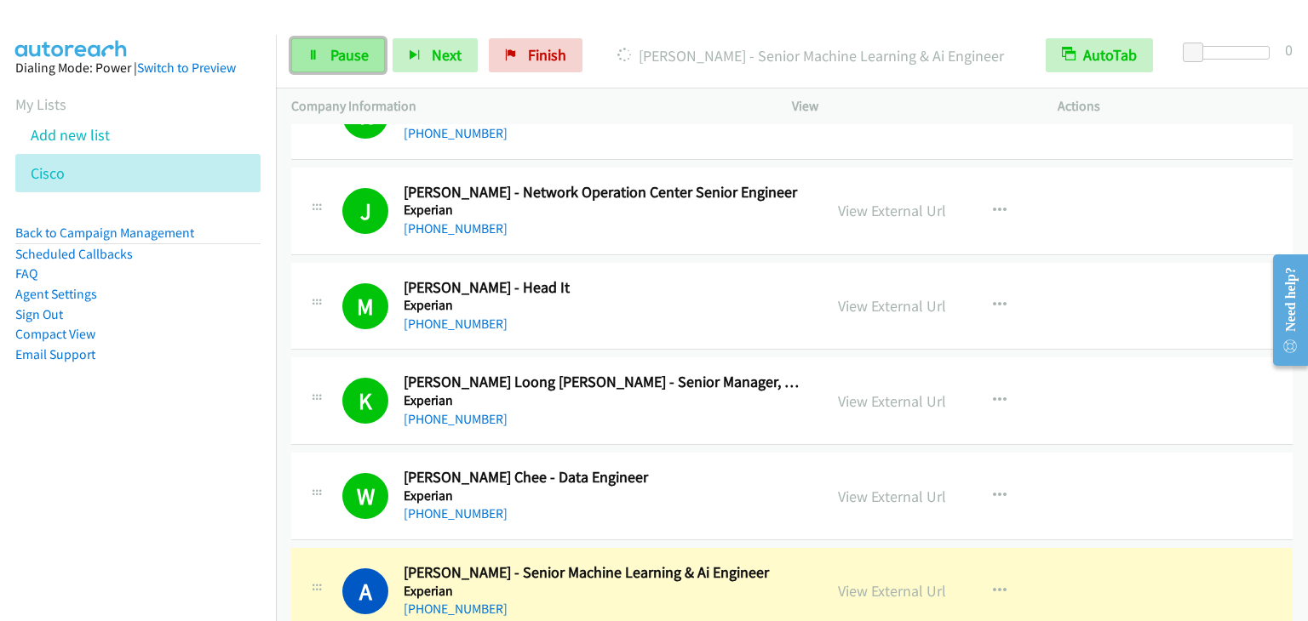
click at [352, 58] on span "Pause" at bounding box center [349, 55] width 38 height 20
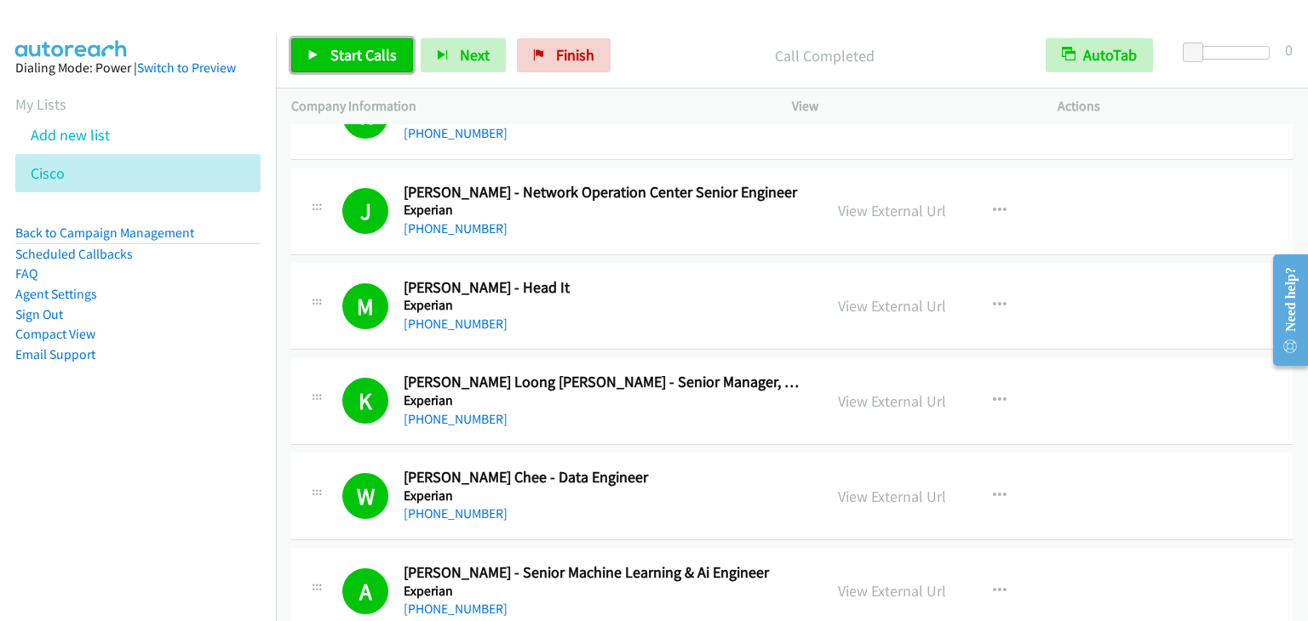
click at [365, 43] on link "Start Calls" at bounding box center [352, 55] width 122 height 34
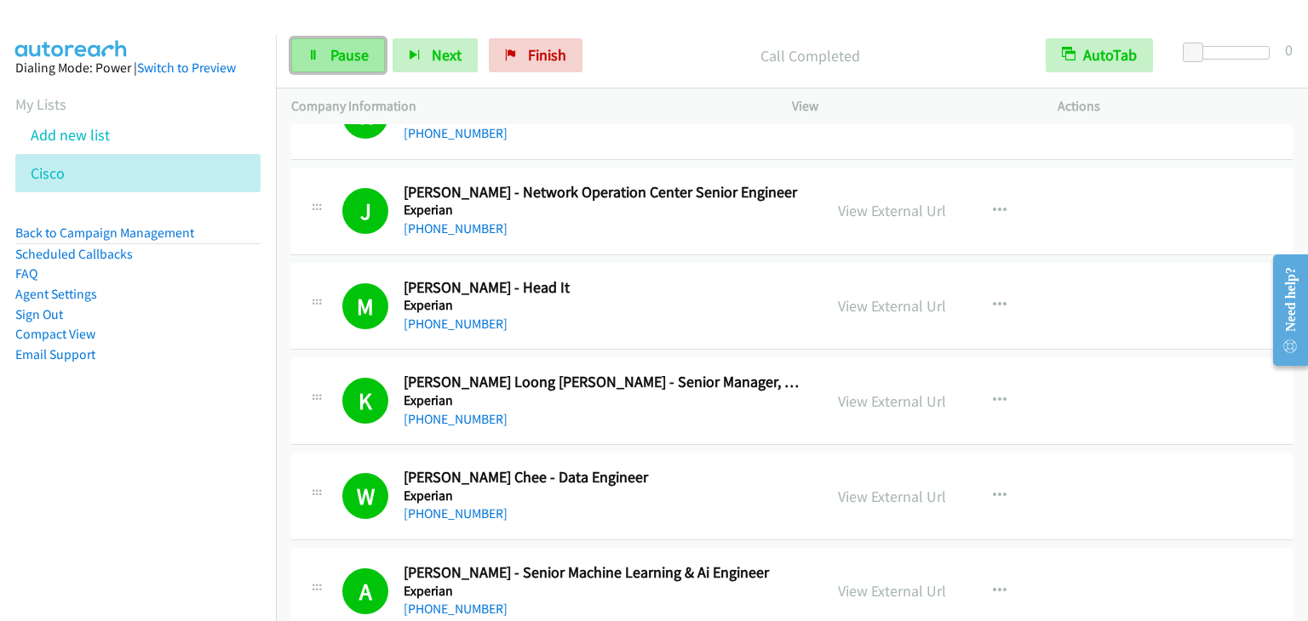
click at [357, 38] on link "Pause" at bounding box center [338, 55] width 94 height 34
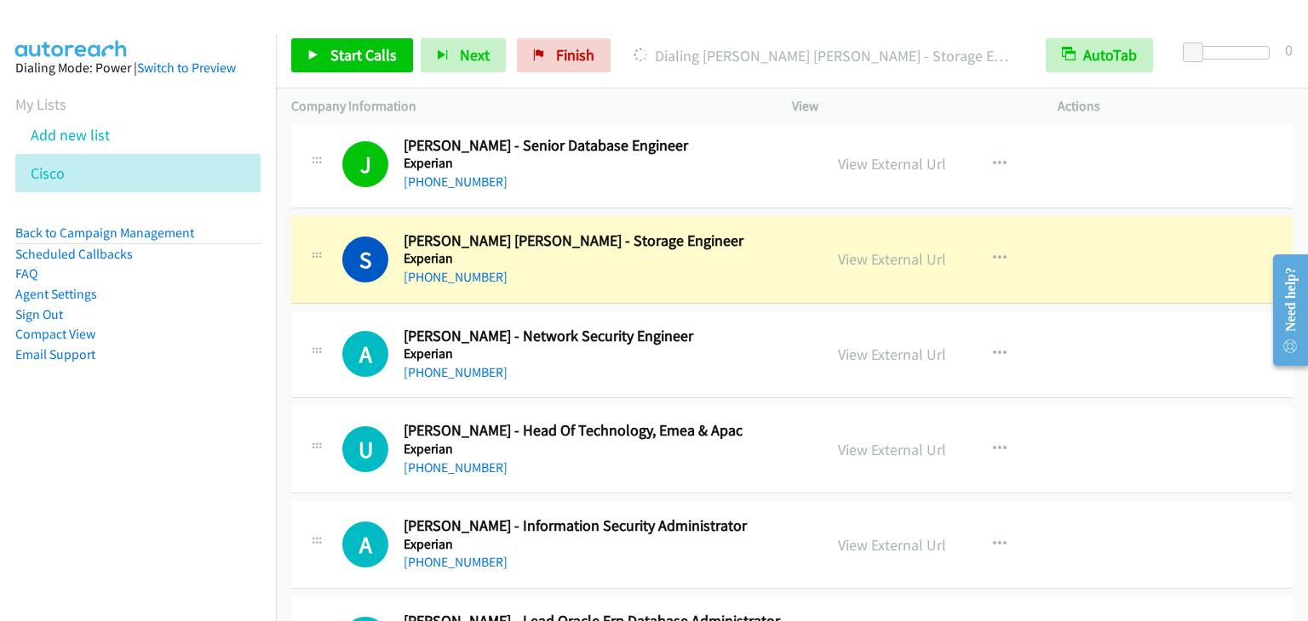
scroll to position [7420, 0]
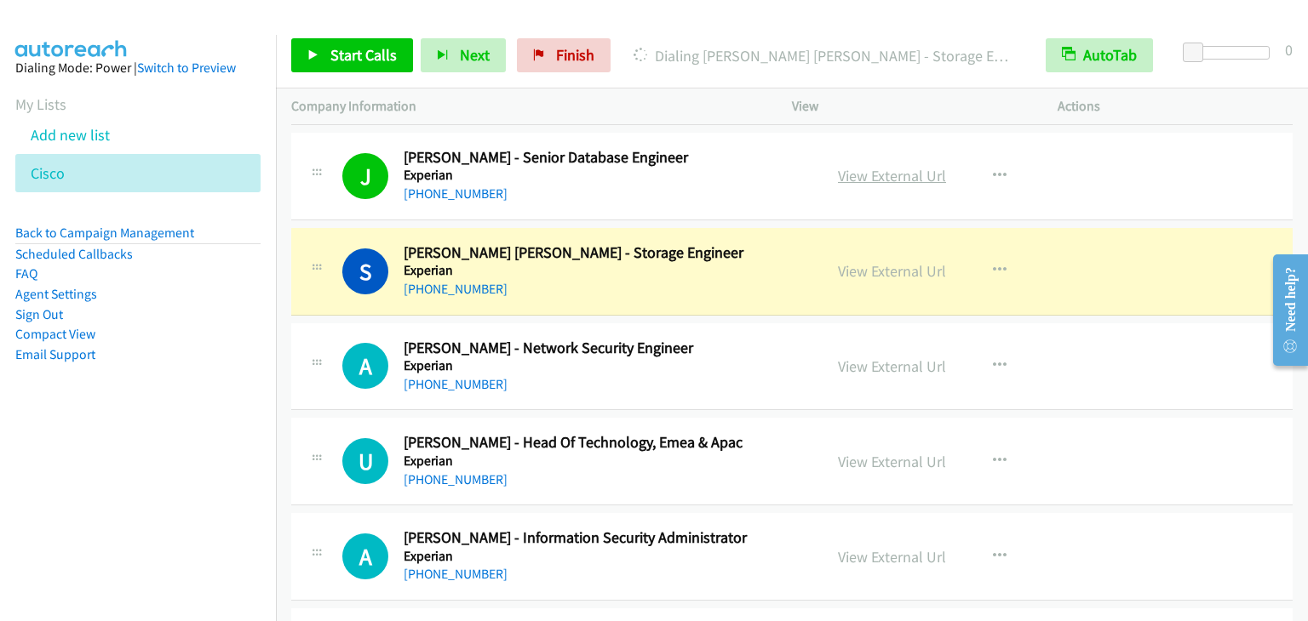
click at [864, 166] on link "View External Url" at bounding box center [892, 176] width 108 height 20
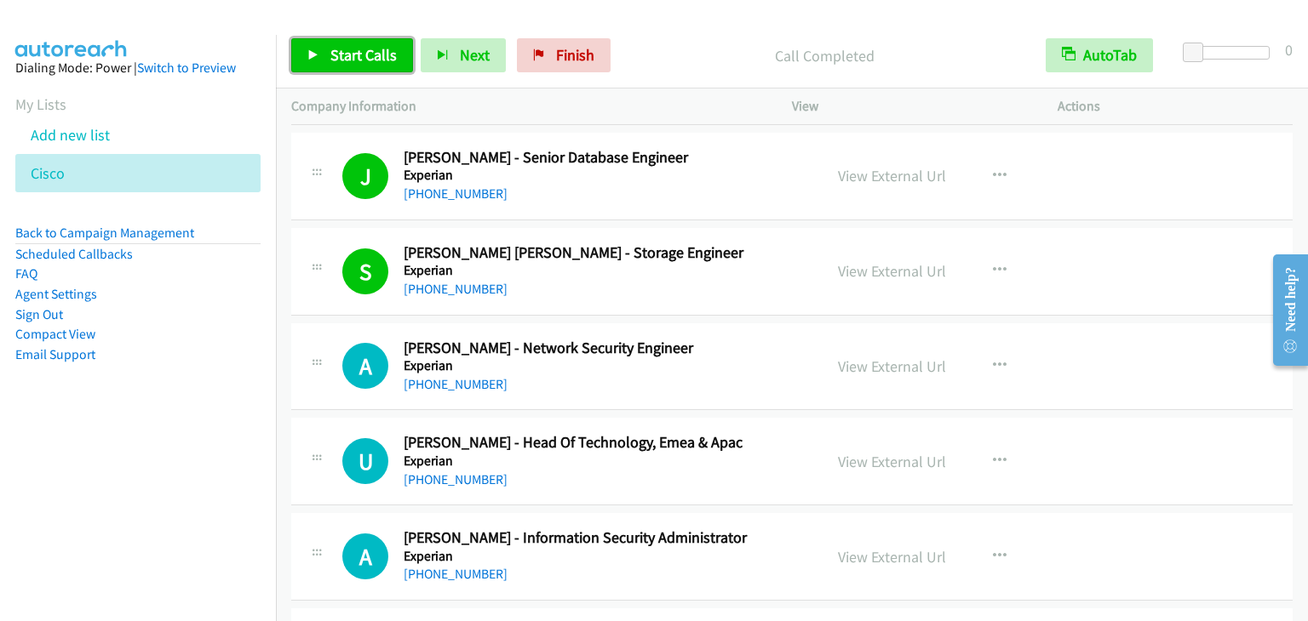
click at [347, 59] on span "Start Calls" at bounding box center [363, 55] width 66 height 20
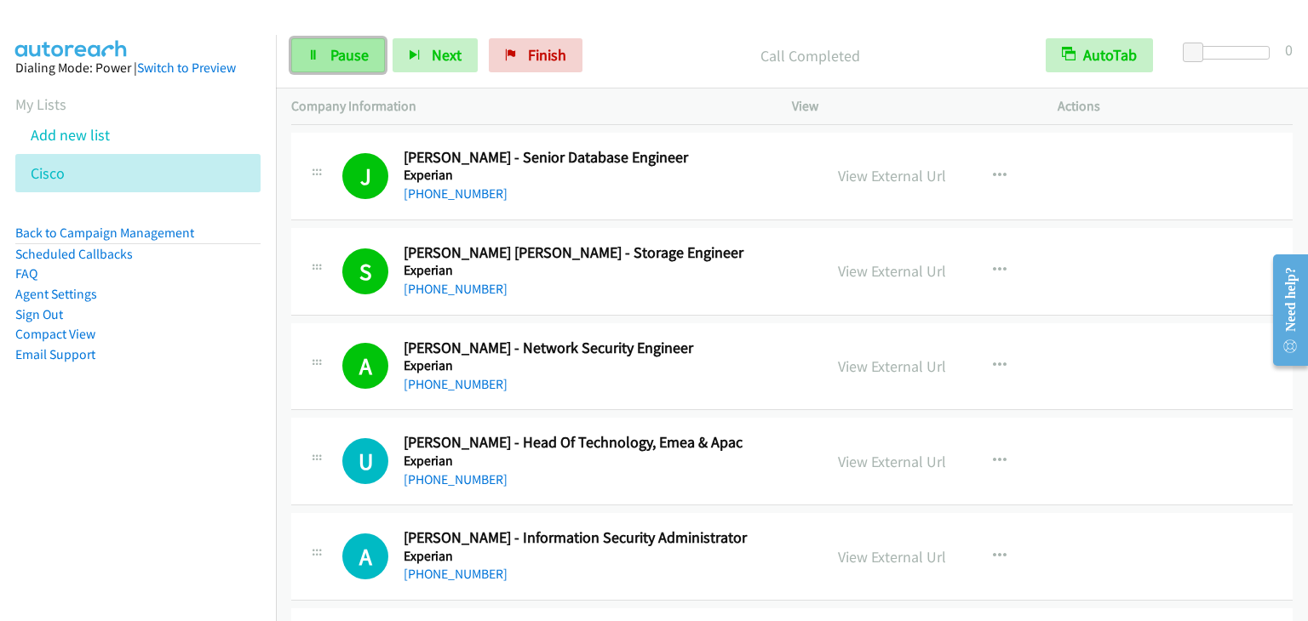
click at [338, 54] on span "Pause" at bounding box center [349, 55] width 38 height 20
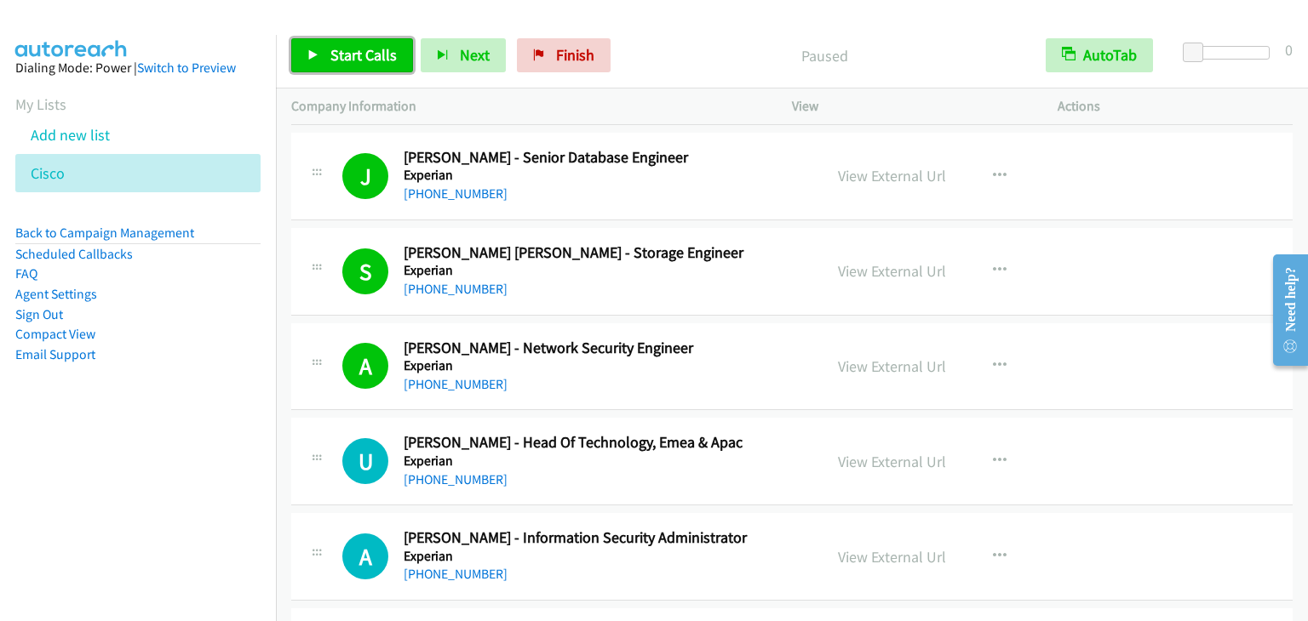
click at [340, 54] on span "Start Calls" at bounding box center [363, 55] width 66 height 20
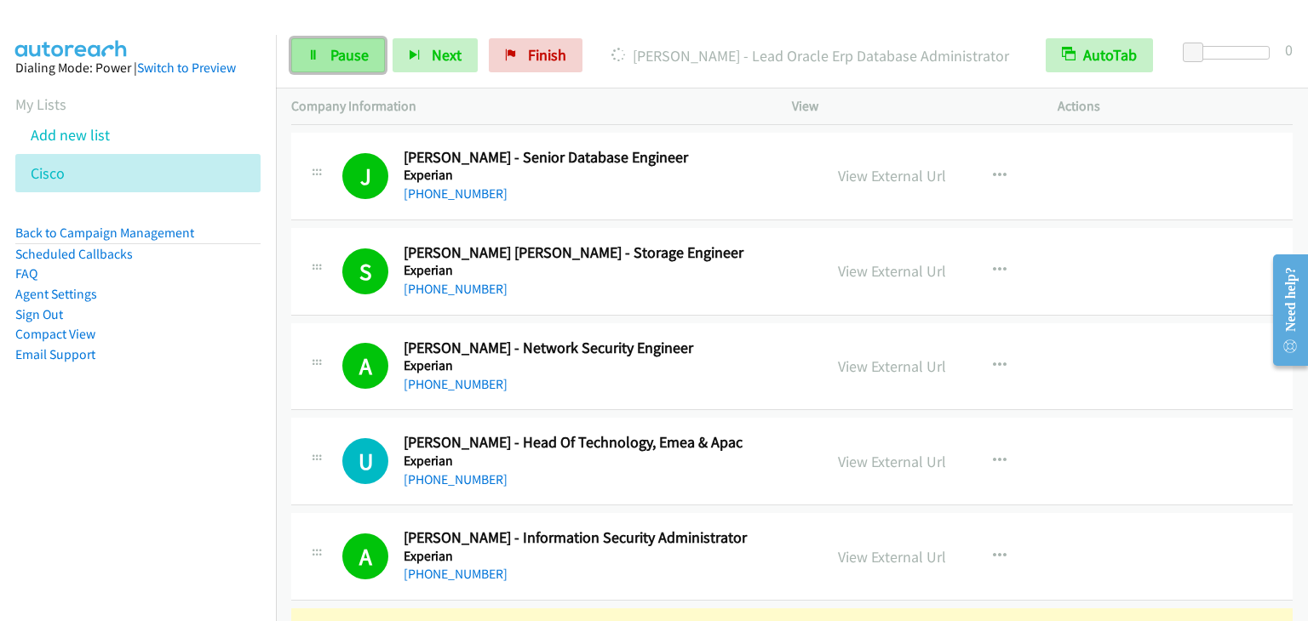
click at [355, 54] on span "Pause" at bounding box center [349, 55] width 38 height 20
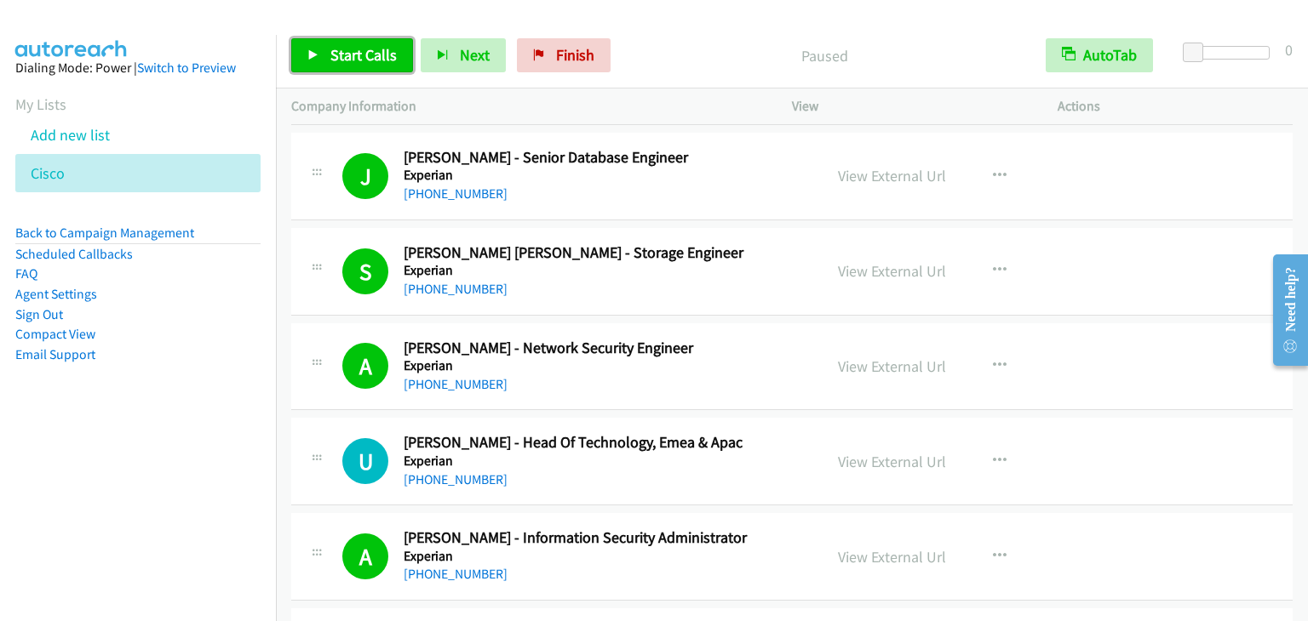
click at [341, 53] on span "Start Calls" at bounding box center [363, 55] width 66 height 20
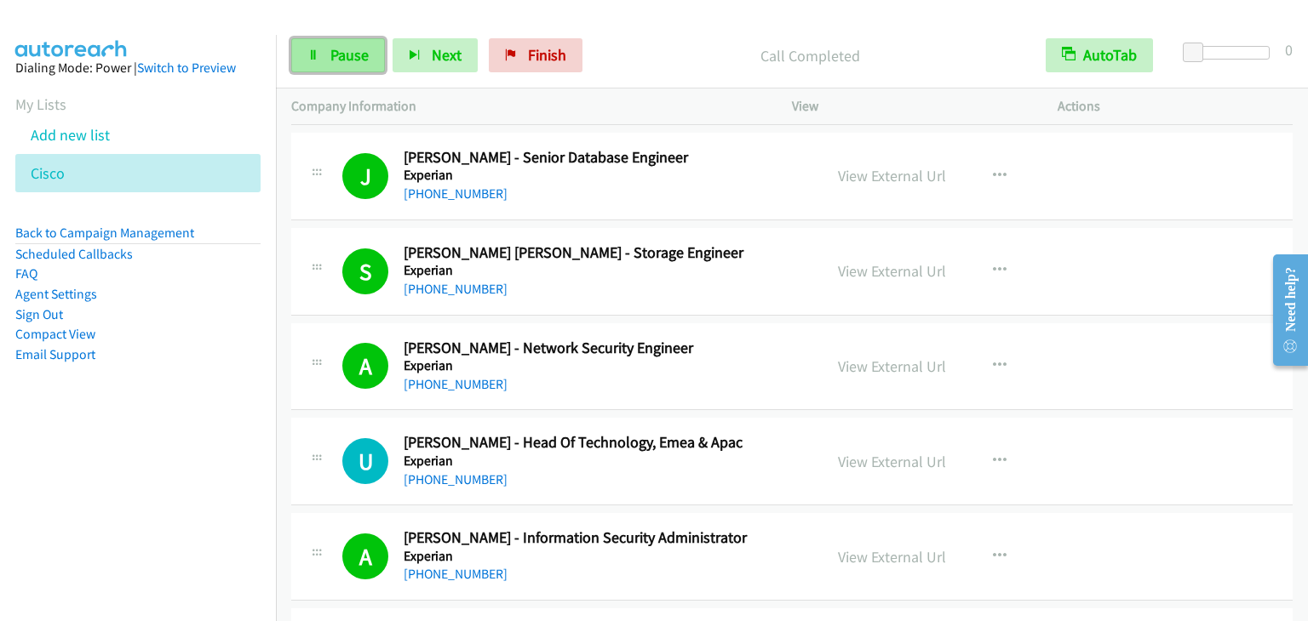
click at [364, 58] on span "Pause" at bounding box center [349, 55] width 38 height 20
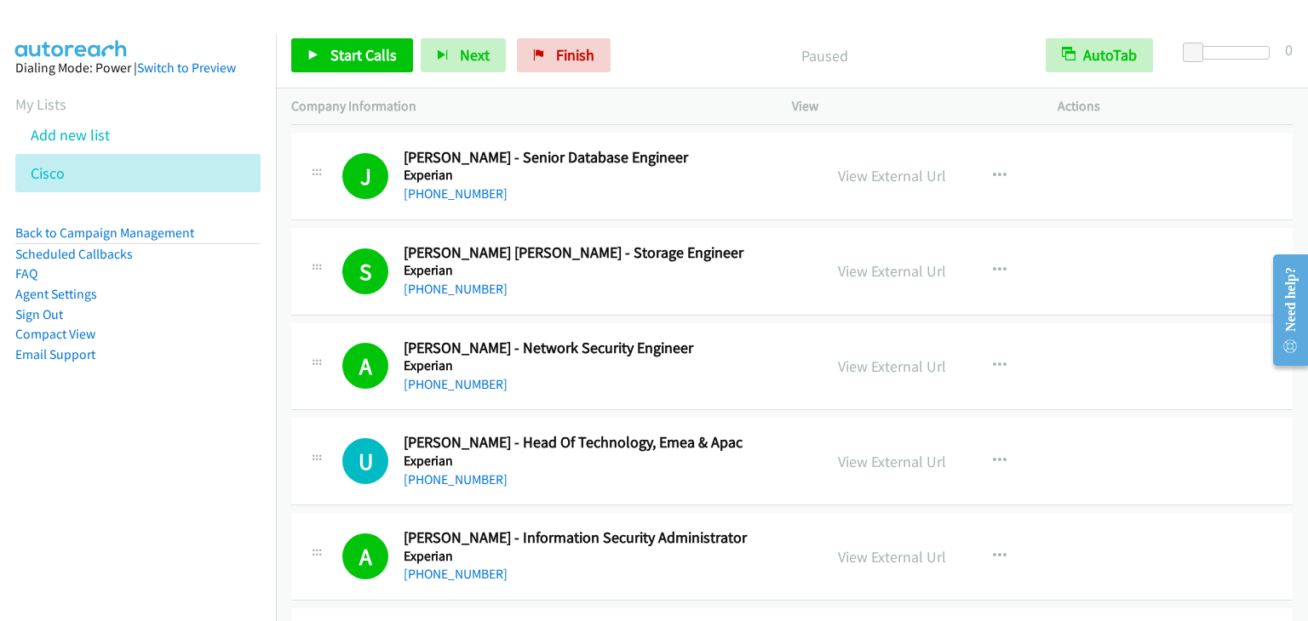
click at [364, 58] on span "Start Calls" at bounding box center [363, 55] width 66 height 20
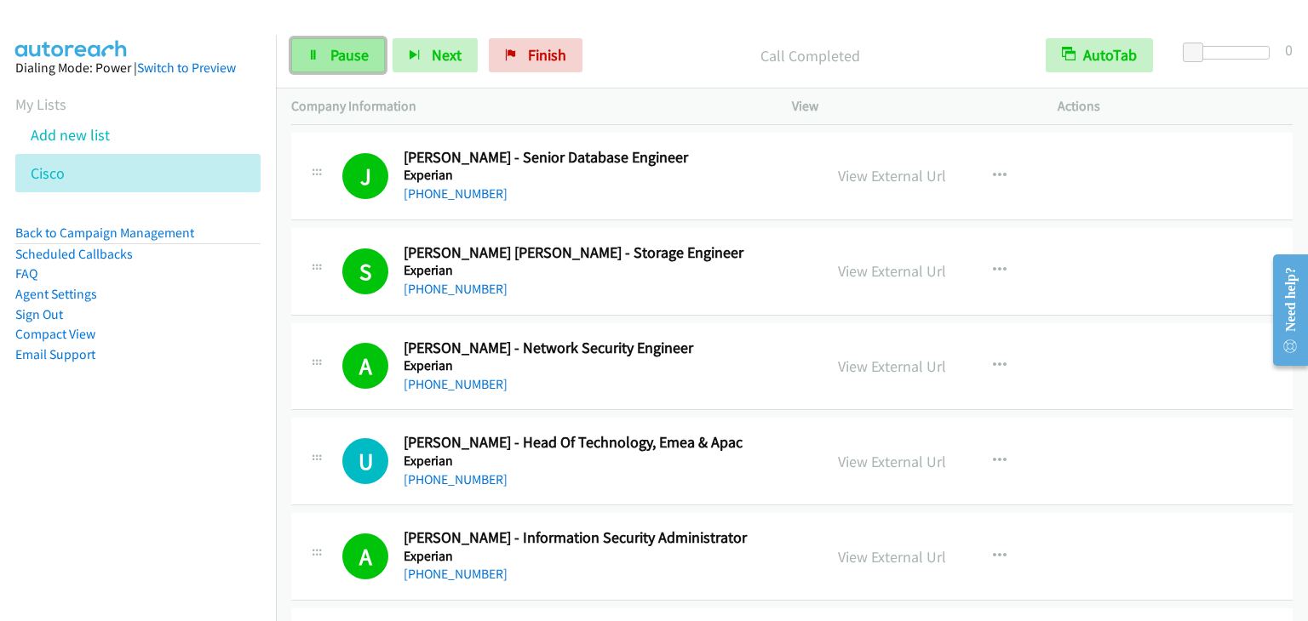
click at [352, 59] on span "Pause" at bounding box center [349, 55] width 38 height 20
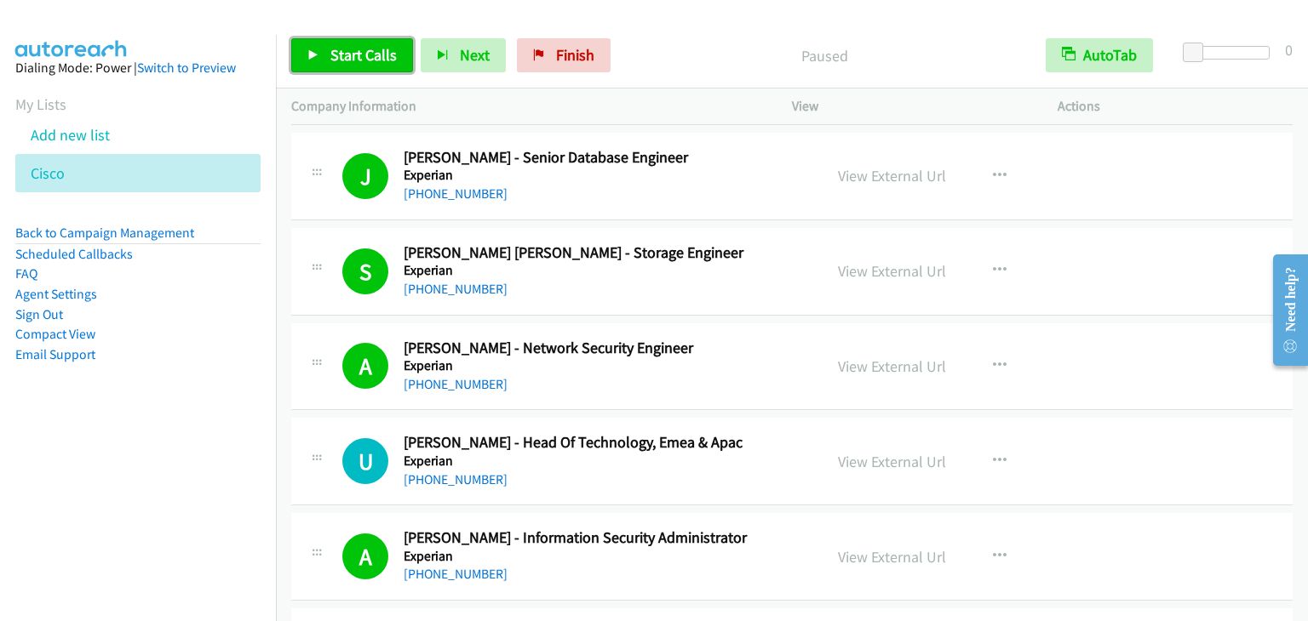
click at [352, 59] on span "Start Calls" at bounding box center [363, 55] width 66 height 20
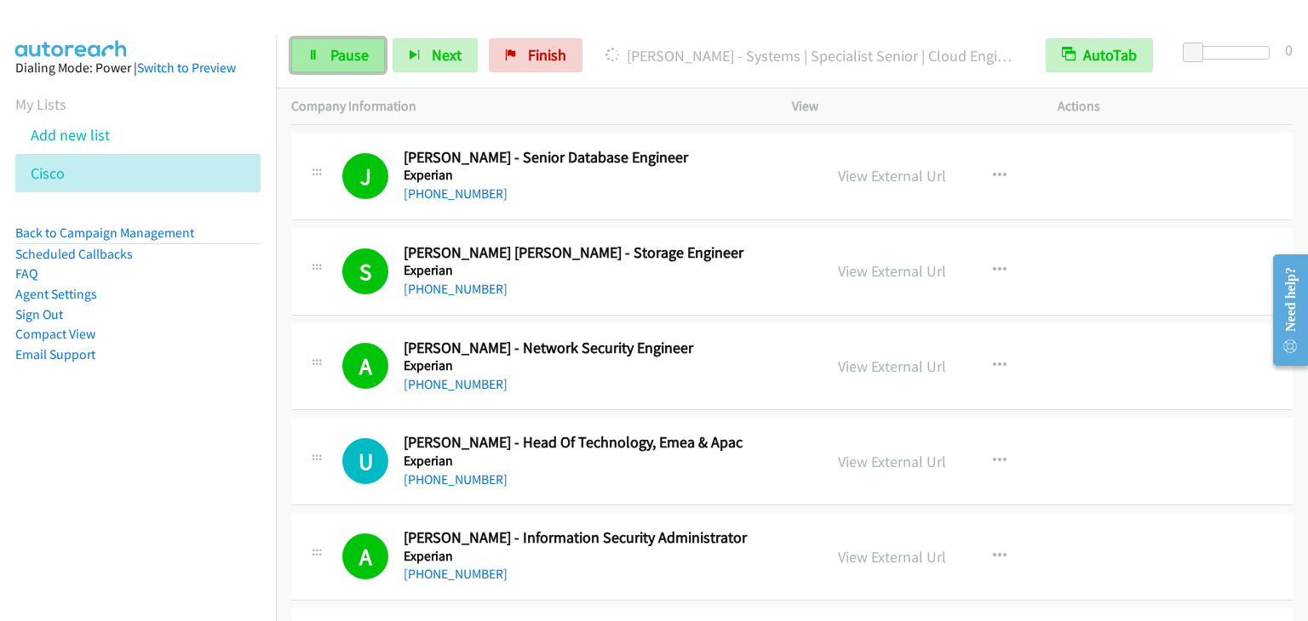
click at [351, 58] on span "Pause" at bounding box center [349, 55] width 38 height 20
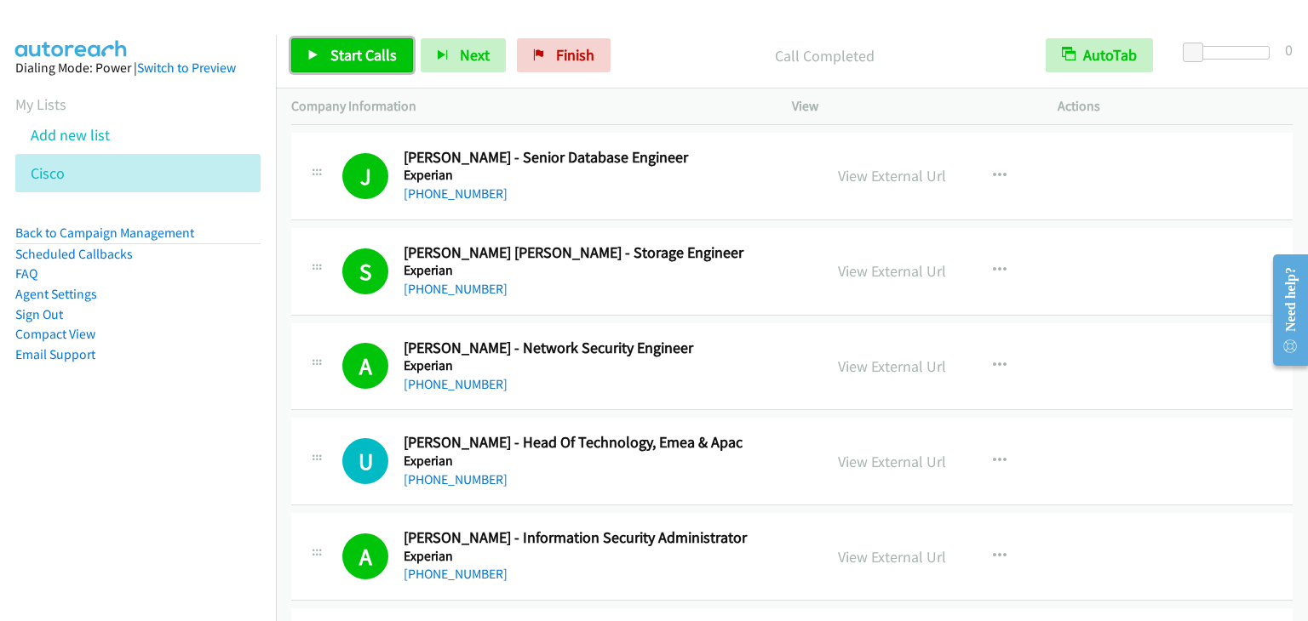
click at [335, 58] on span "Start Calls" at bounding box center [363, 55] width 66 height 20
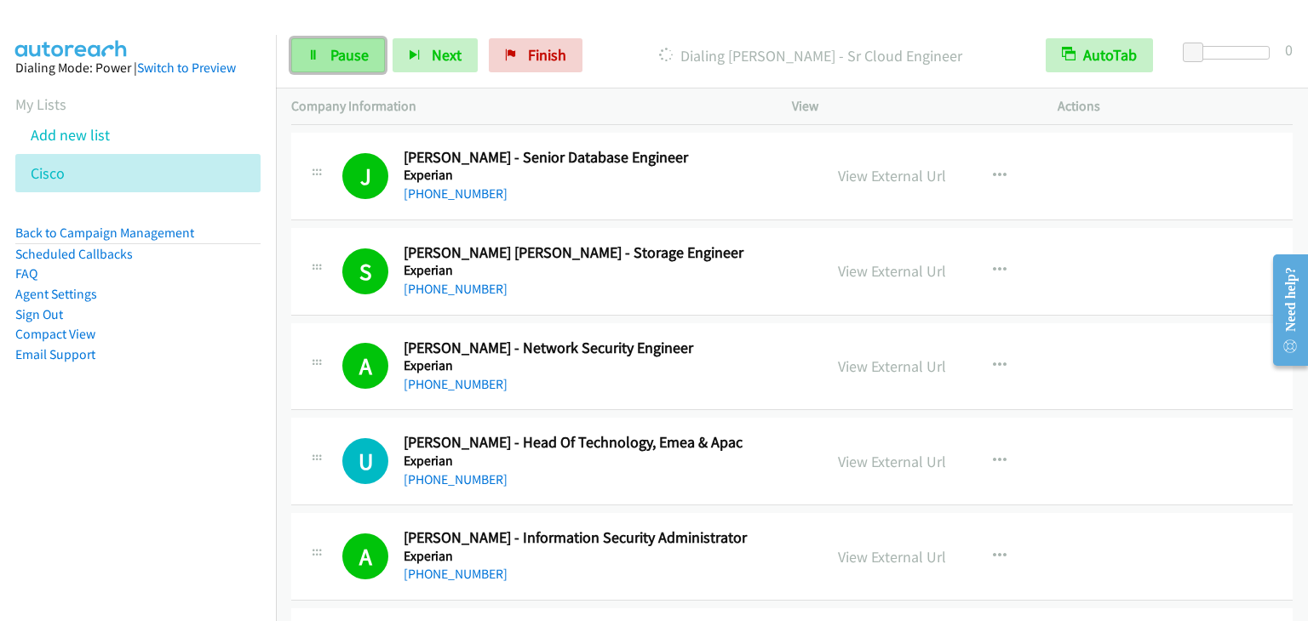
click at [358, 54] on span "Pause" at bounding box center [349, 55] width 38 height 20
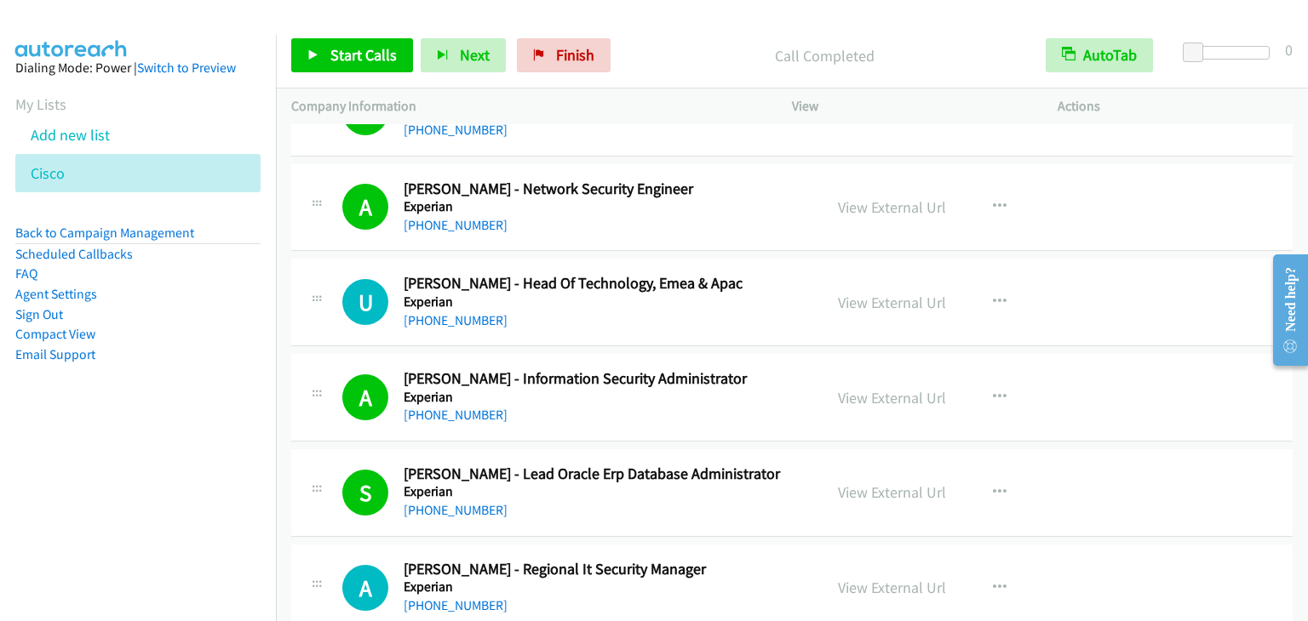
scroll to position [7591, 0]
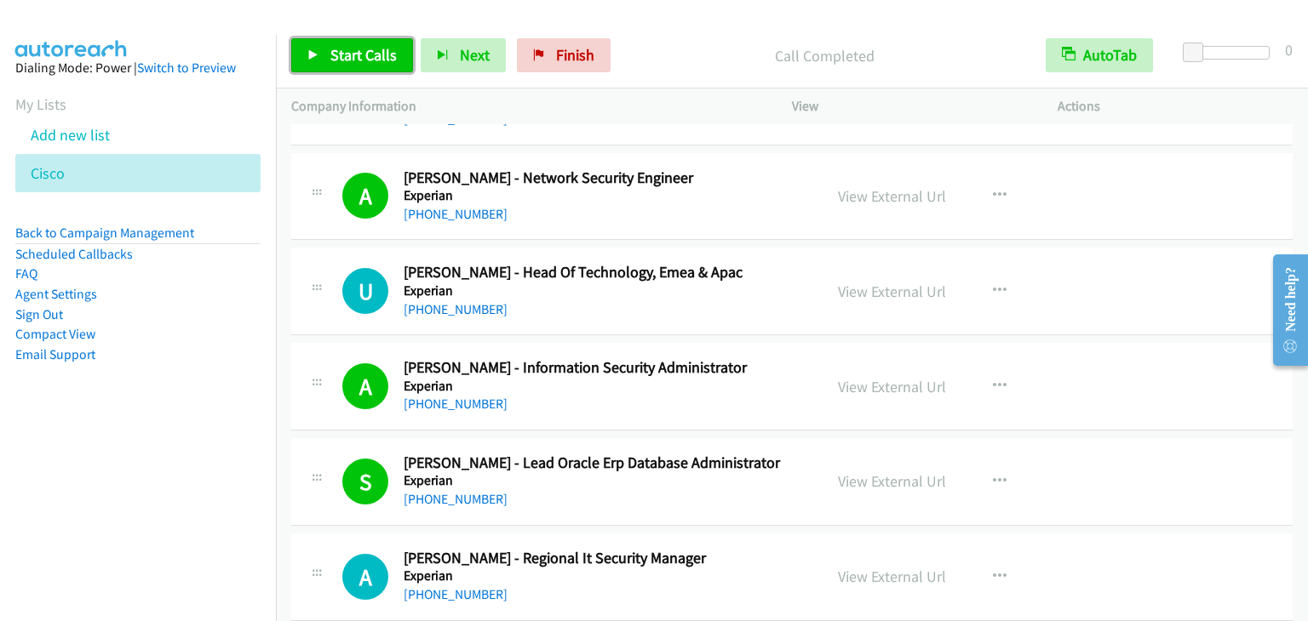
click at [361, 54] on span "Start Calls" at bounding box center [363, 55] width 66 height 20
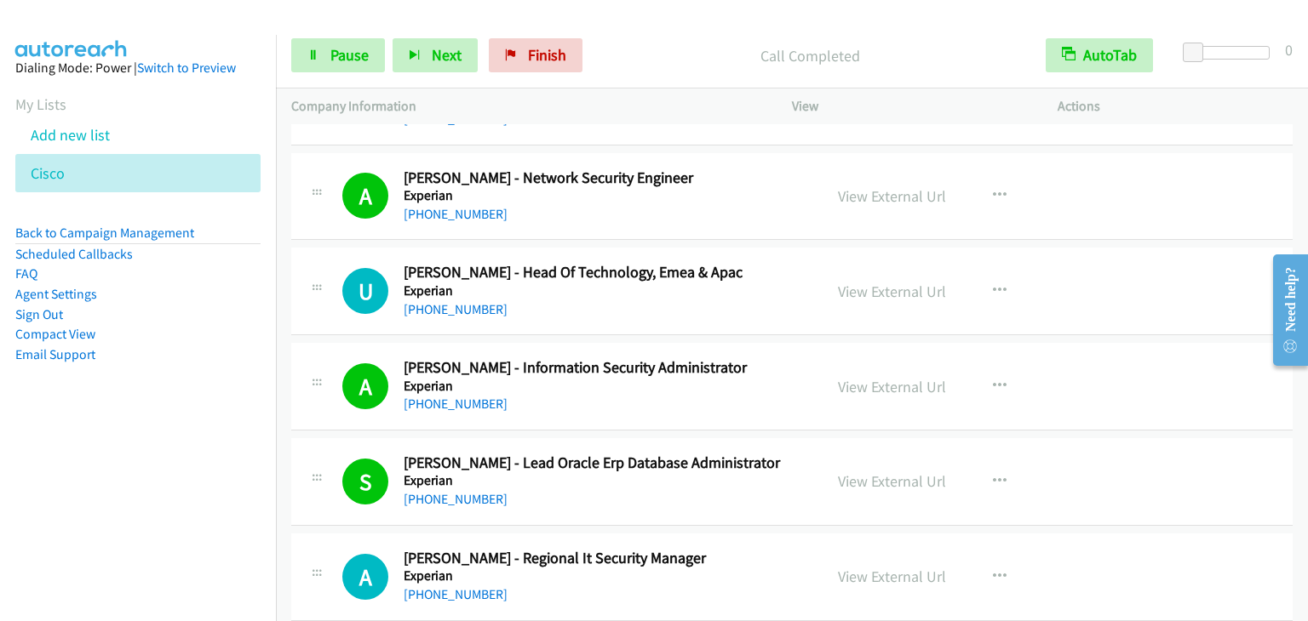
click at [338, 37] on div "Start Calls Pause Next Finish Call Completed AutoTab AutoTab 0" at bounding box center [792, 56] width 1032 height 66
click at [334, 45] on link "Pause" at bounding box center [338, 55] width 94 height 34
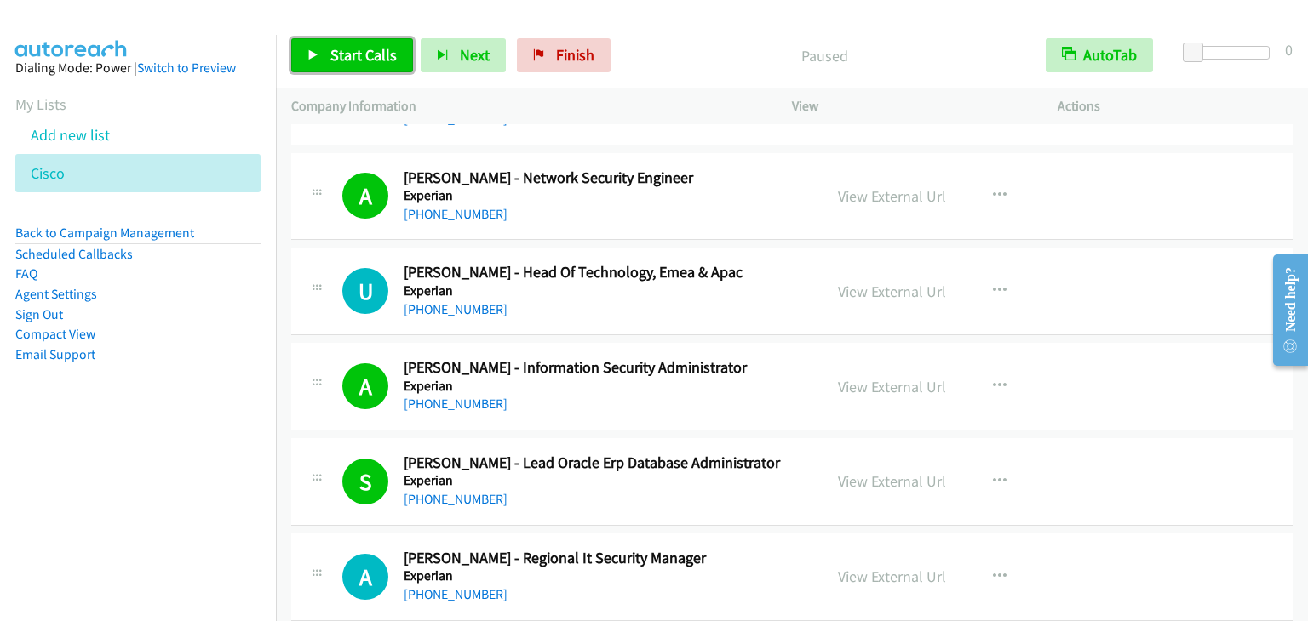
click at [347, 59] on span "Start Calls" at bounding box center [363, 55] width 66 height 20
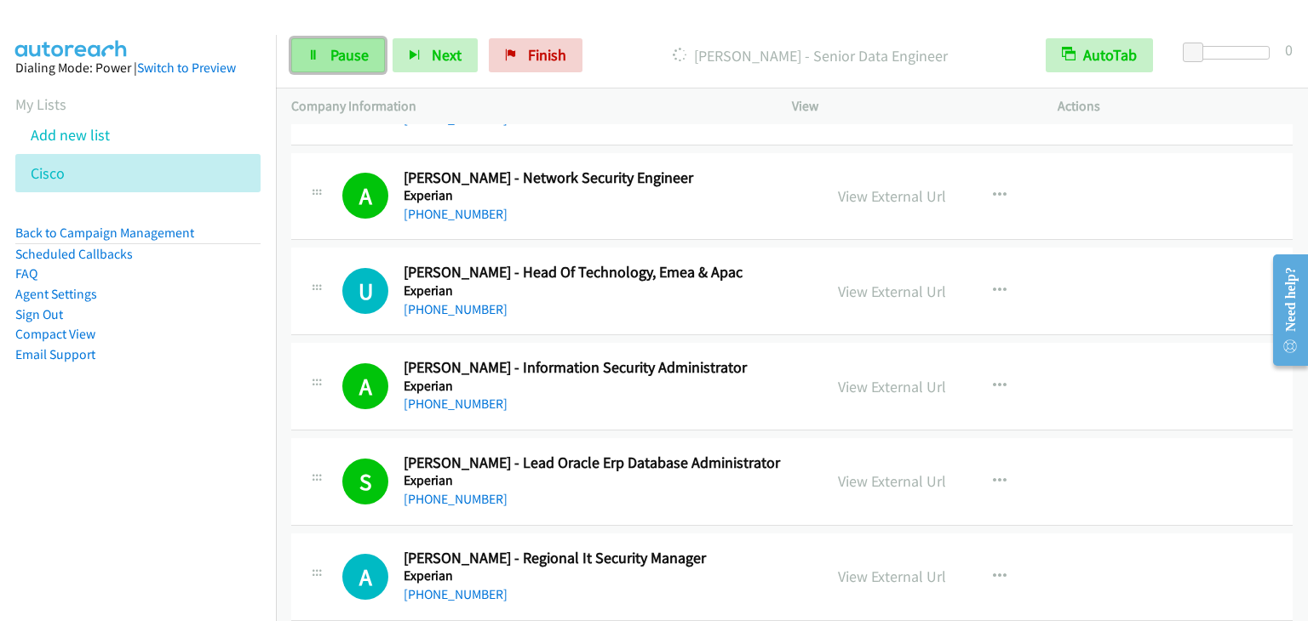
click at [337, 52] on span "Pause" at bounding box center [349, 55] width 38 height 20
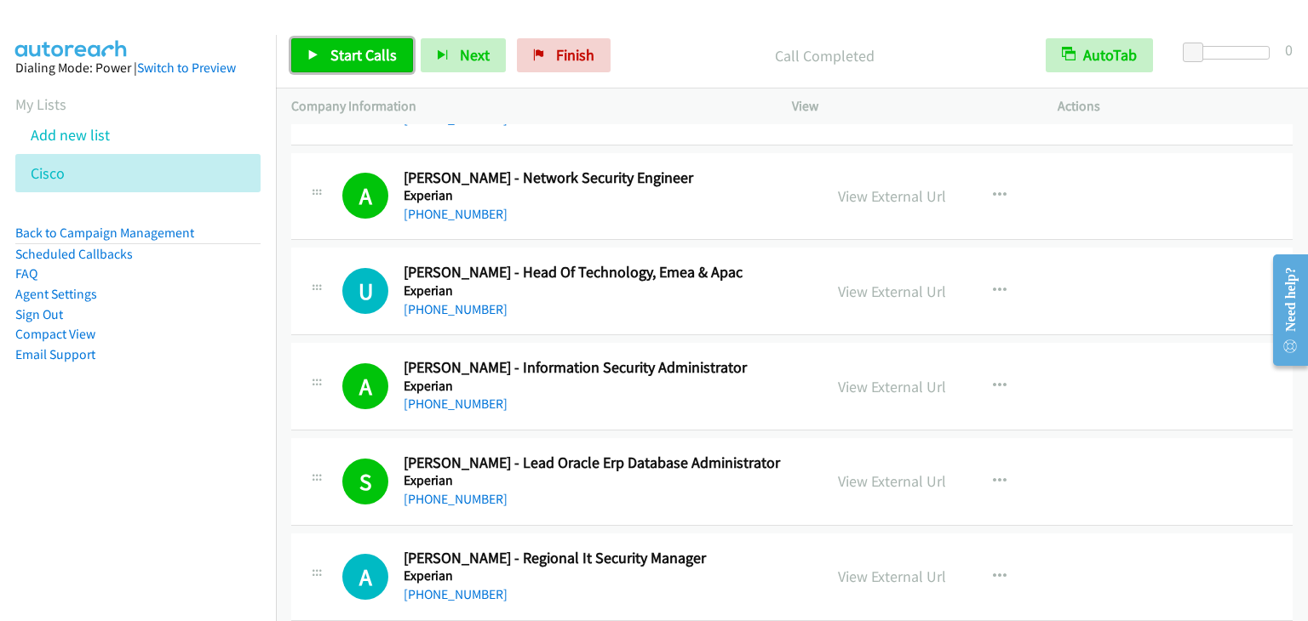
click at [346, 62] on span "Start Calls" at bounding box center [363, 55] width 66 height 20
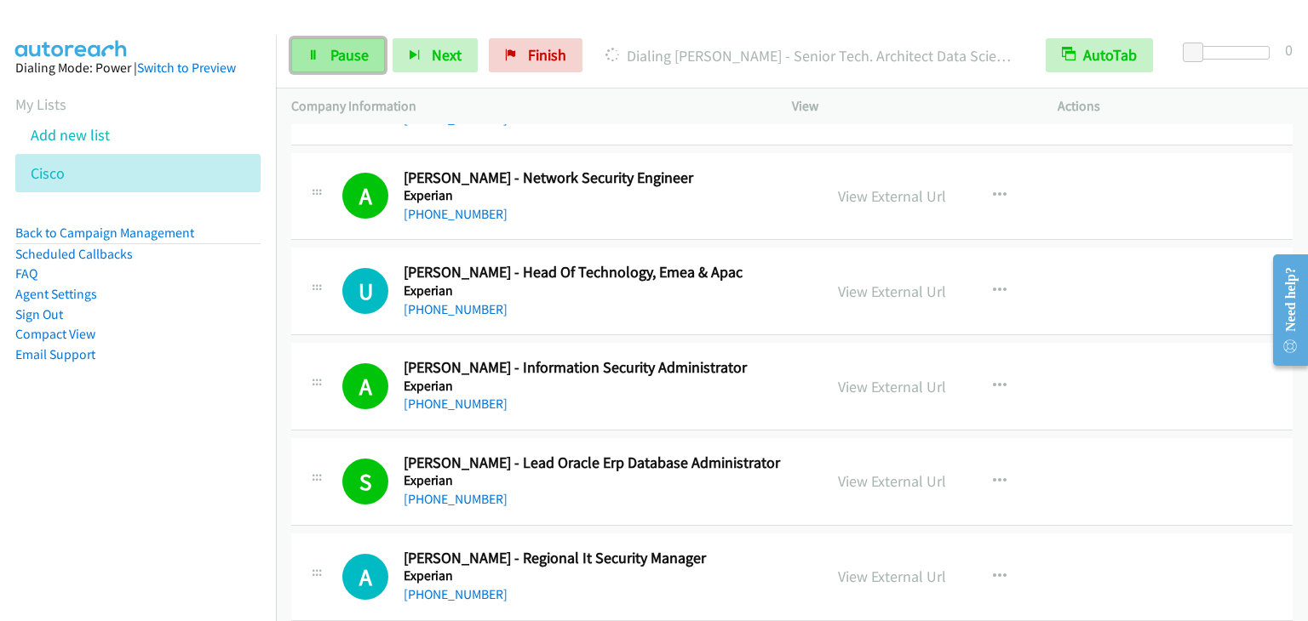
click at [357, 57] on span "Pause" at bounding box center [349, 55] width 38 height 20
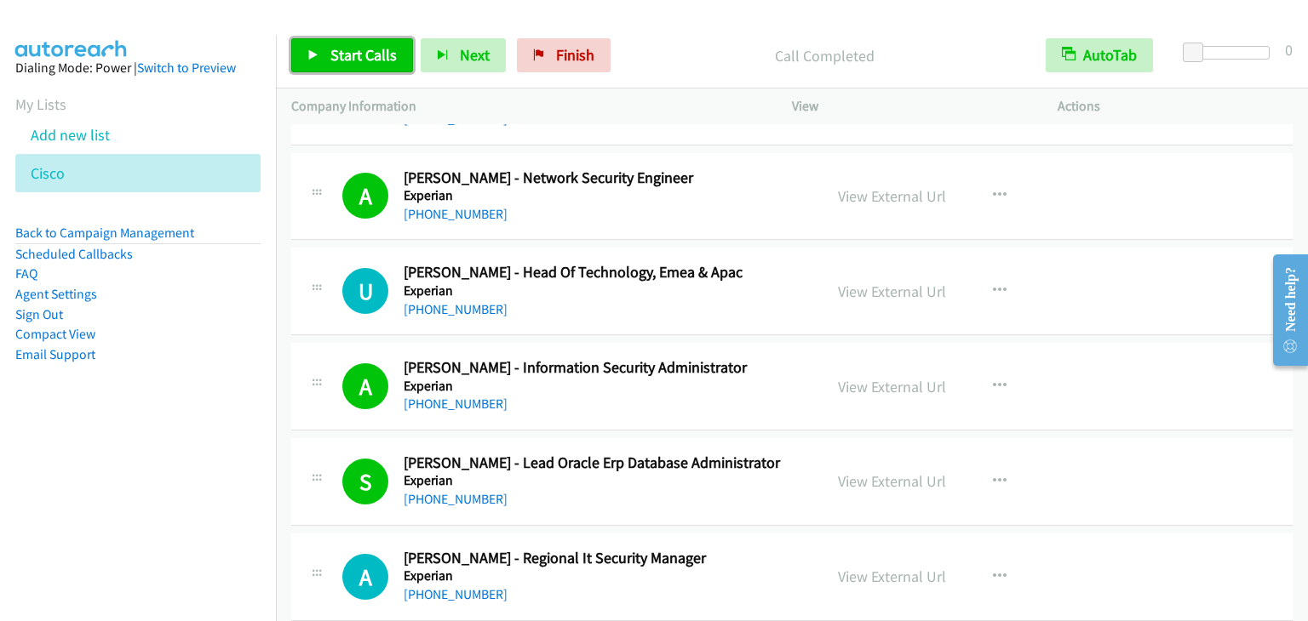
click at [320, 62] on link "Start Calls" at bounding box center [352, 55] width 122 height 34
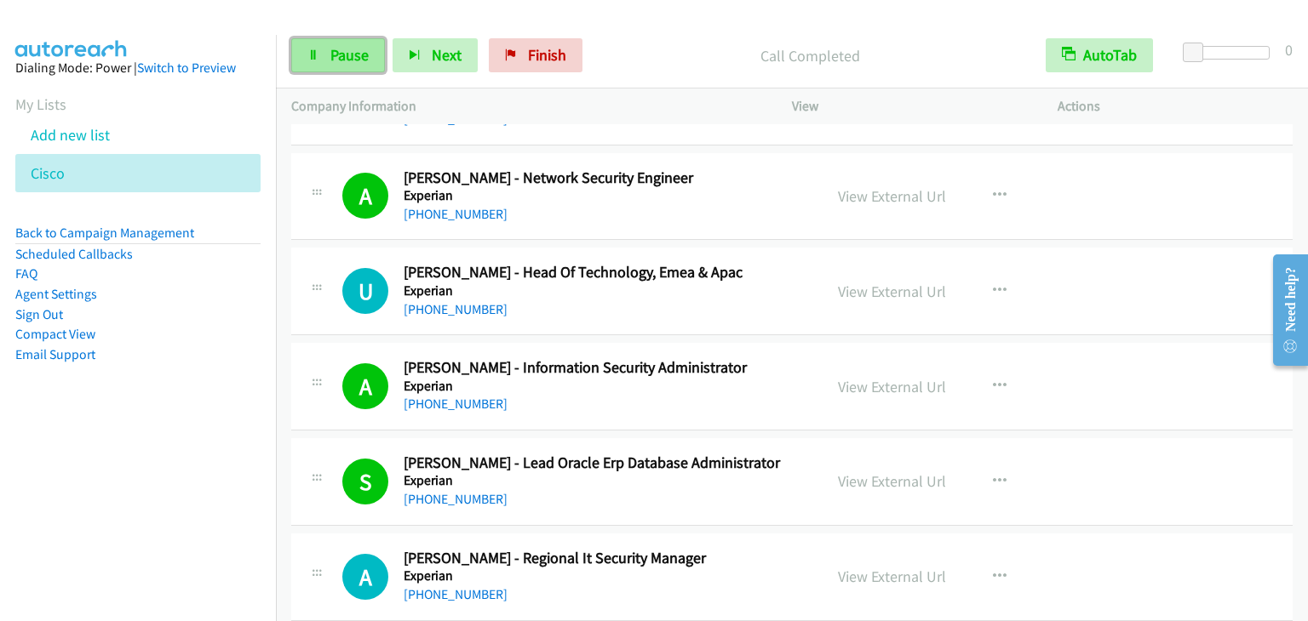
click at [339, 66] on link "Pause" at bounding box center [338, 55] width 94 height 34
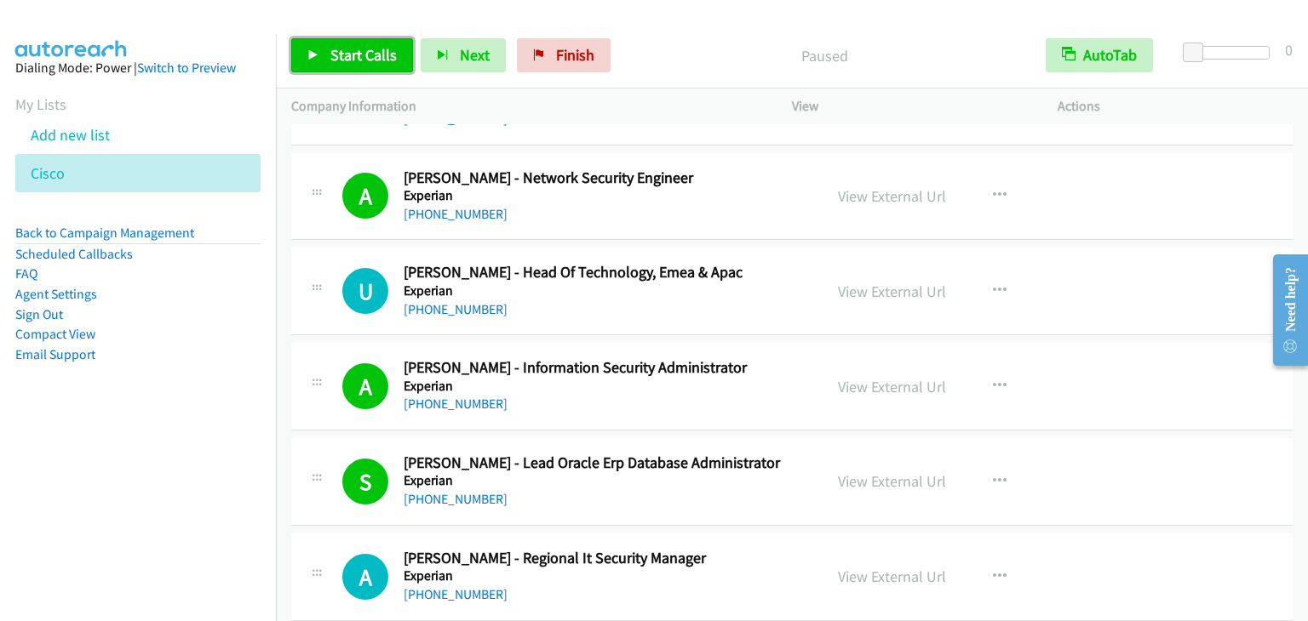
click at [377, 50] on span "Start Calls" at bounding box center [363, 55] width 66 height 20
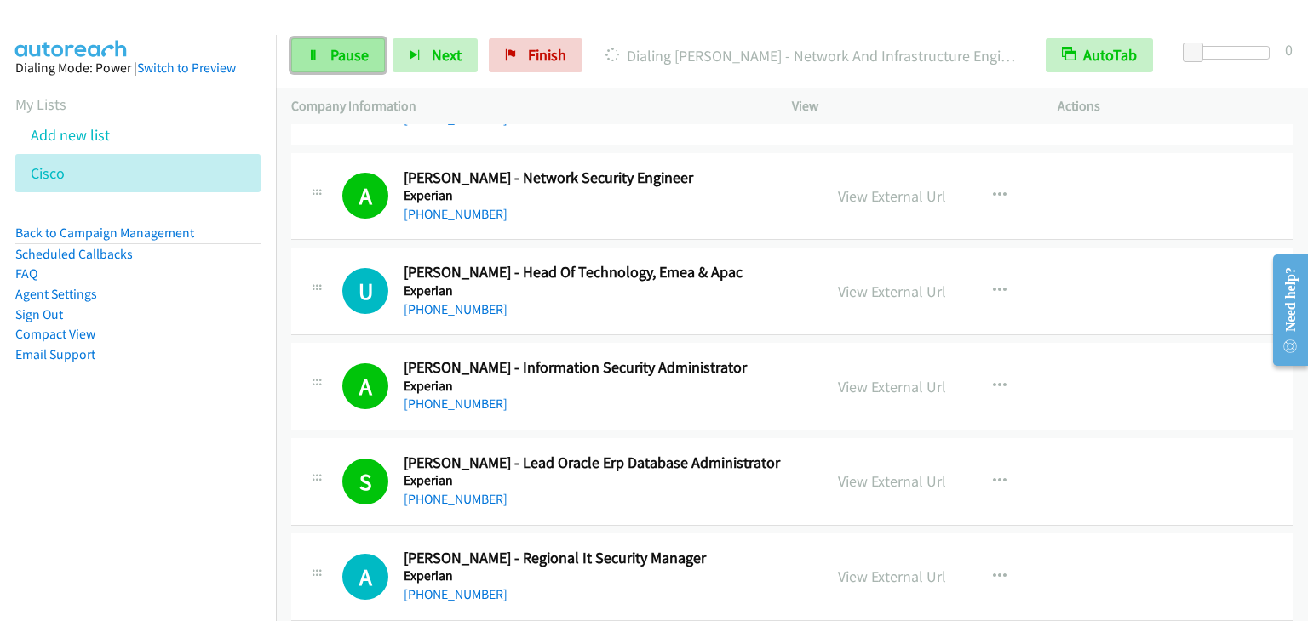
click at [341, 49] on span "Pause" at bounding box center [349, 55] width 38 height 20
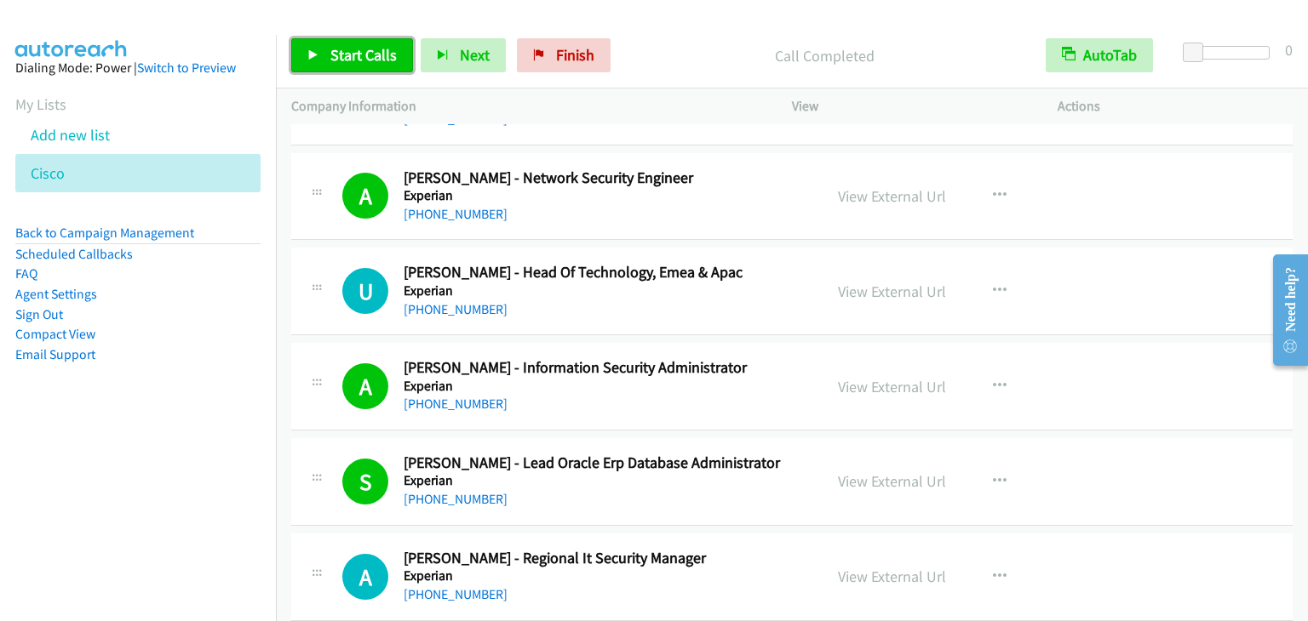
click at [354, 65] on link "Start Calls" at bounding box center [352, 55] width 122 height 34
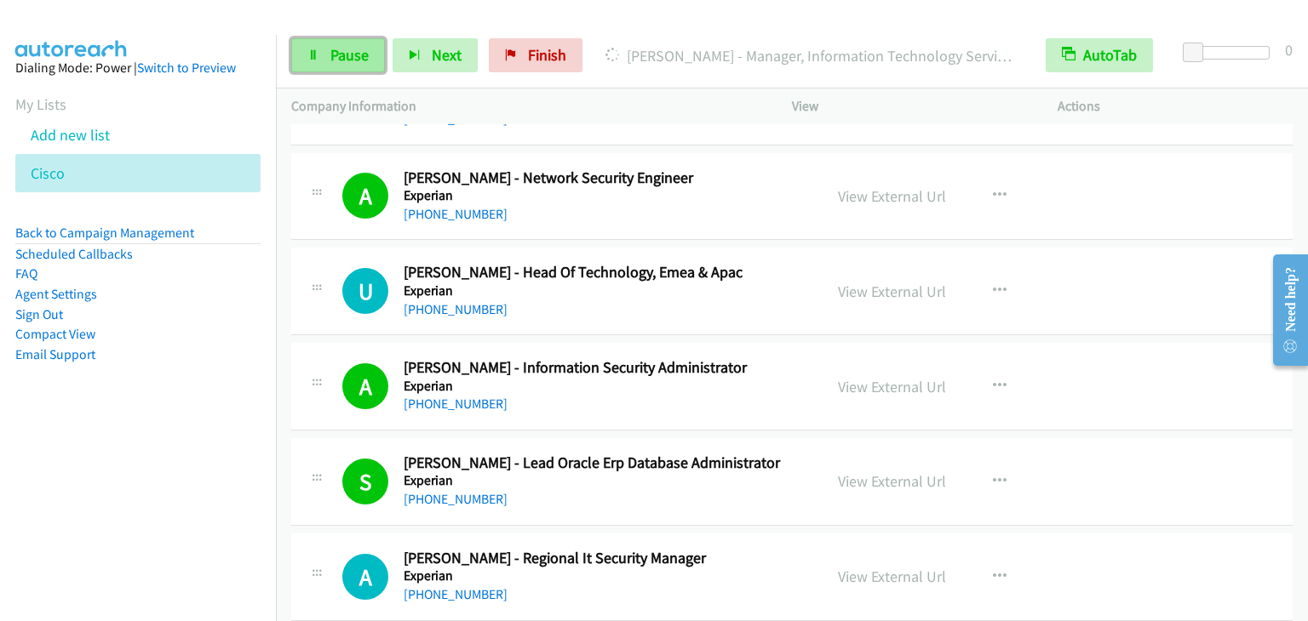
click at [306, 42] on link "Pause" at bounding box center [338, 55] width 94 height 34
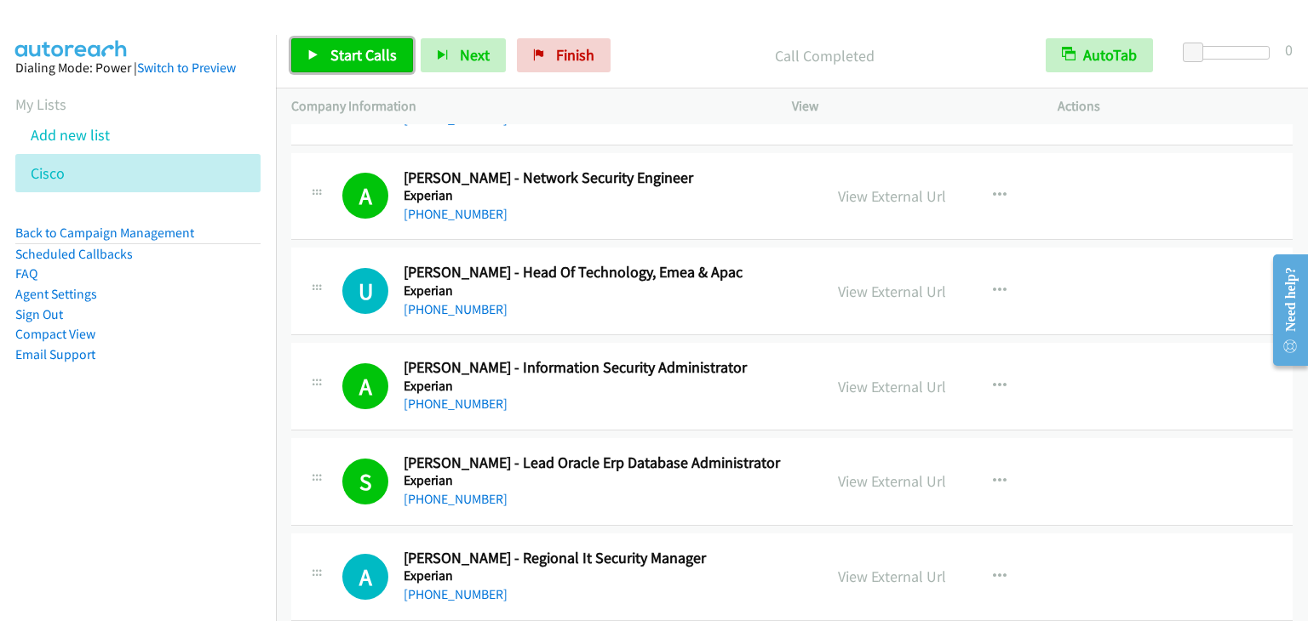
click at [358, 41] on link "Start Calls" at bounding box center [352, 55] width 122 height 34
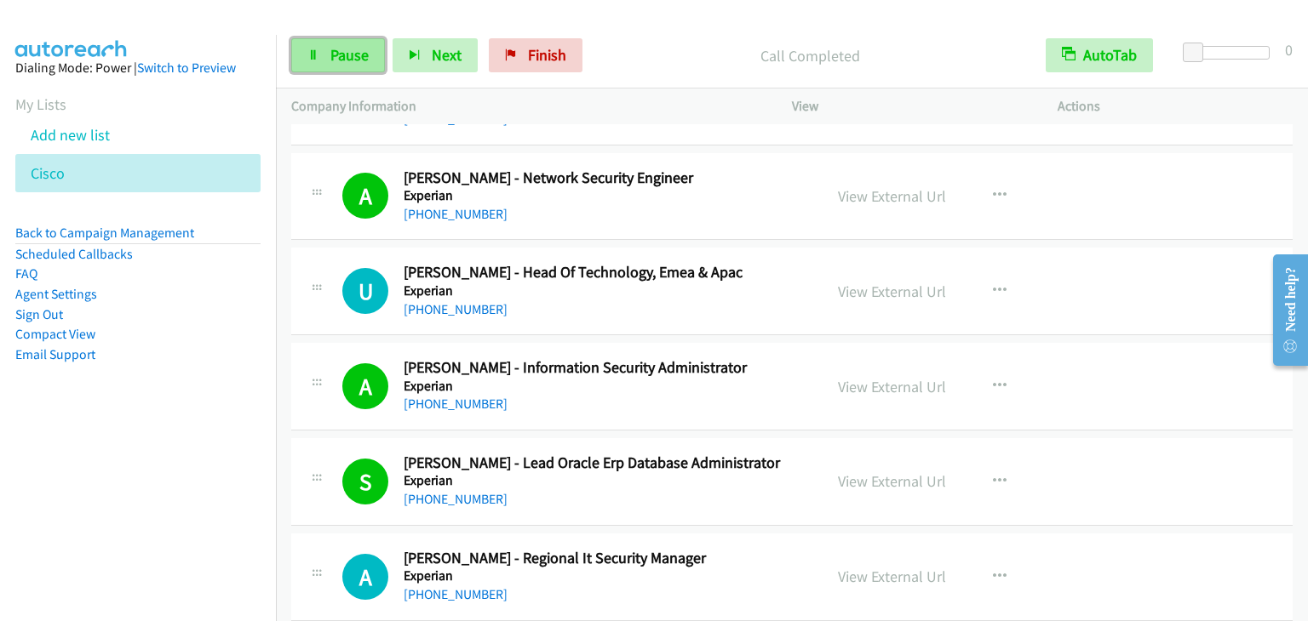
click at [339, 62] on span "Pause" at bounding box center [349, 55] width 38 height 20
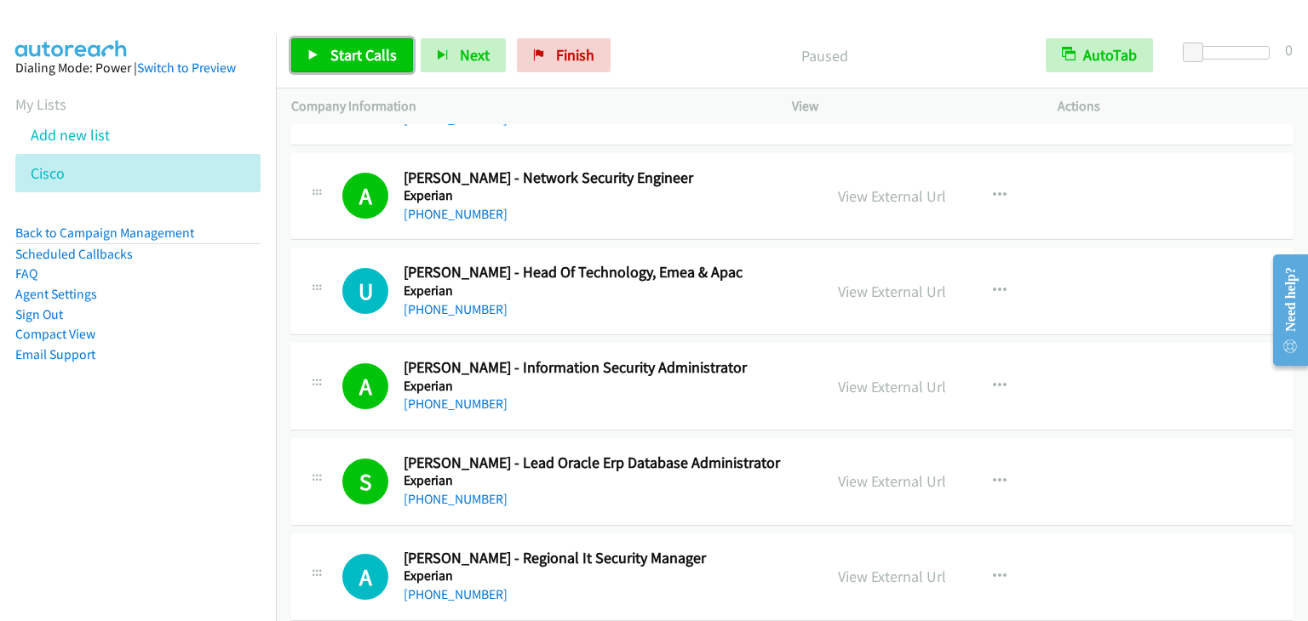
click at [351, 54] on span "Start Calls" at bounding box center [363, 55] width 66 height 20
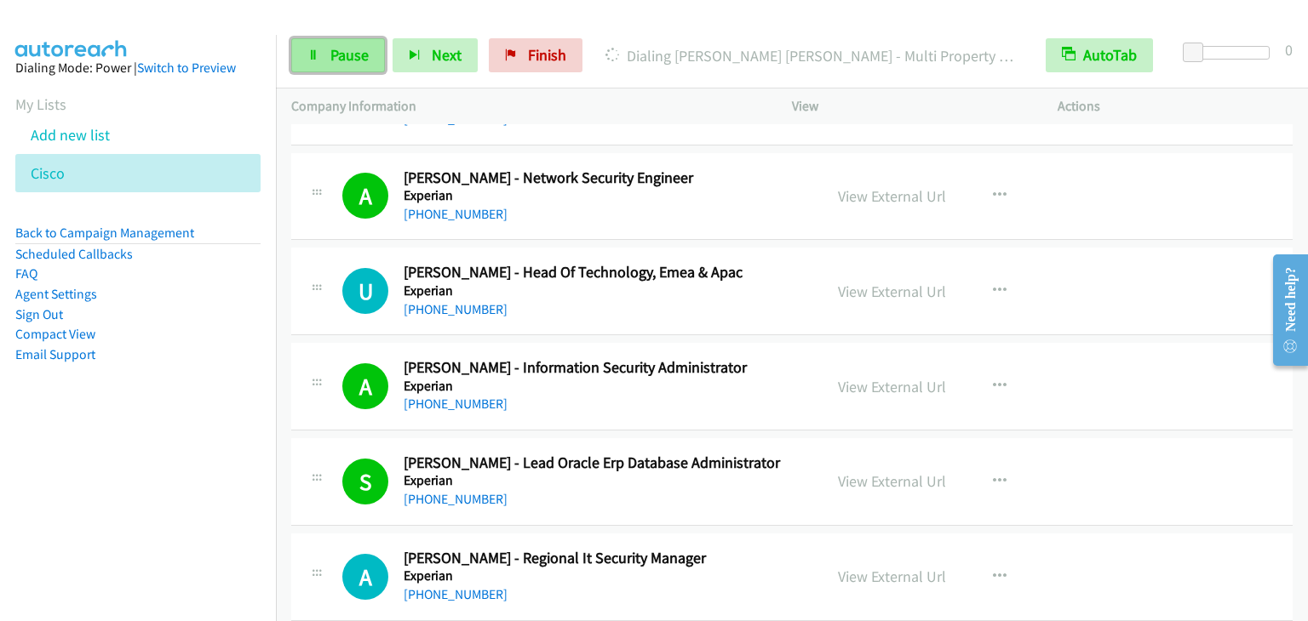
click at [325, 45] on link "Pause" at bounding box center [338, 55] width 94 height 34
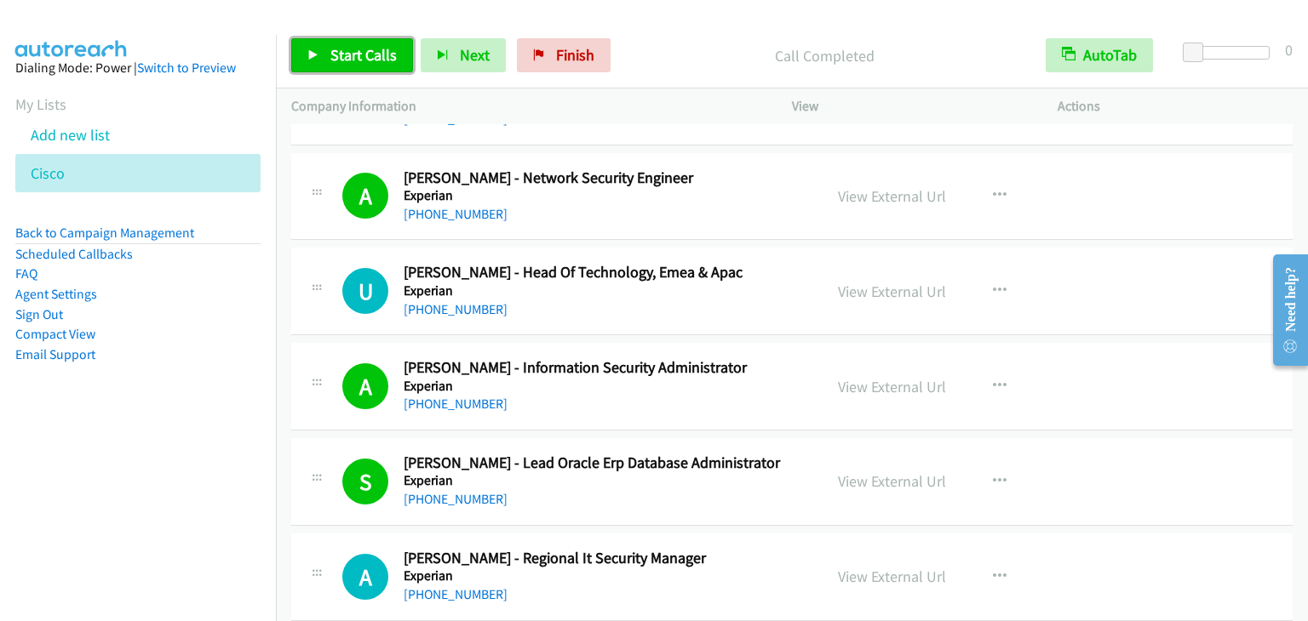
click at [368, 62] on span "Start Calls" at bounding box center [363, 55] width 66 height 20
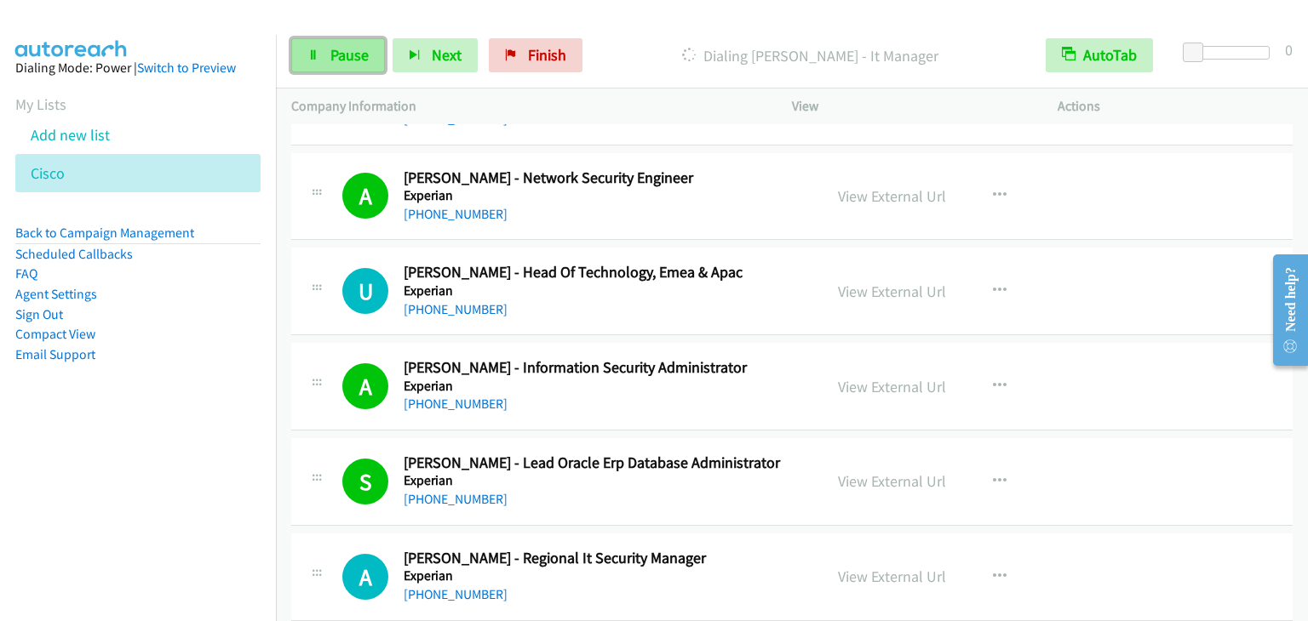
click at [331, 62] on span "Pause" at bounding box center [349, 55] width 38 height 20
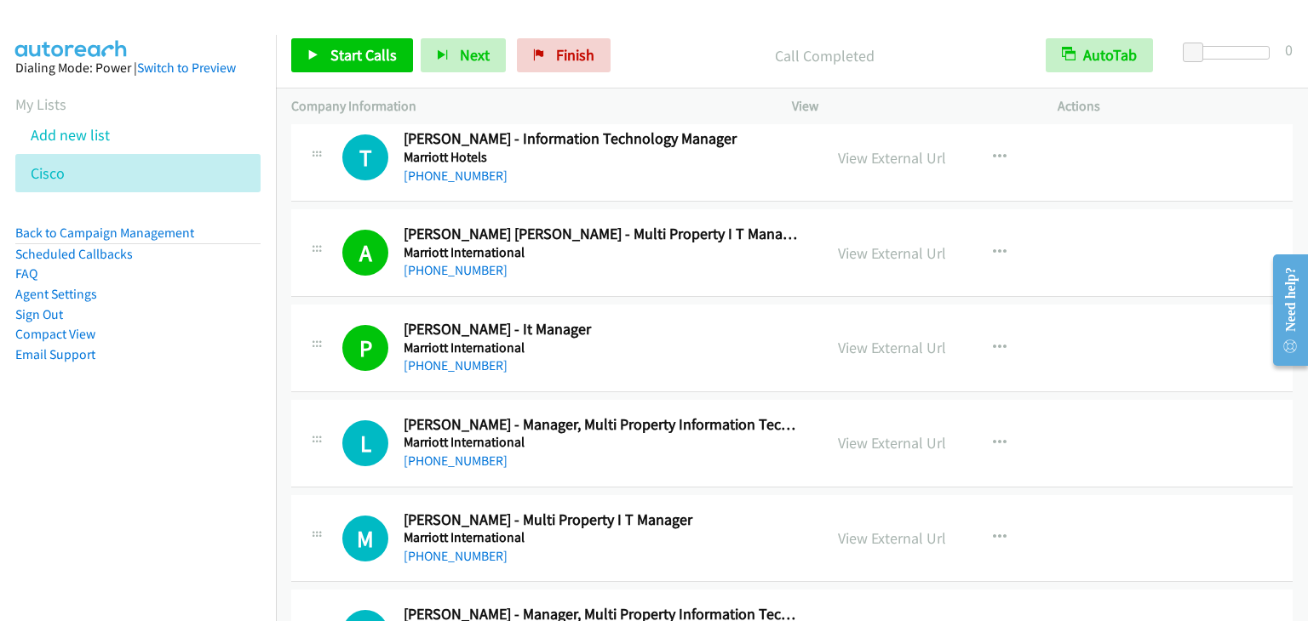
scroll to position [11261, 0]
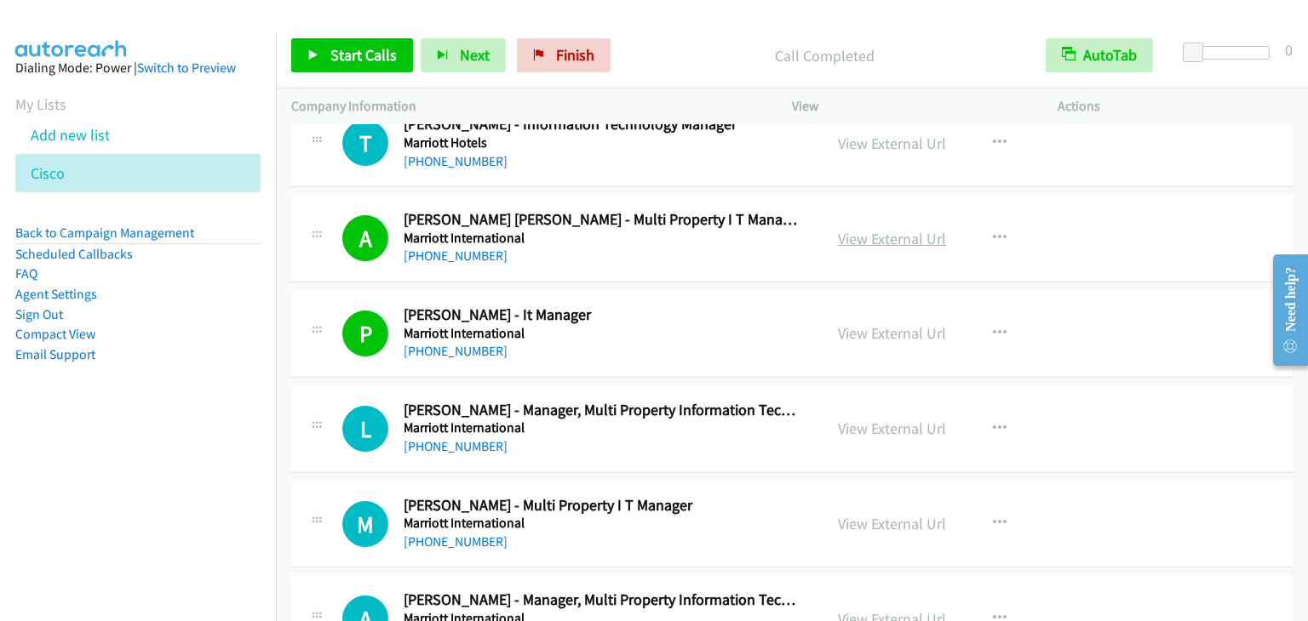
click at [875, 229] on link "View External Url" at bounding box center [892, 239] width 108 height 20
click at [326, 60] on link "Start Calls" at bounding box center [352, 55] width 122 height 34
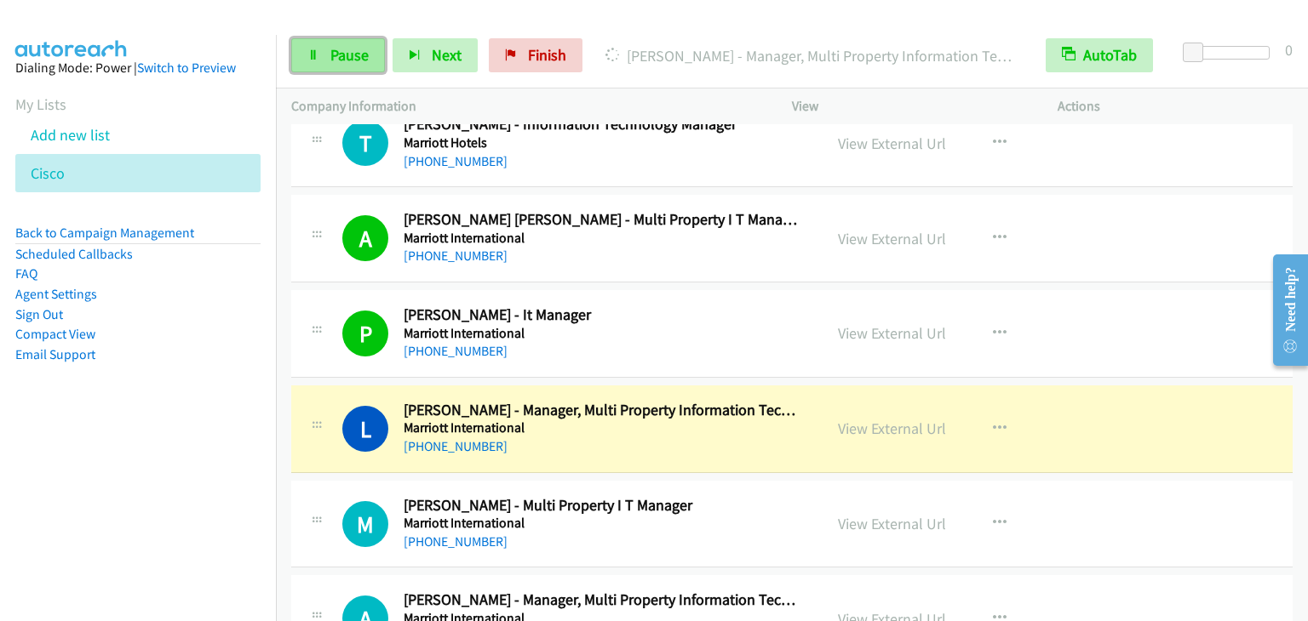
click at [336, 63] on span "Pause" at bounding box center [349, 55] width 38 height 20
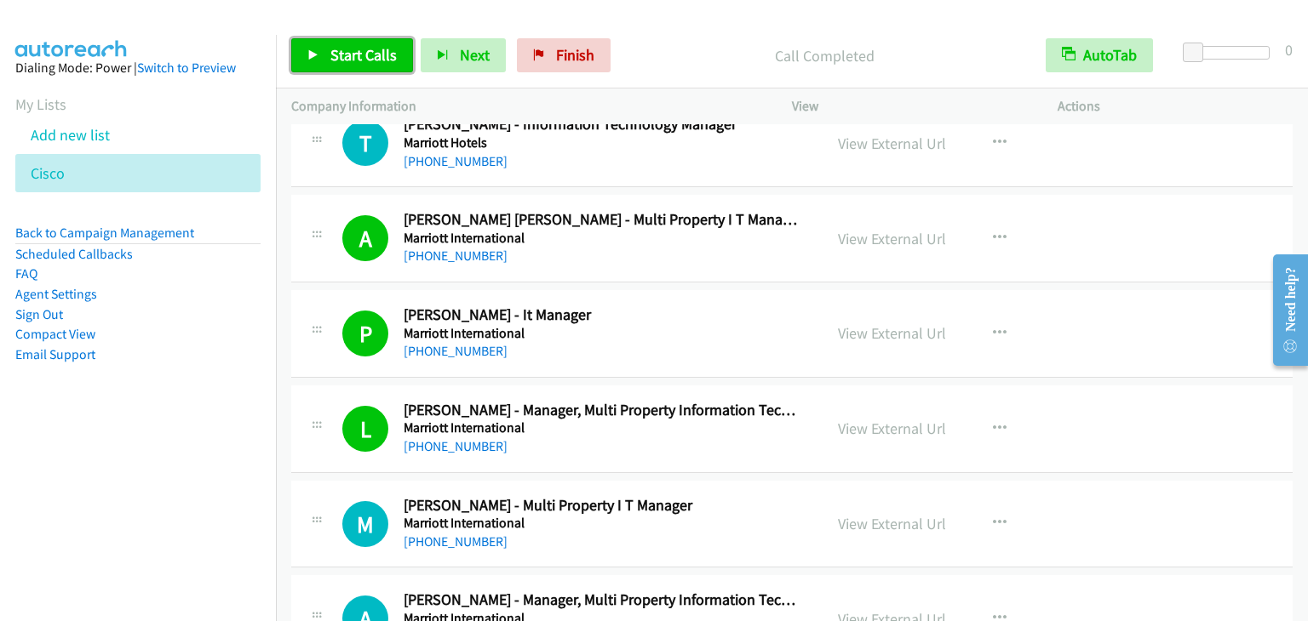
click at [342, 52] on span "Start Calls" at bounding box center [363, 55] width 66 height 20
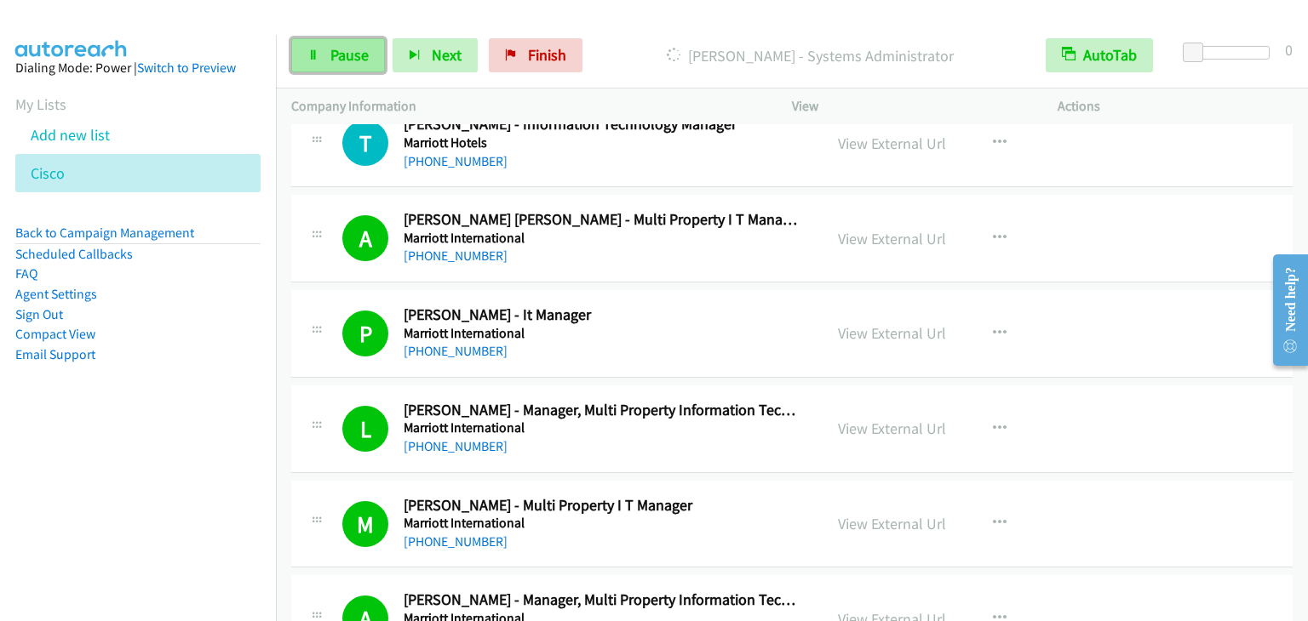
click at [356, 54] on span "Pause" at bounding box center [349, 55] width 38 height 20
